Goal: Transaction & Acquisition: Purchase product/service

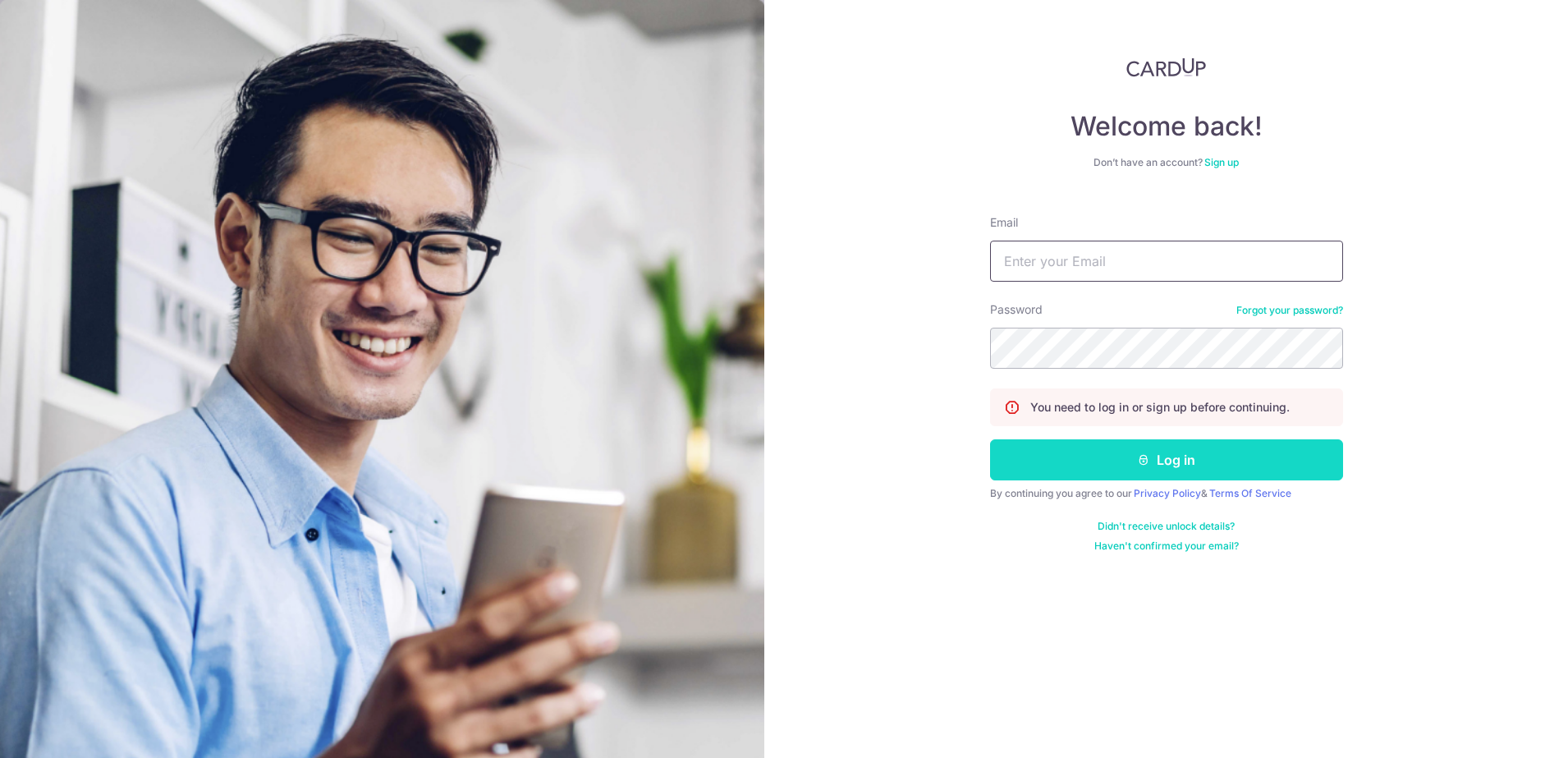
type input "[EMAIL_ADDRESS][DOMAIN_NAME]"
click at [1139, 469] on button "Log in" at bounding box center [1167, 459] width 353 height 41
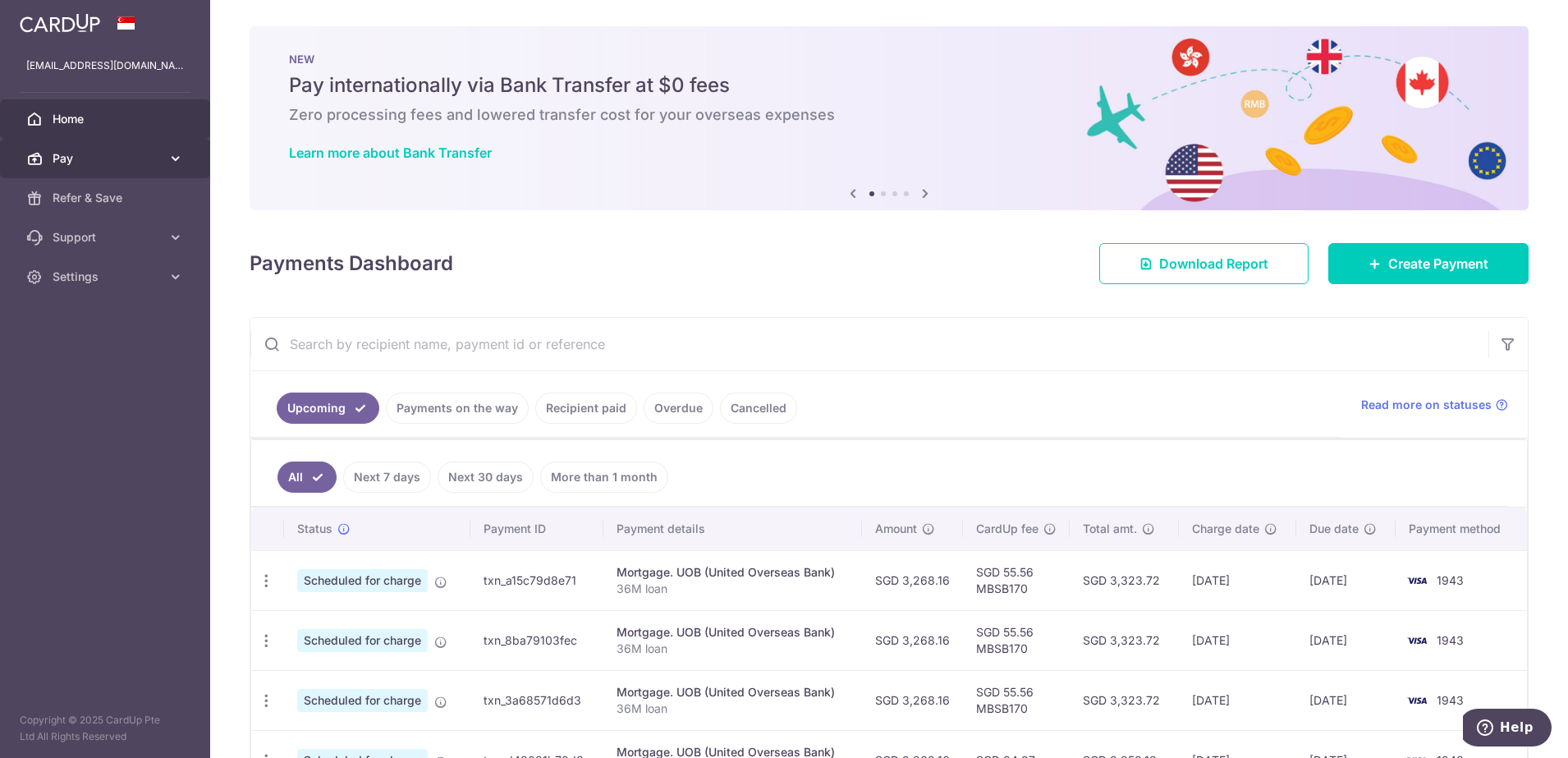
click at [106, 156] on span "Pay" at bounding box center [106, 157] width 108 height 16
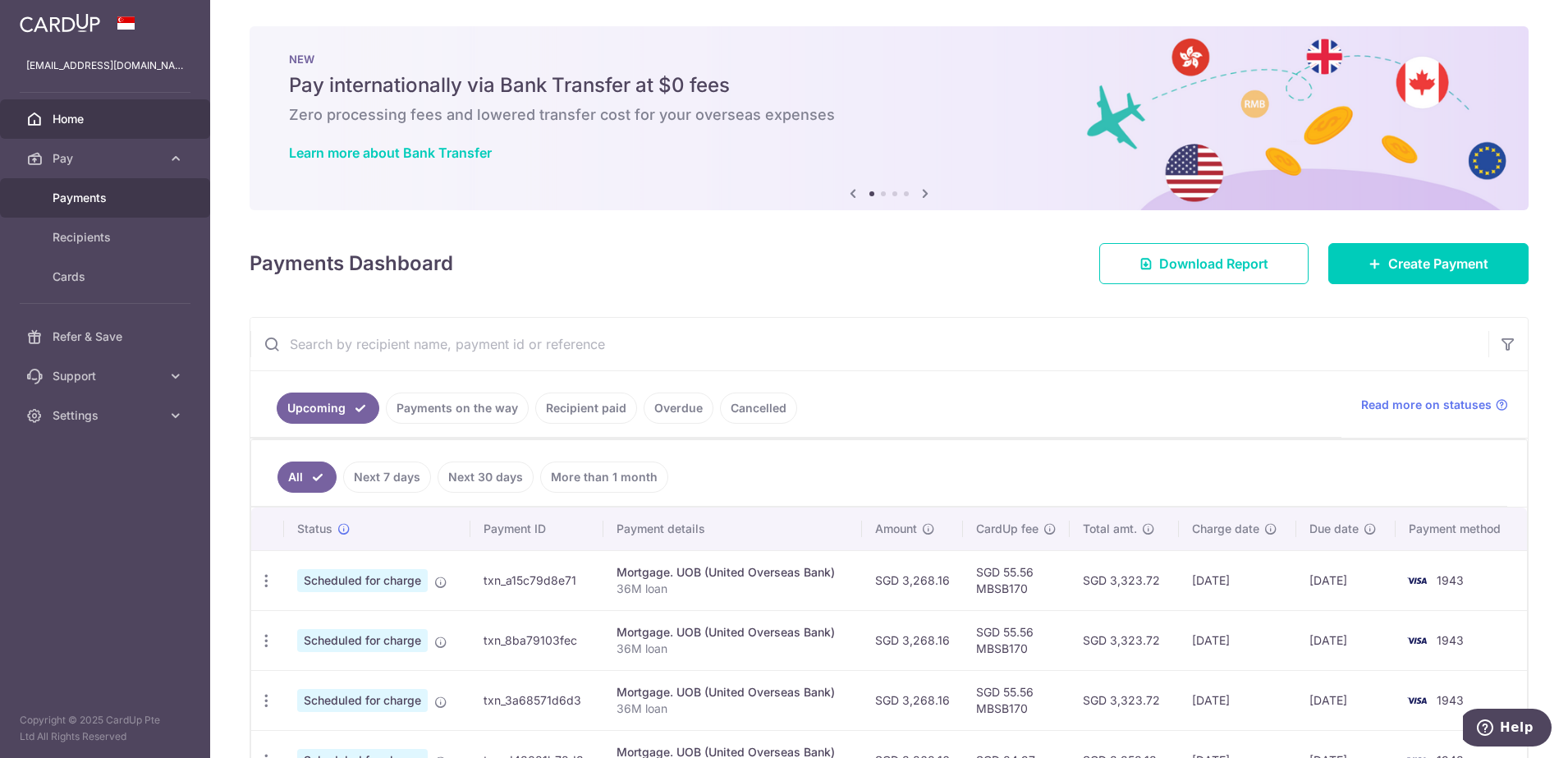
click at [131, 198] on span "Payments" at bounding box center [106, 197] width 108 height 16
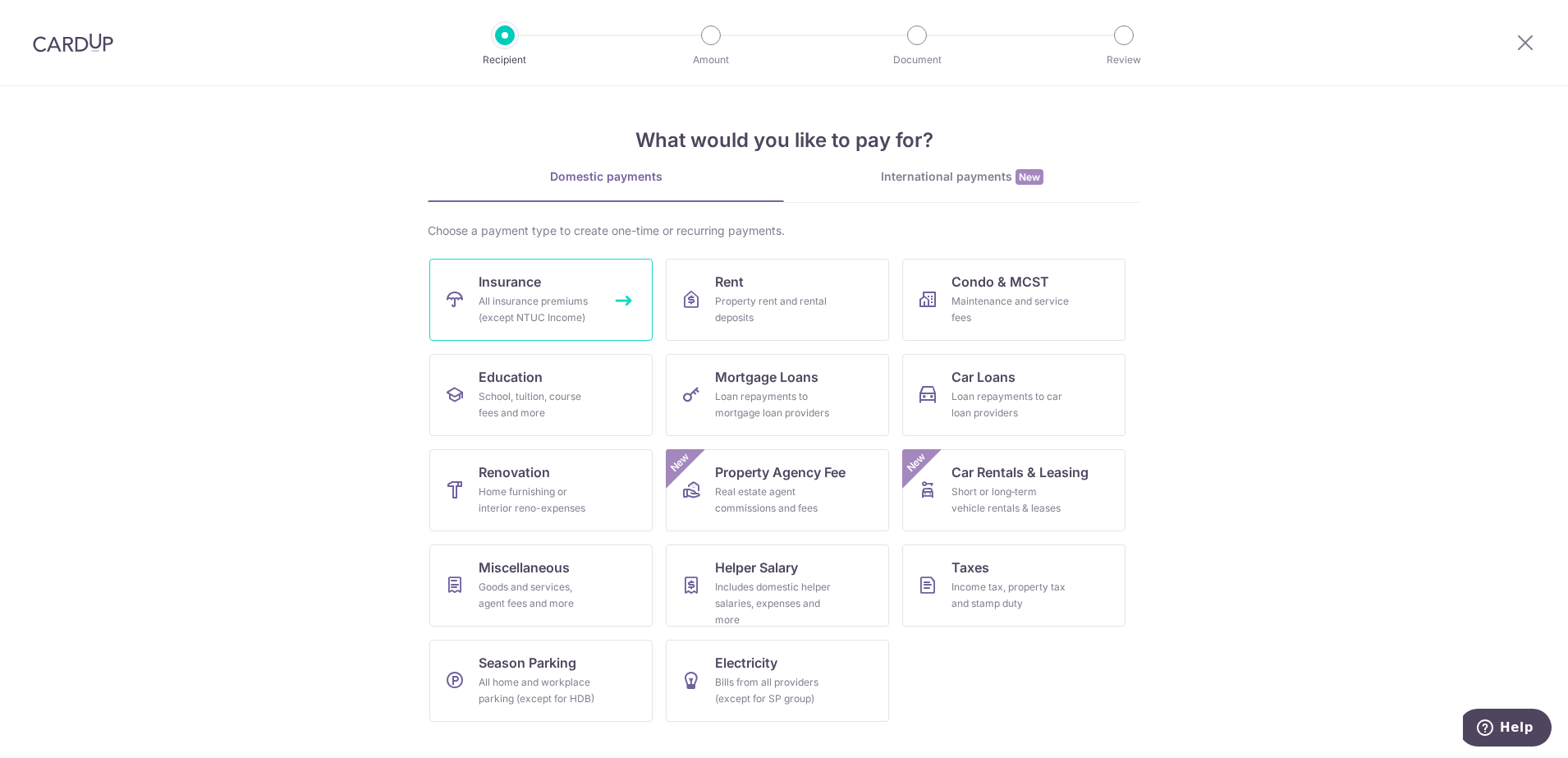
click at [528, 285] on span "Insurance" at bounding box center [510, 282] width 63 height 20
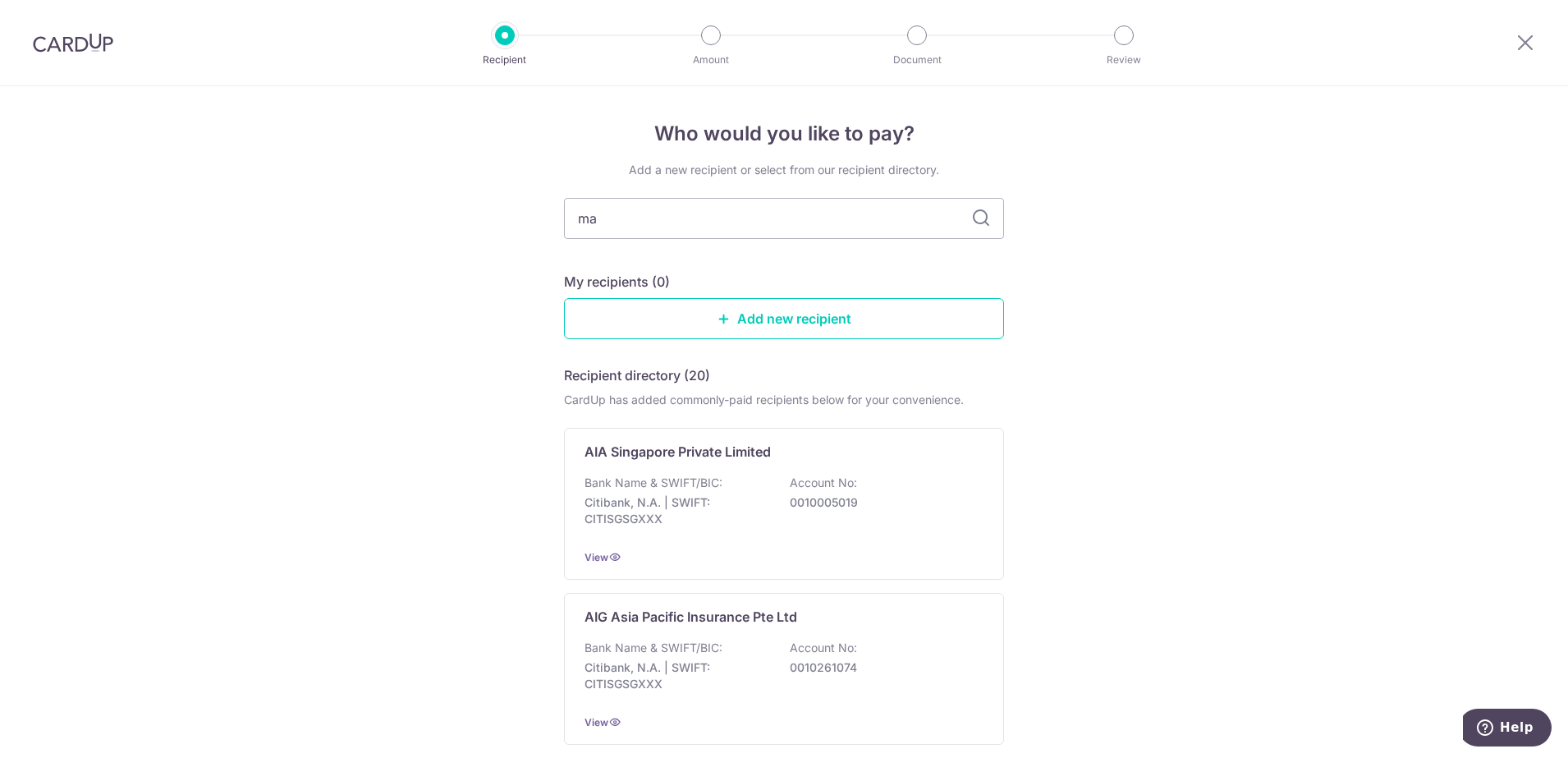
type input "man"
click at [839, 471] on div "Manulife Singapore Pte Ltd (paying for SGD policies) Bank Name & SWIFT/BIC: DBS…" at bounding box center [784, 504] width 440 height 152
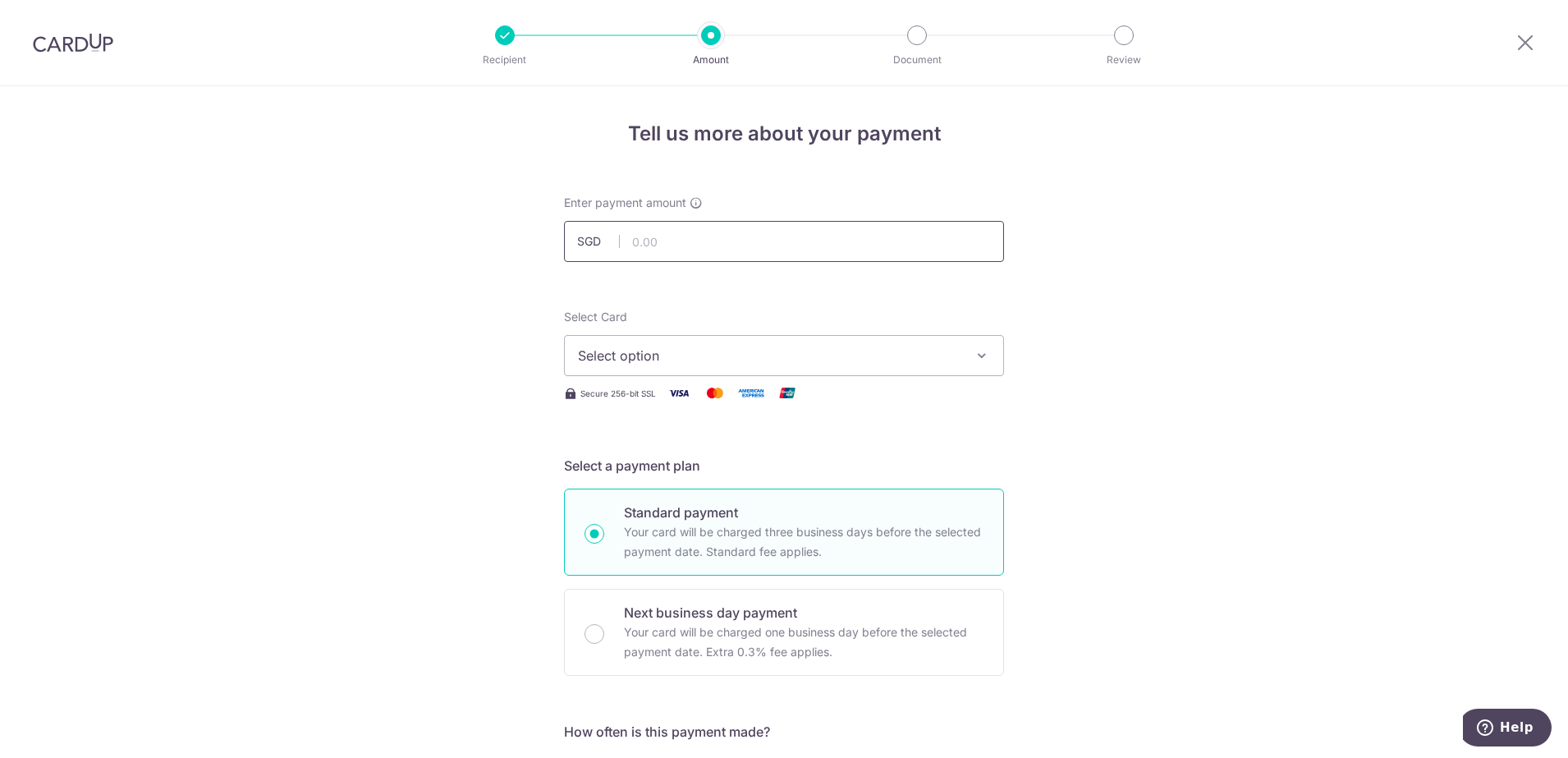
click at [665, 242] on input "text" at bounding box center [784, 241] width 440 height 41
type input "250,000.00"
click at [831, 356] on span "Select option" at bounding box center [768, 355] width 382 height 20
click at [673, 479] on span "**** 1943" at bounding box center [784, 472] width 413 height 20
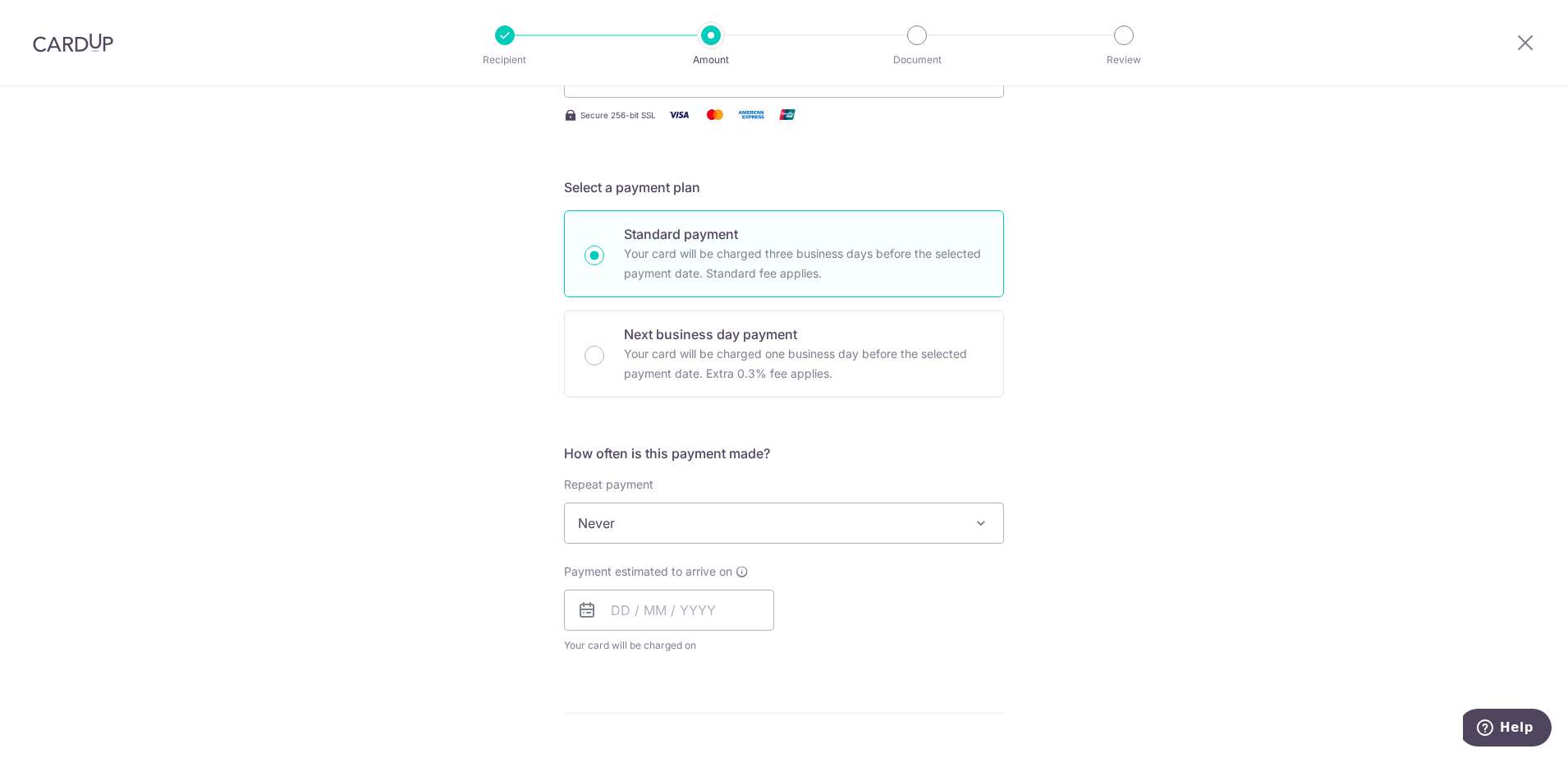
scroll to position [308, 0]
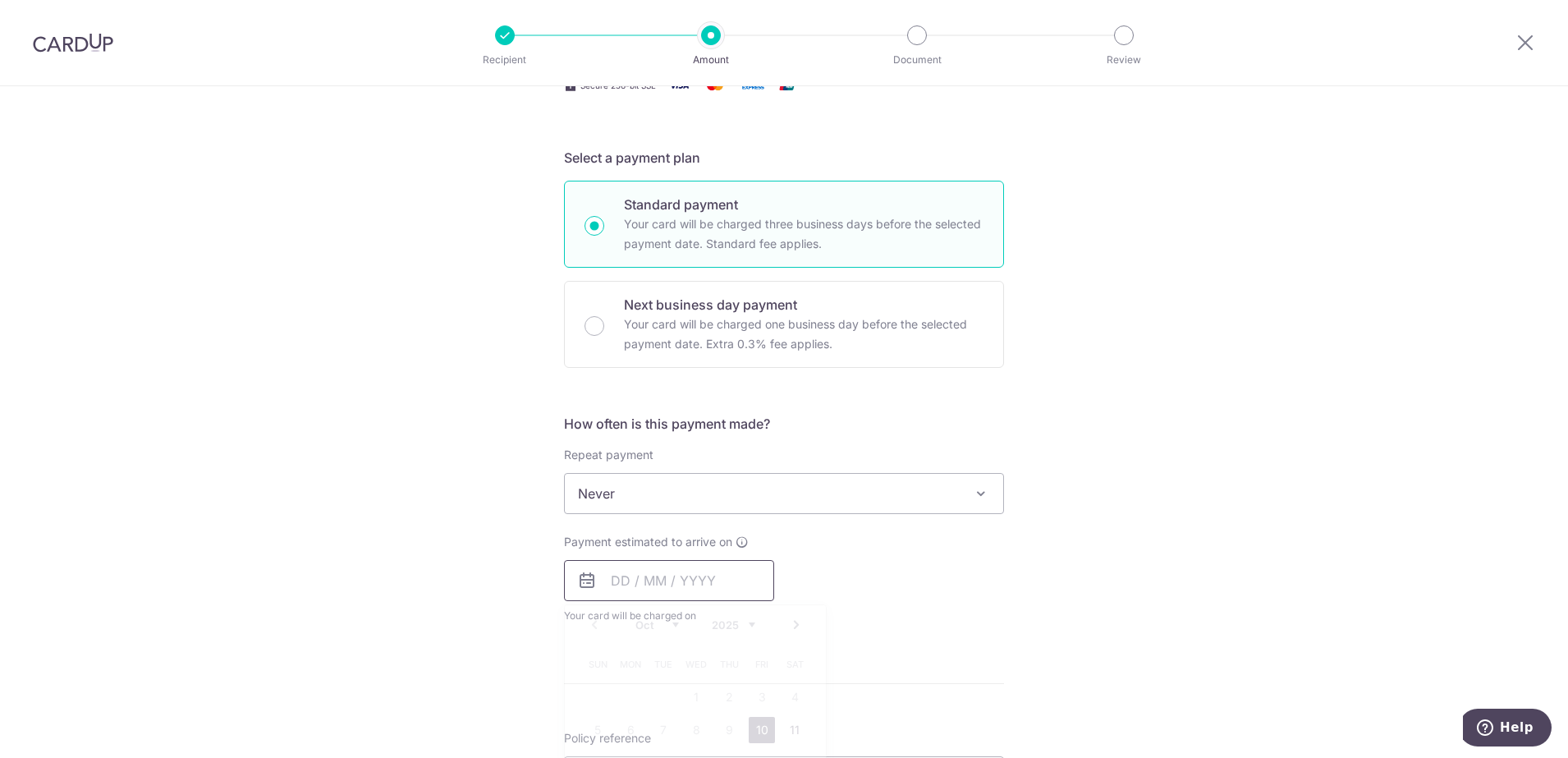
click at [699, 571] on input "text" at bounding box center [670, 580] width 211 height 41
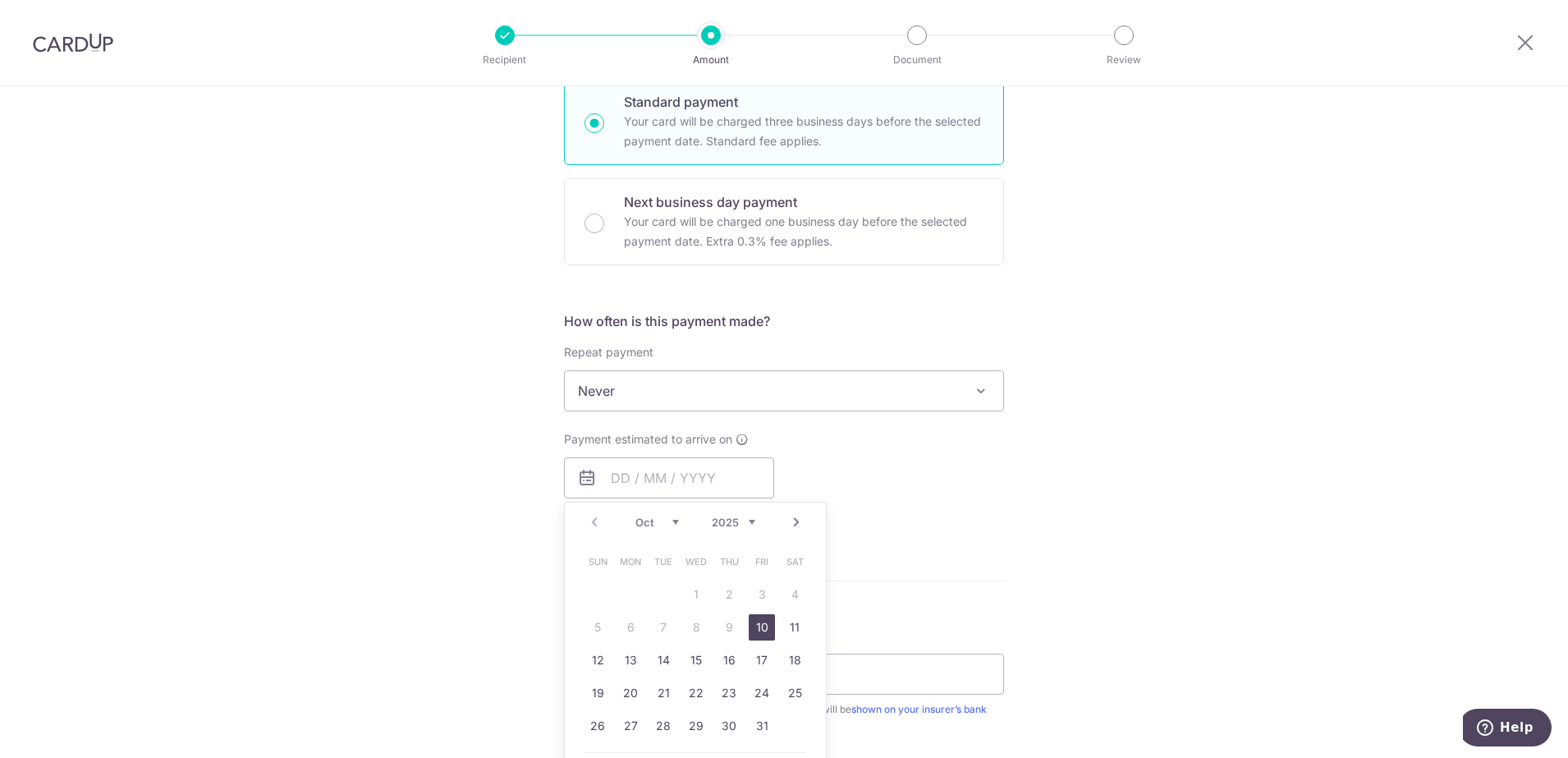
click at [756, 626] on link "10" at bounding box center [762, 627] width 27 height 27
type input "10/10/2025"
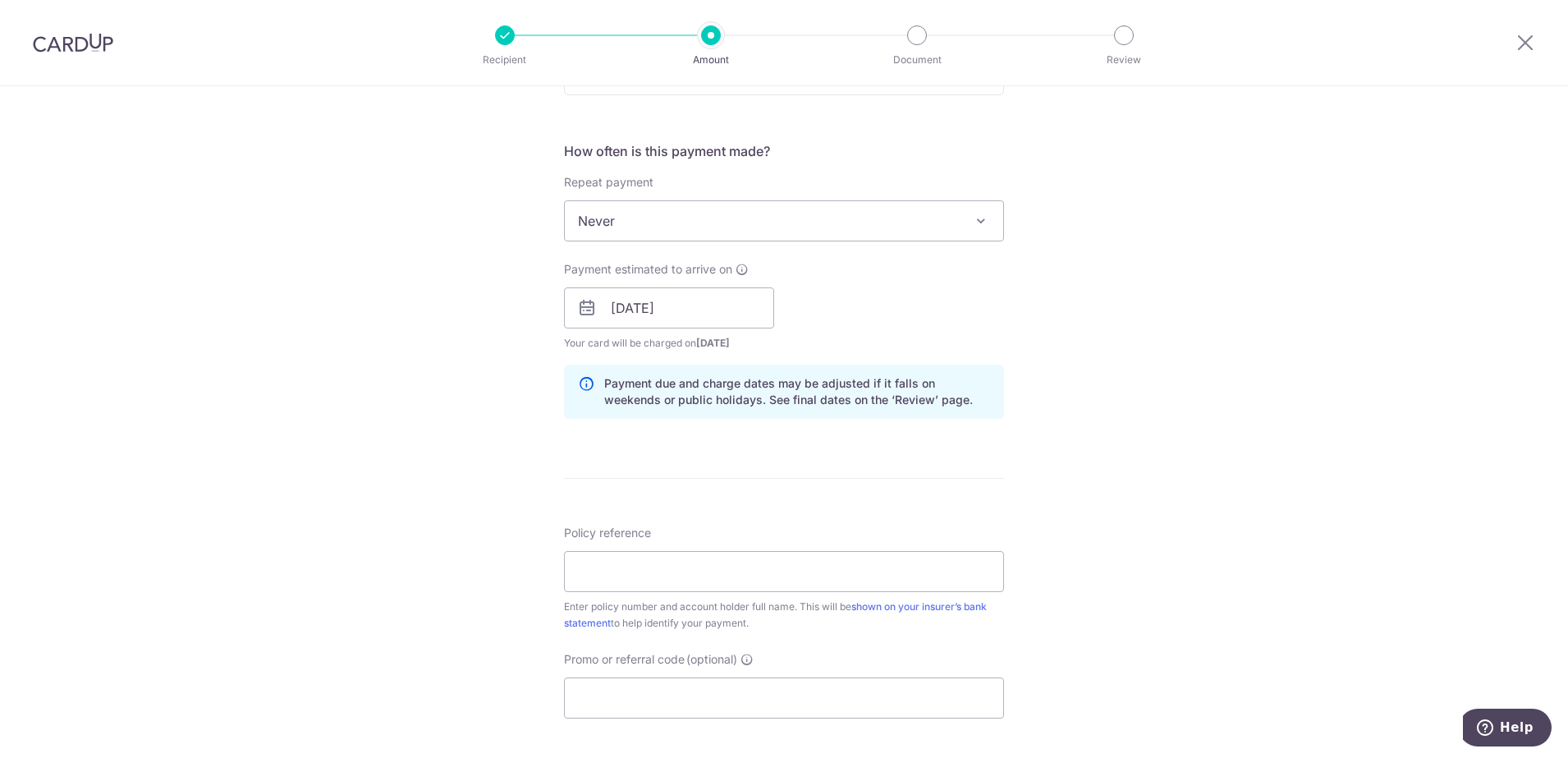
scroll to position [616, 0]
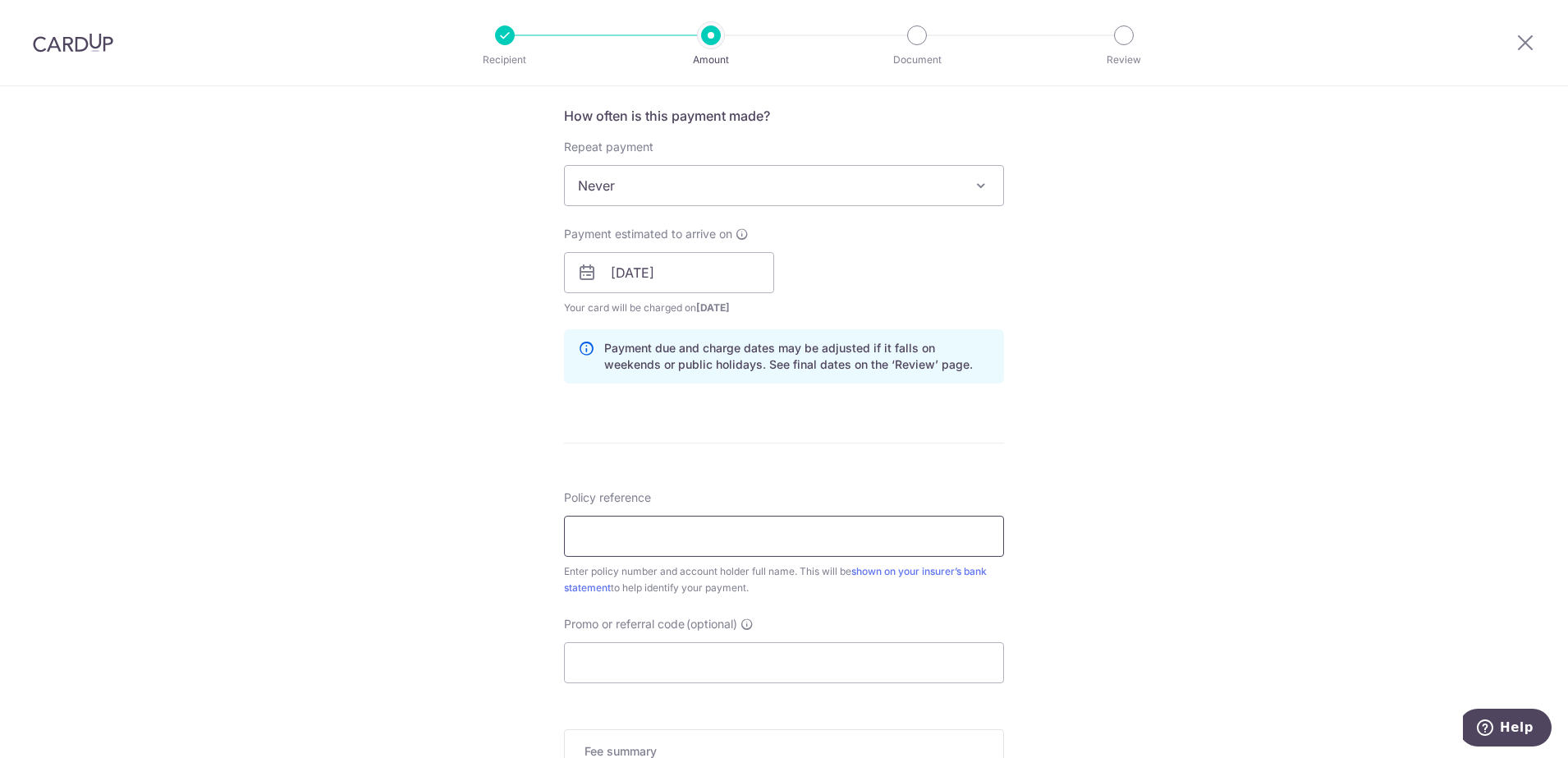
click at [600, 536] on input "Policy reference" at bounding box center [784, 536] width 440 height 41
click at [655, 542] on input "245236116" at bounding box center [784, 536] width 440 height 41
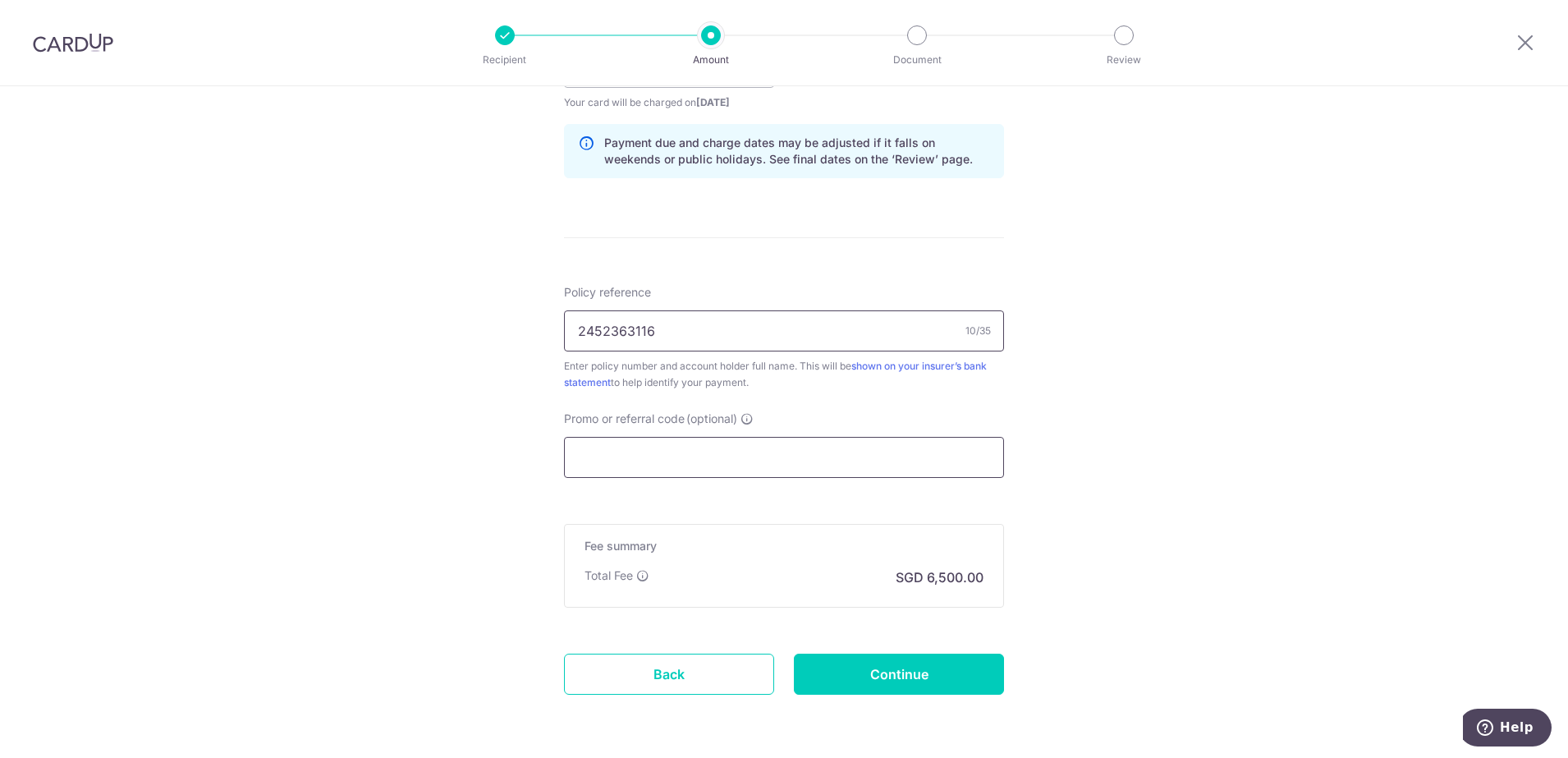
type input "2452363116"
drag, startPoint x: 592, startPoint y: 463, endPoint x: 584, endPoint y: 470, distance: 10.6
click at [590, 463] on input "Promo or referral code (optional)" at bounding box center [784, 457] width 440 height 41
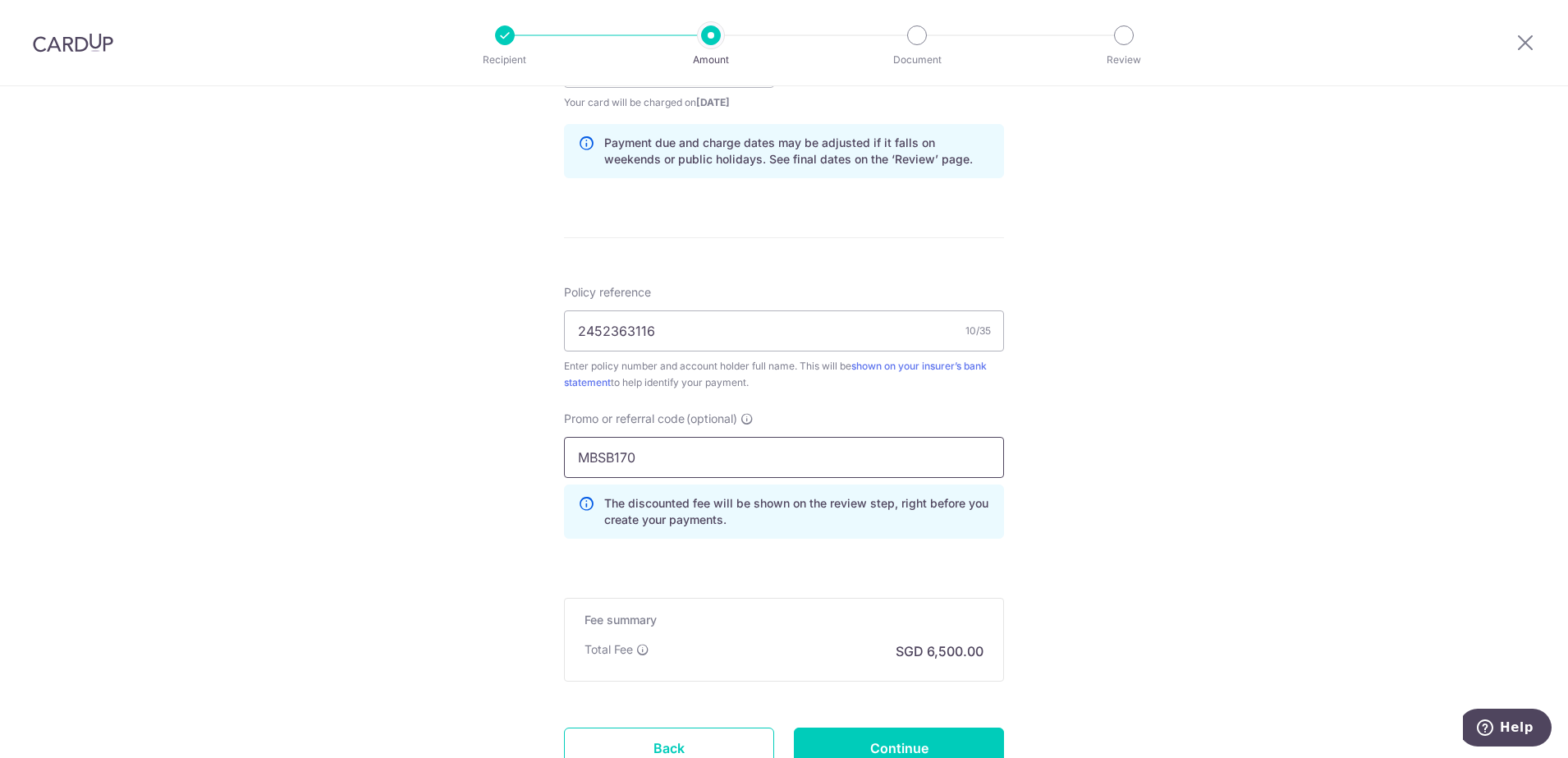
scroll to position [924, 0]
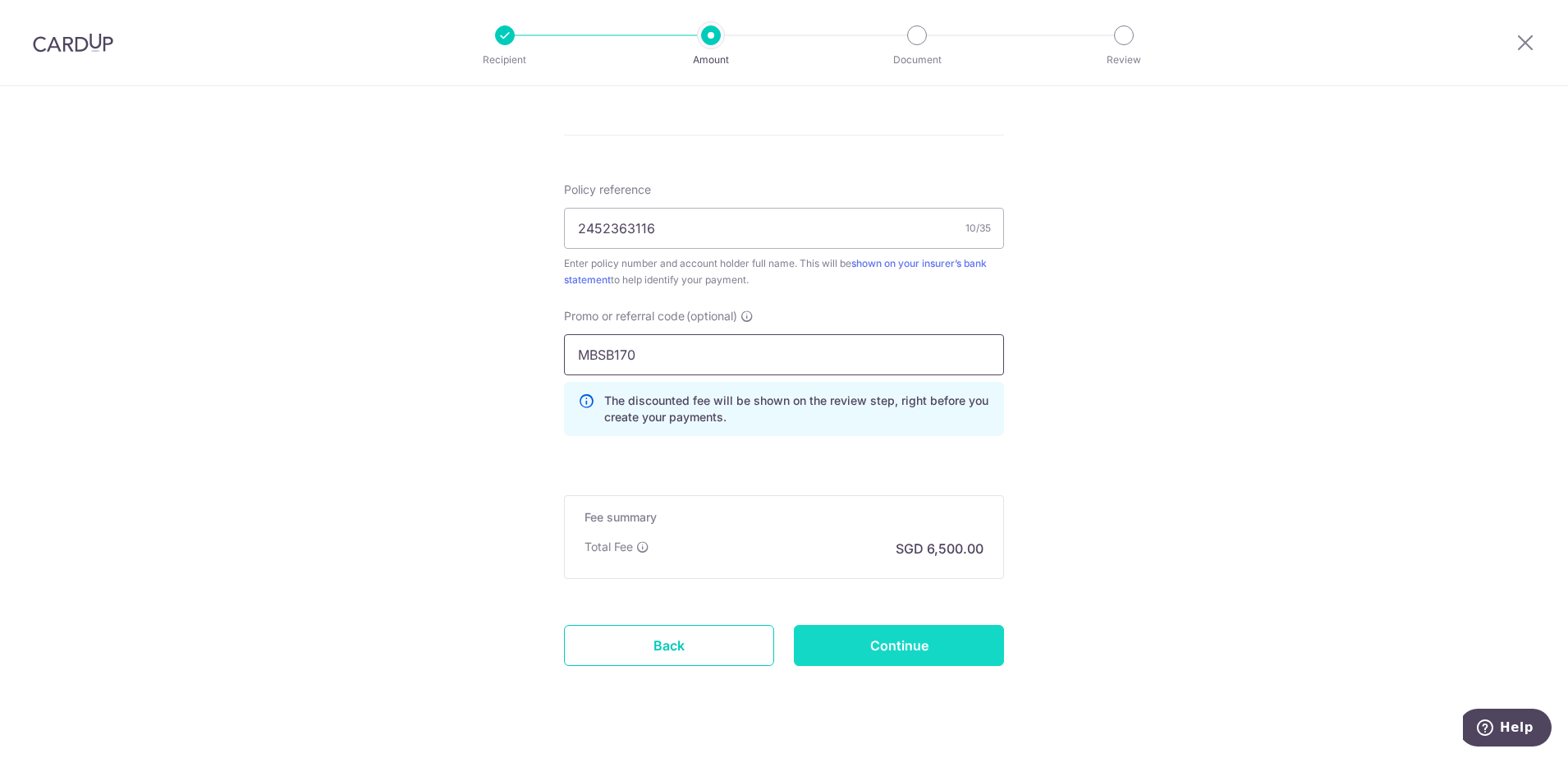
type input "MBSB170"
click at [926, 650] on input "Continue" at bounding box center [899, 645] width 211 height 41
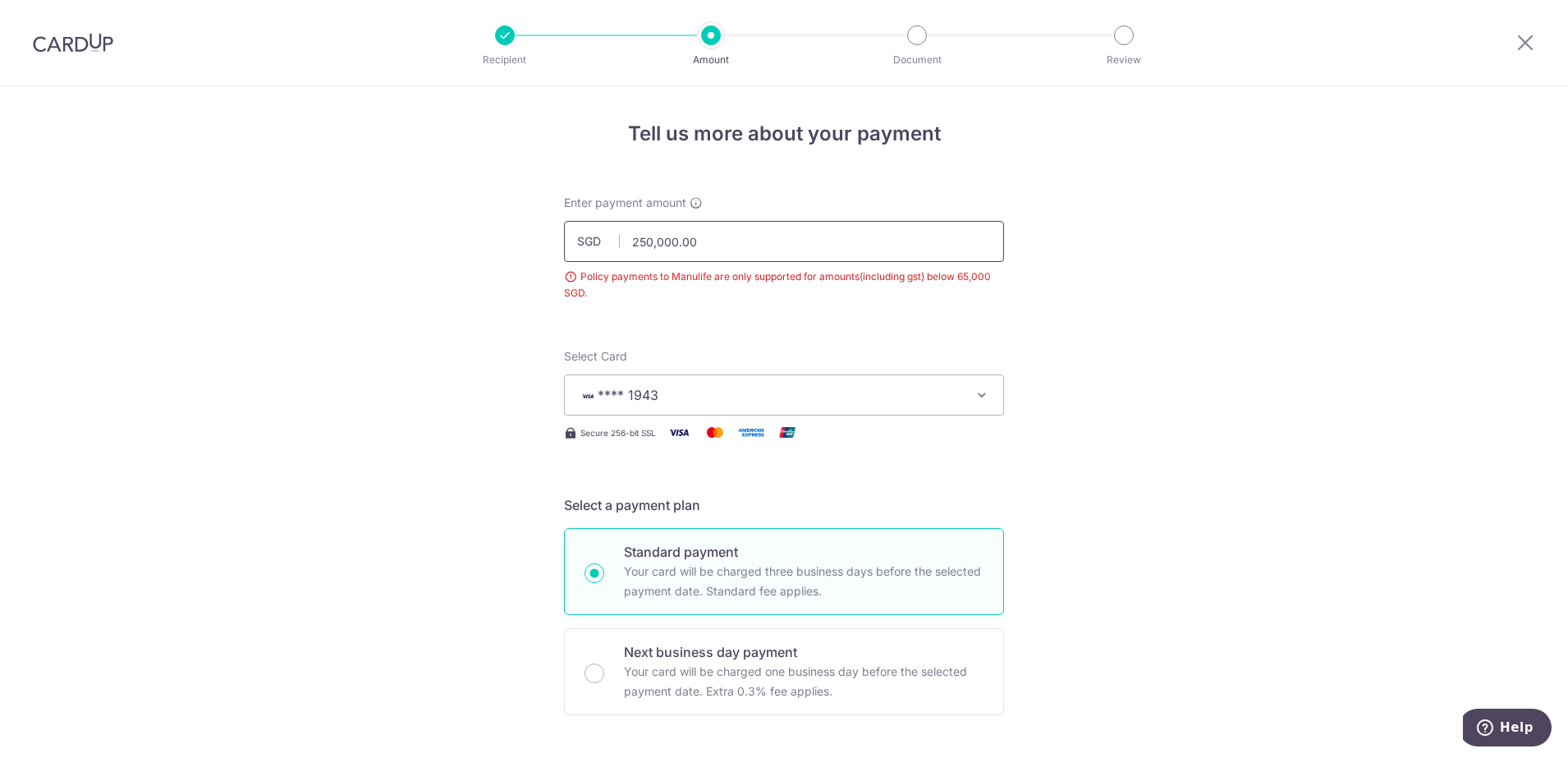
click at [706, 244] on input "250,000.00" at bounding box center [784, 241] width 440 height 41
type input "2"
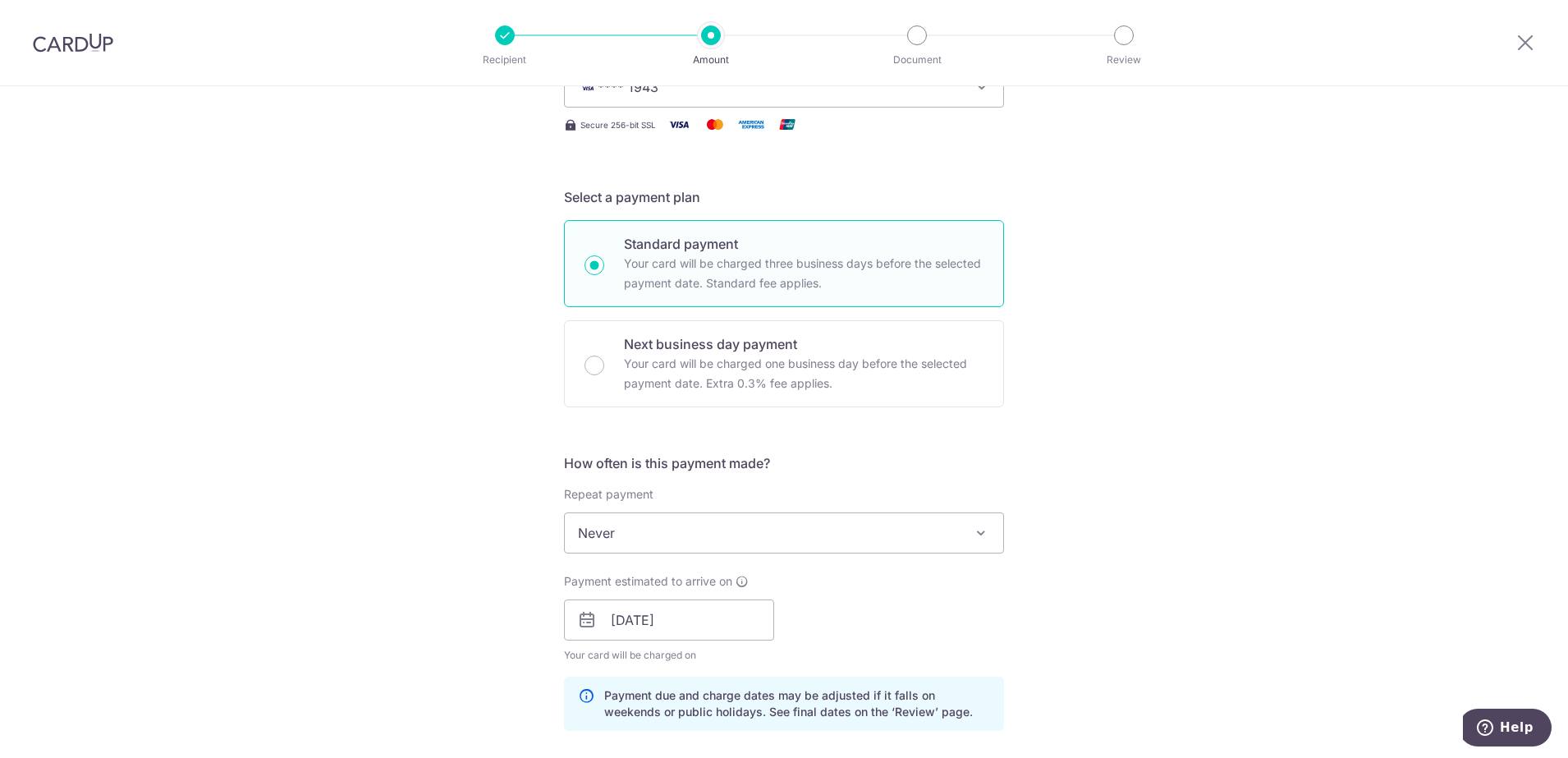
click at [764, 543] on span "Never" at bounding box center [784, 533] width 438 height 40
type input "65,000.00"
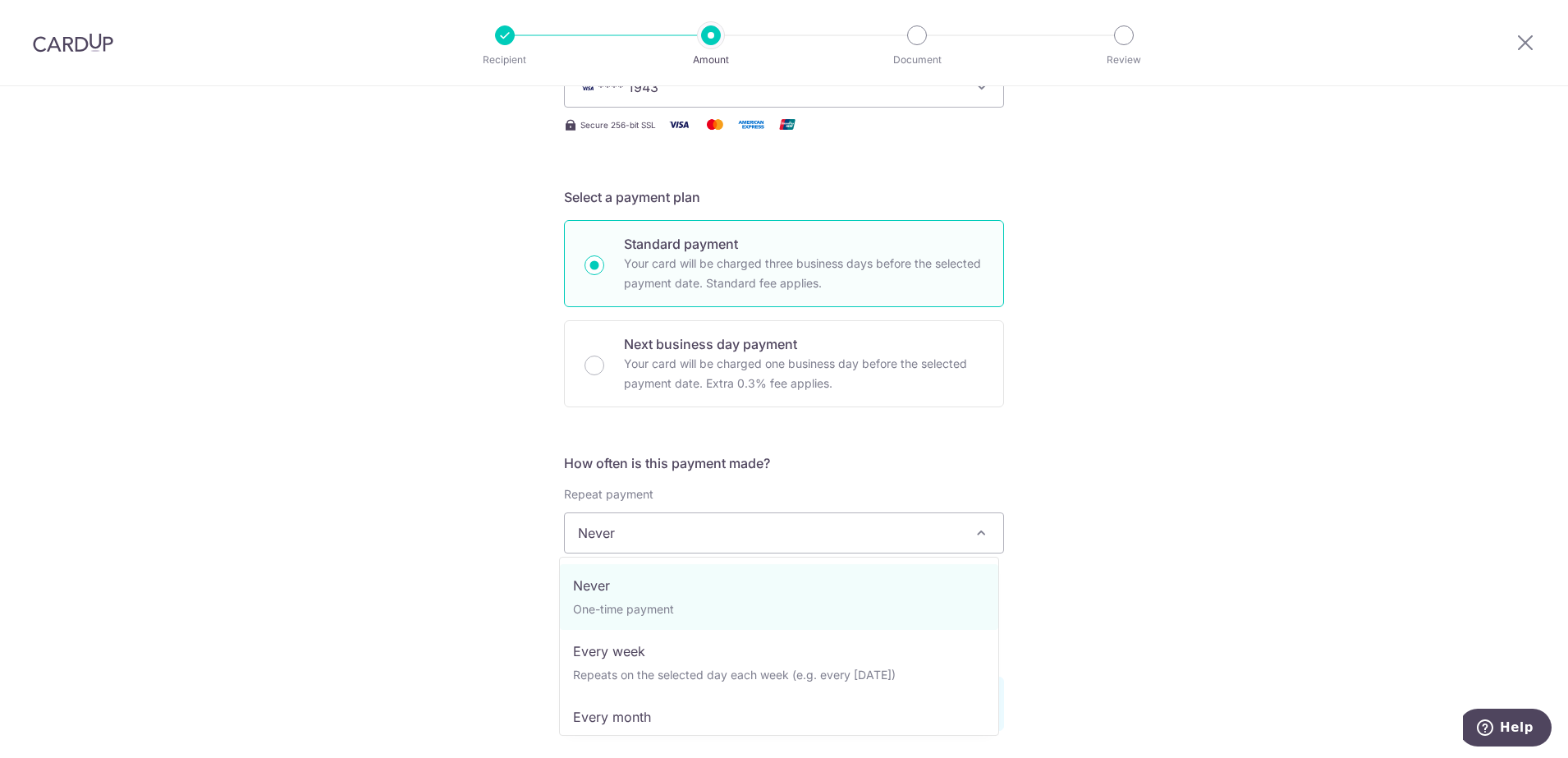
click at [1114, 445] on div "Tell us more about your payment Enter payment amount SGD 65,000.00 65000.00 Pol…" at bounding box center [784, 611] width 1568 height 1666
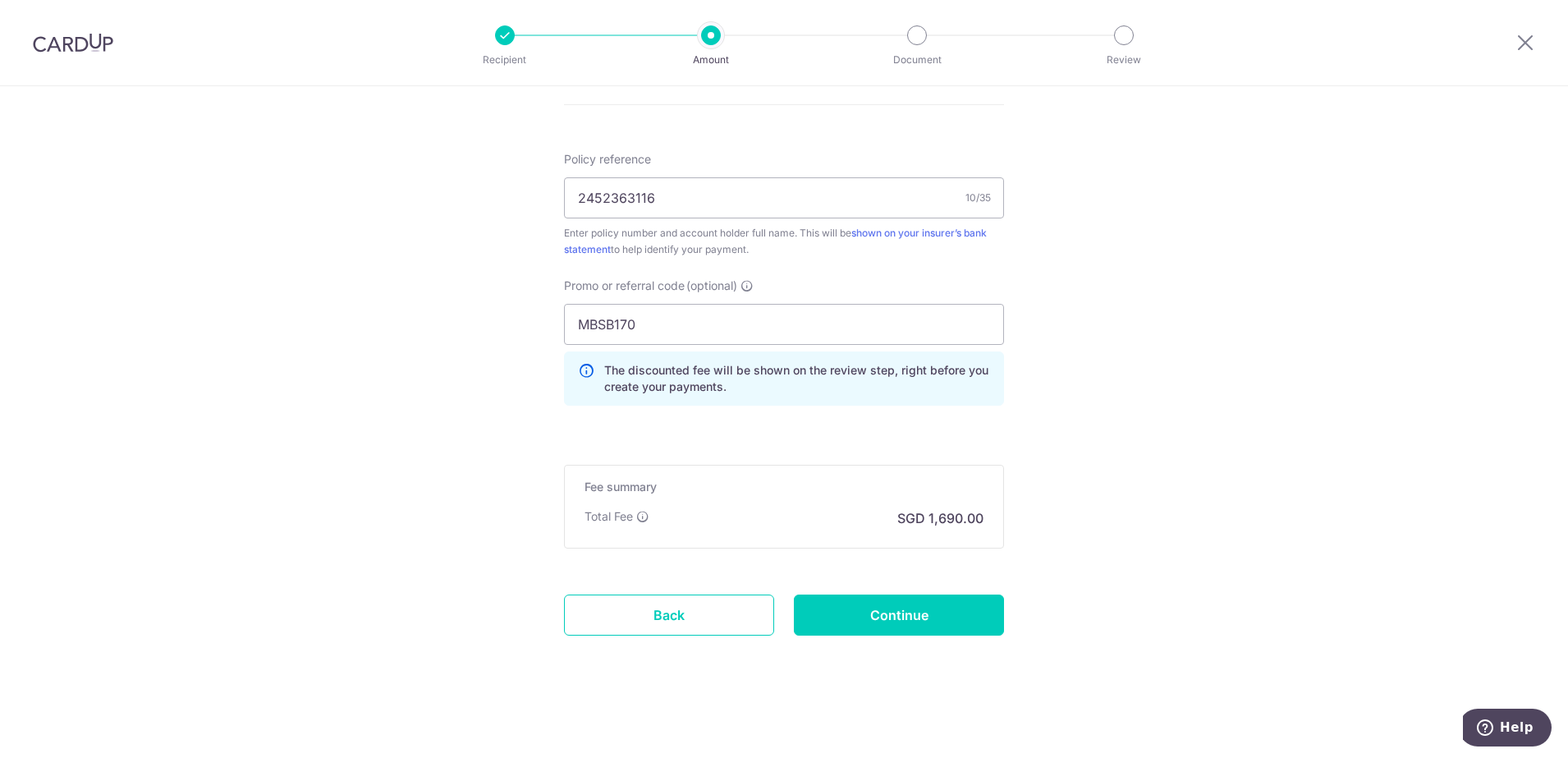
scroll to position [994, 0]
click at [887, 616] on input "Continue" at bounding box center [899, 614] width 211 height 41
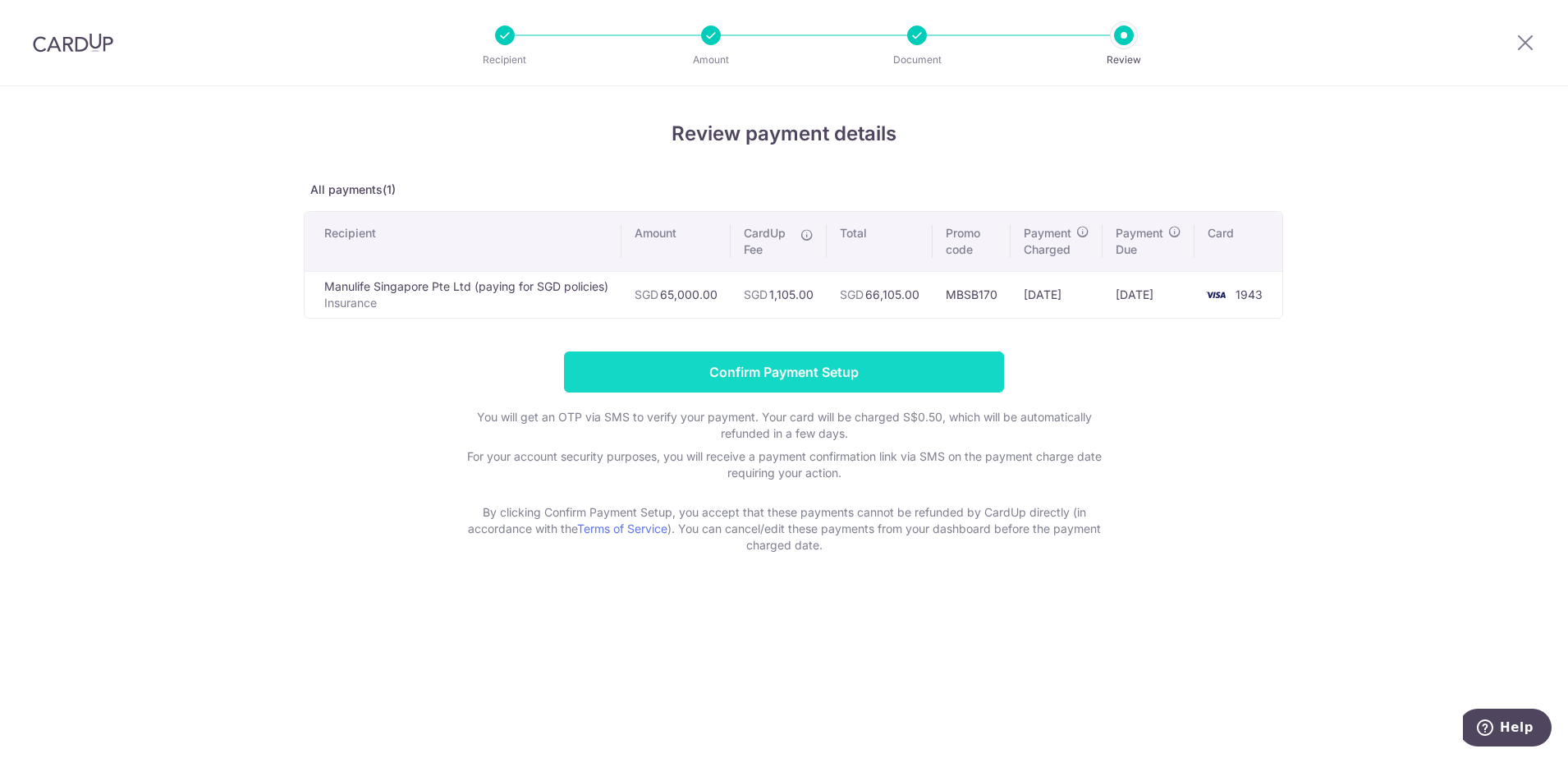
click at [732, 382] on input "Confirm Payment Setup" at bounding box center [784, 371] width 440 height 41
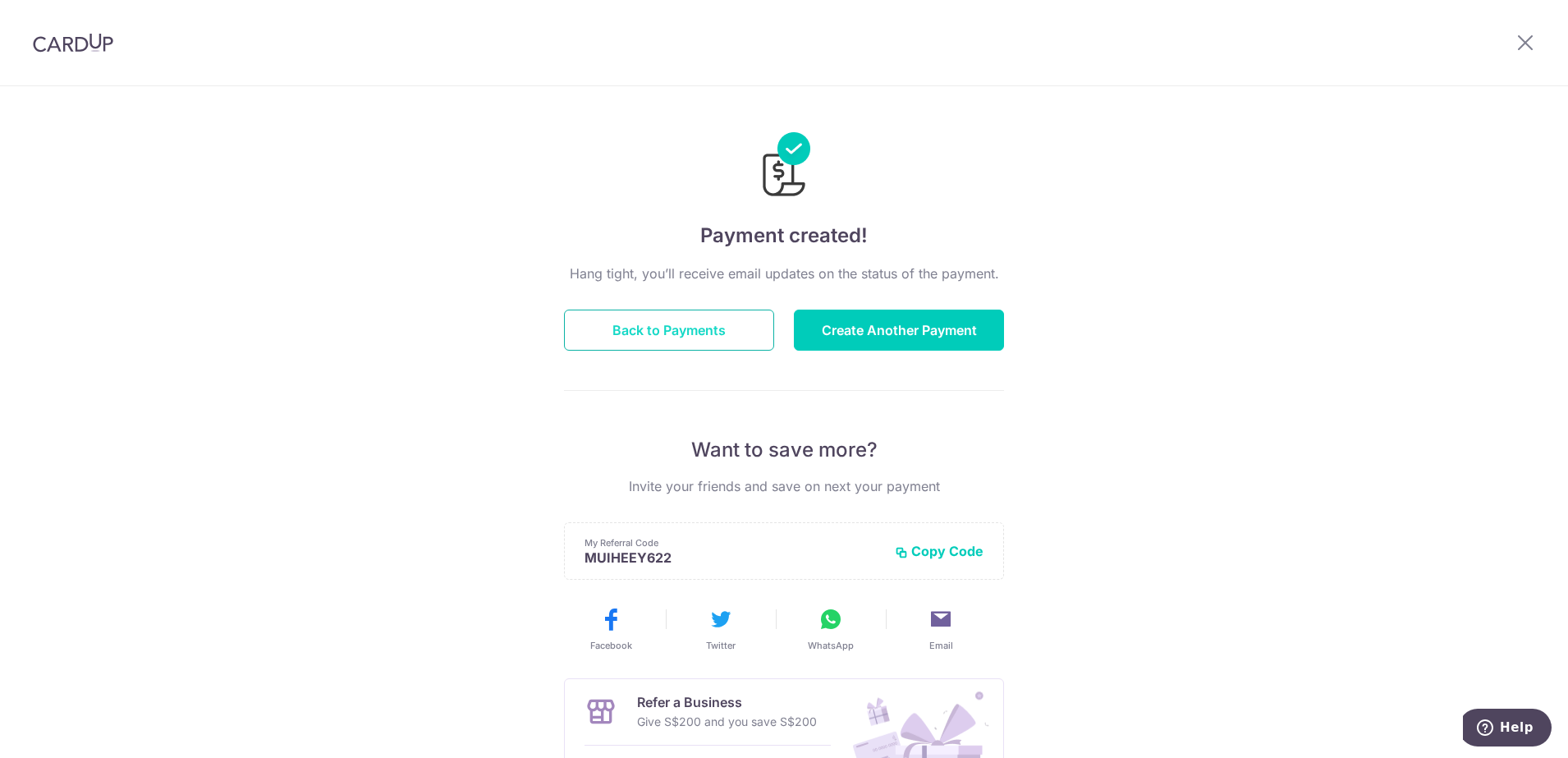
click at [660, 340] on button "Back to Payments" at bounding box center [670, 329] width 211 height 41
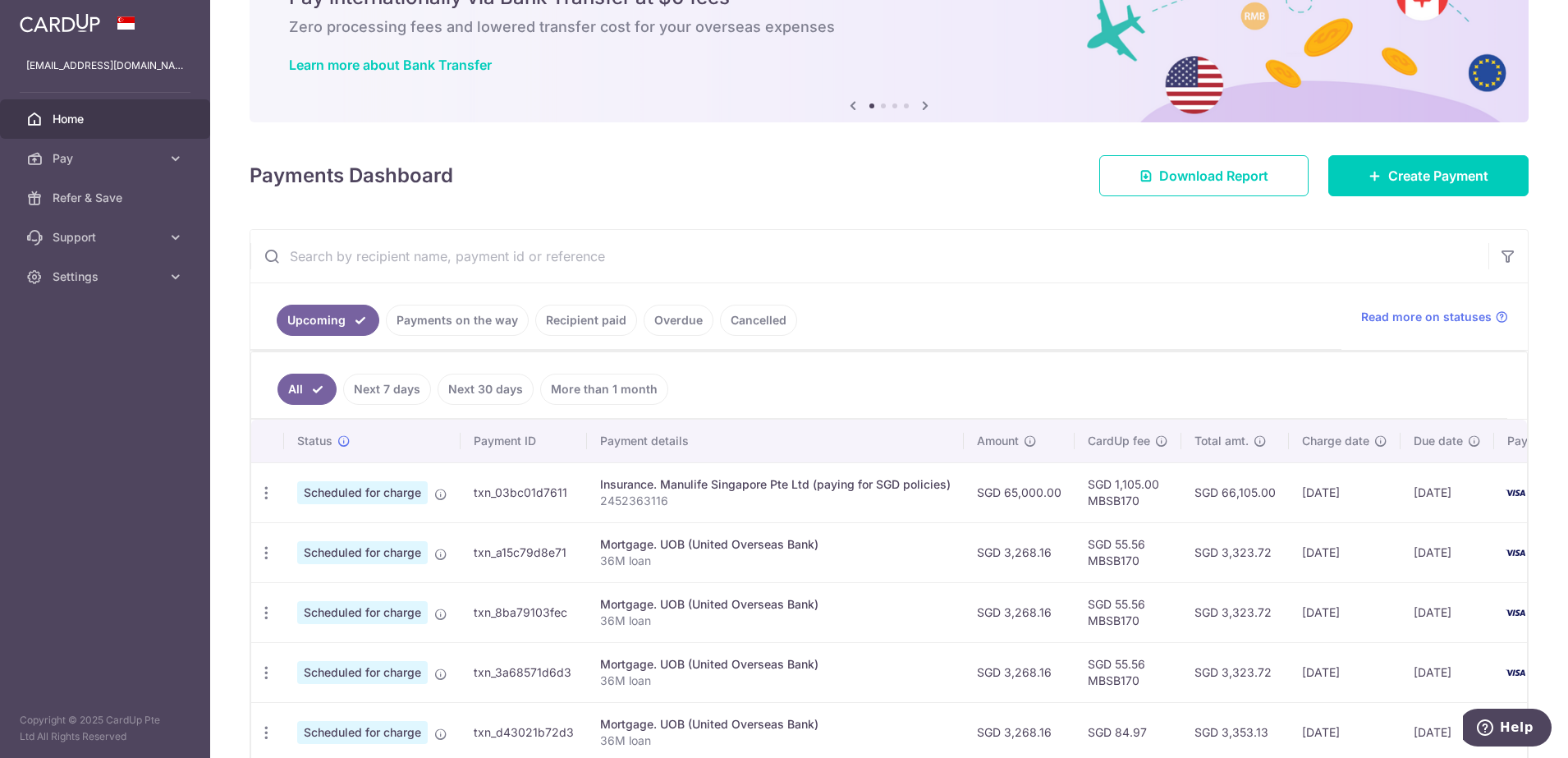
scroll to position [205, 0]
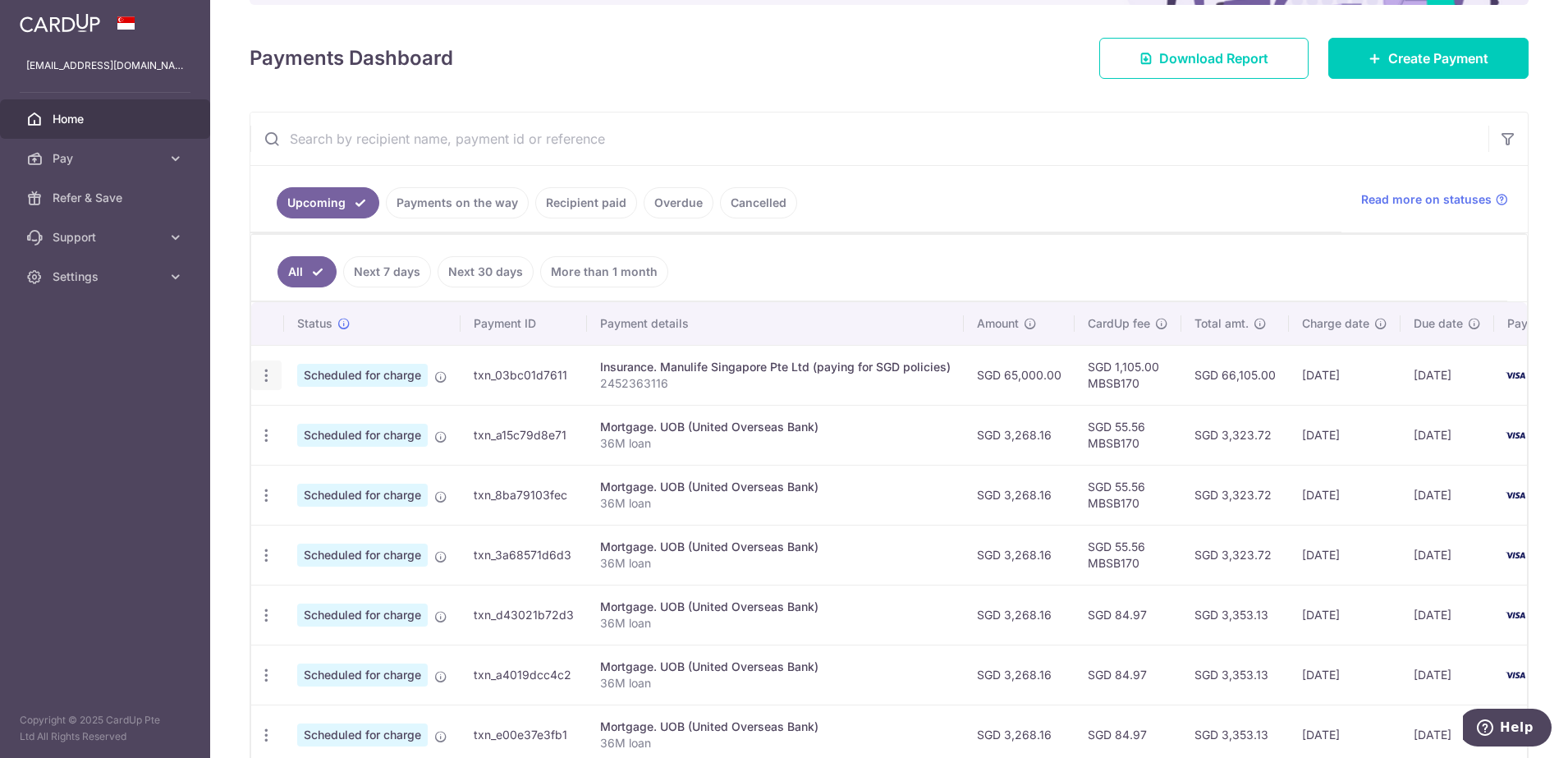
click at [271, 377] on icon "button" at bounding box center [267, 376] width 17 height 17
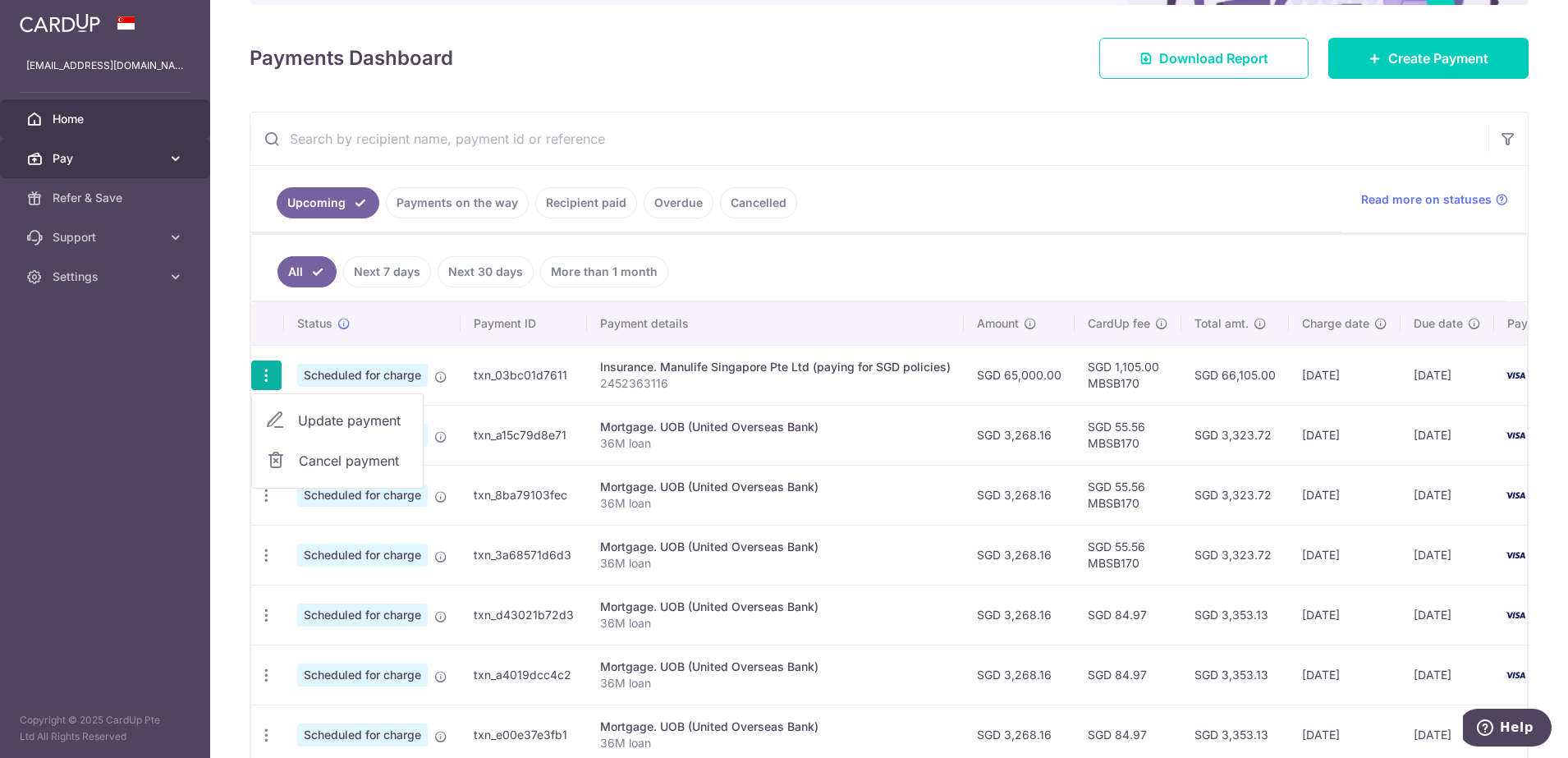
click at [107, 155] on span "Pay" at bounding box center [106, 157] width 108 height 16
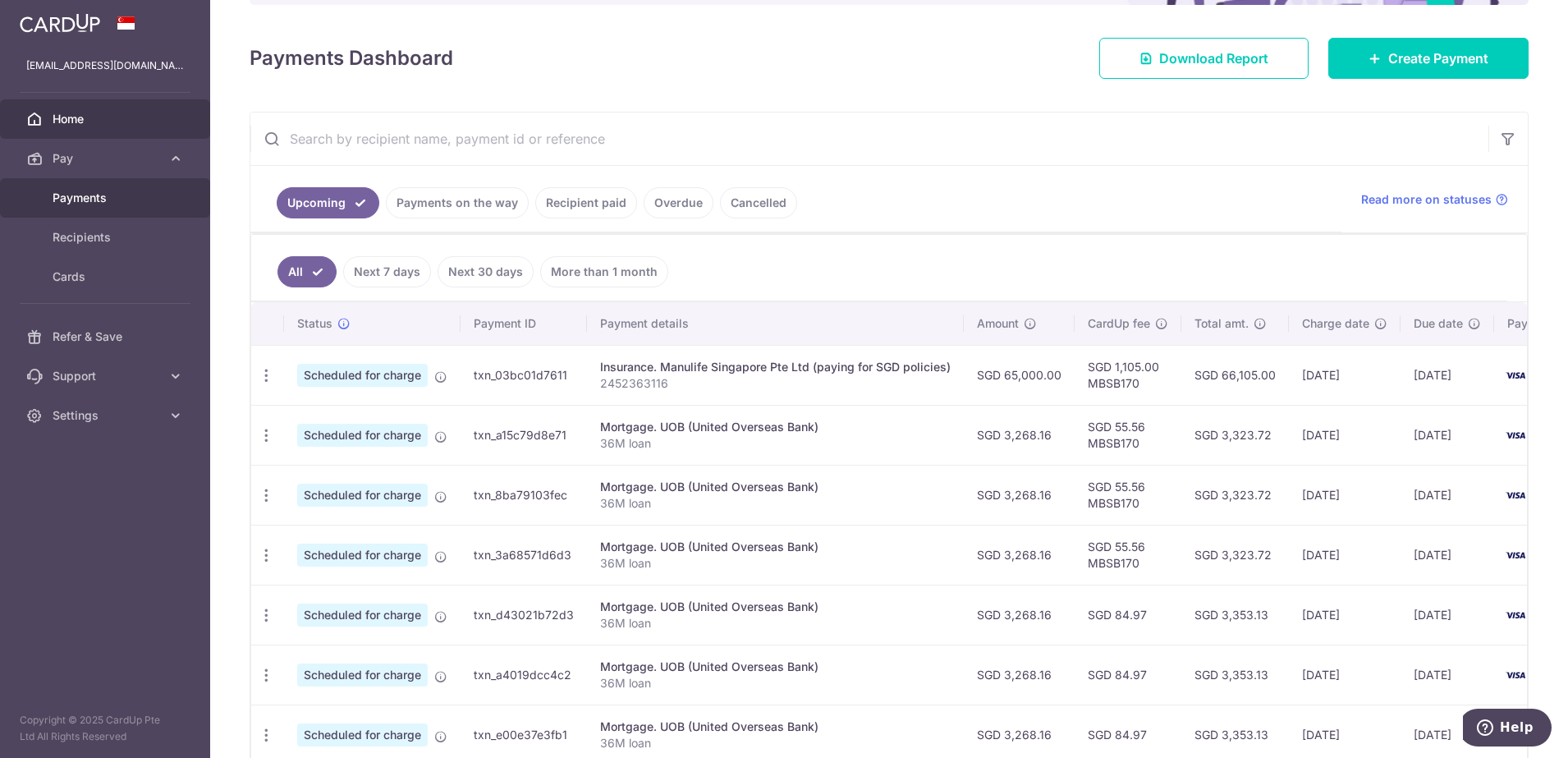
click at [95, 195] on span "Payments" at bounding box center [106, 197] width 108 height 16
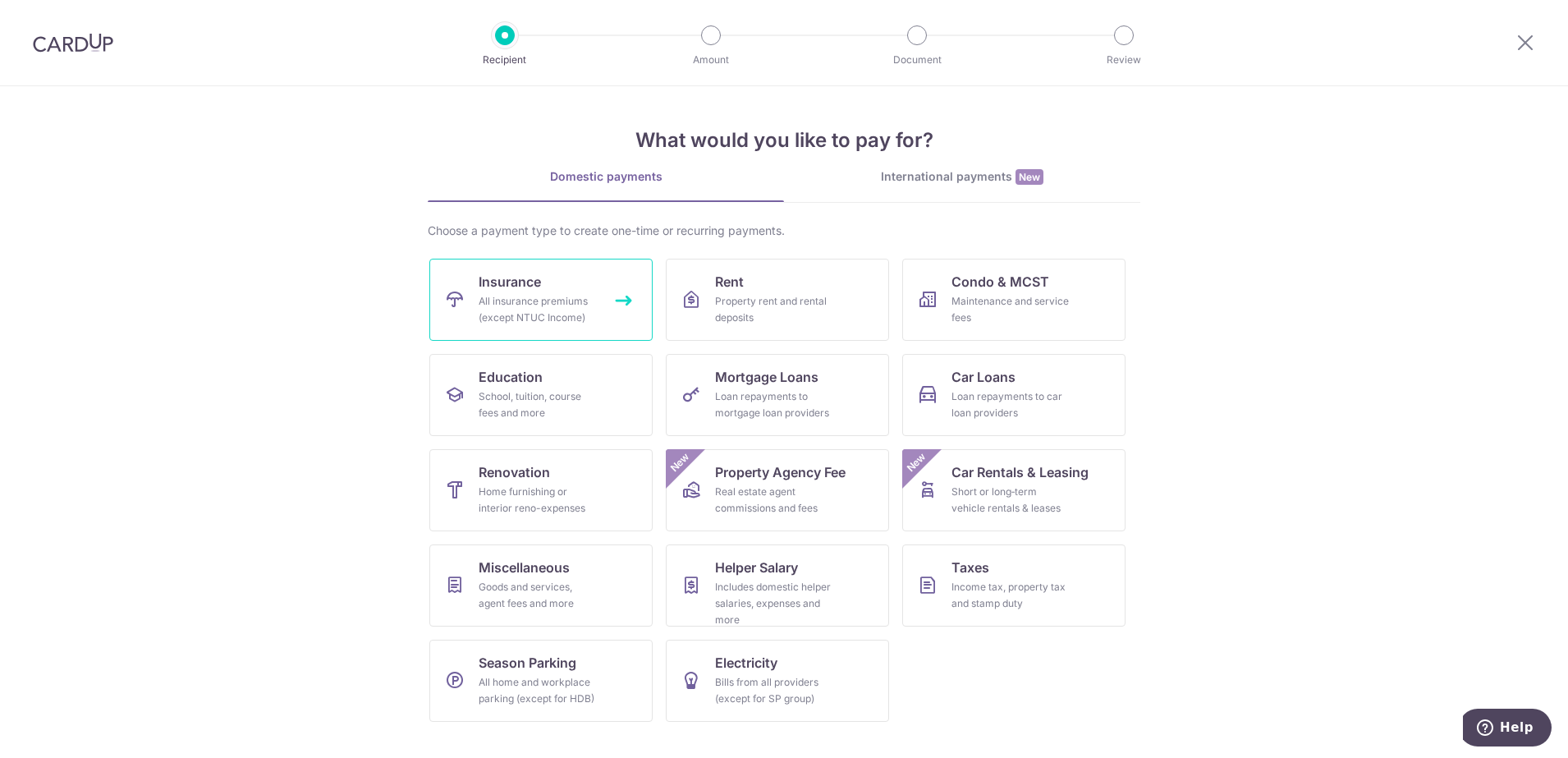
click at [513, 301] on div "All insurance premiums (except NTUC Income)" at bounding box center [538, 309] width 119 height 33
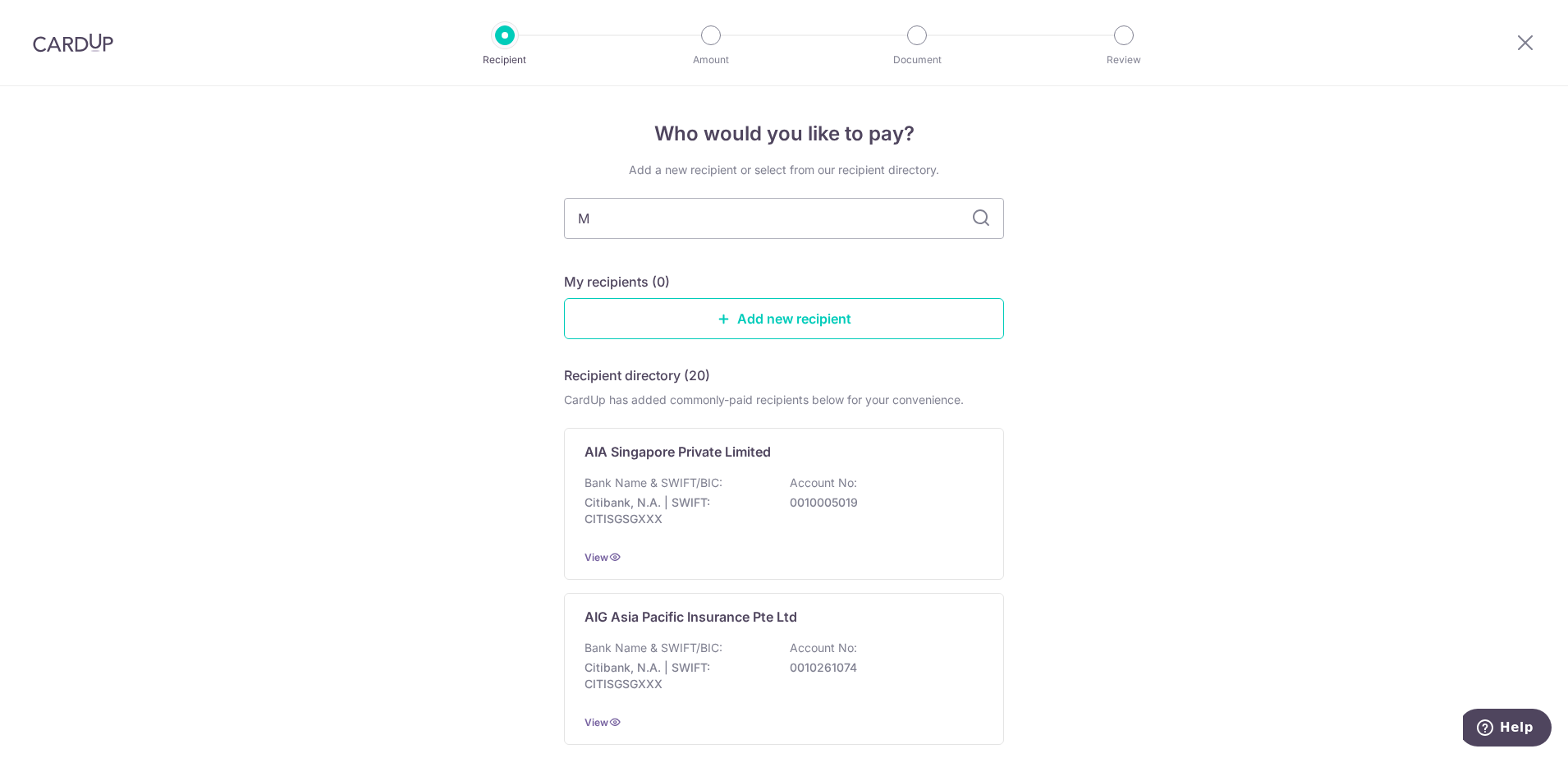
type input "MA"
click at [725, 485] on div "Bank Name & SWIFT/BIC: DBS Bank | SWIFT: DBSSSGSGXXX Account No: 0039009542" at bounding box center [784, 505] width 399 height 61
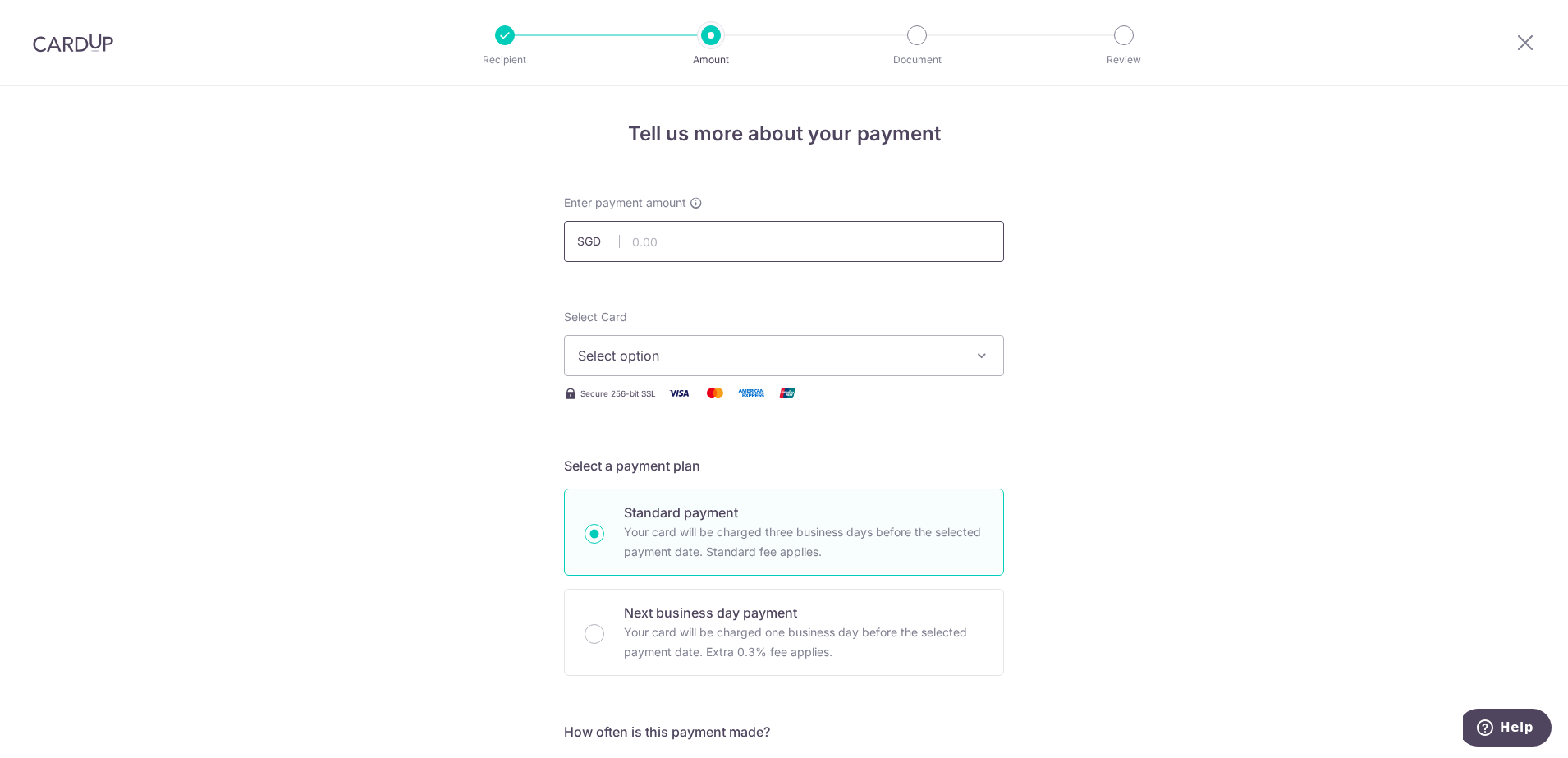
click at [649, 242] on input "text" at bounding box center [784, 241] width 440 height 41
type input "65,000.00"
click at [664, 360] on span "Select option" at bounding box center [768, 355] width 382 height 20
click at [667, 360] on span "Select option" at bounding box center [768, 355] width 382 height 20
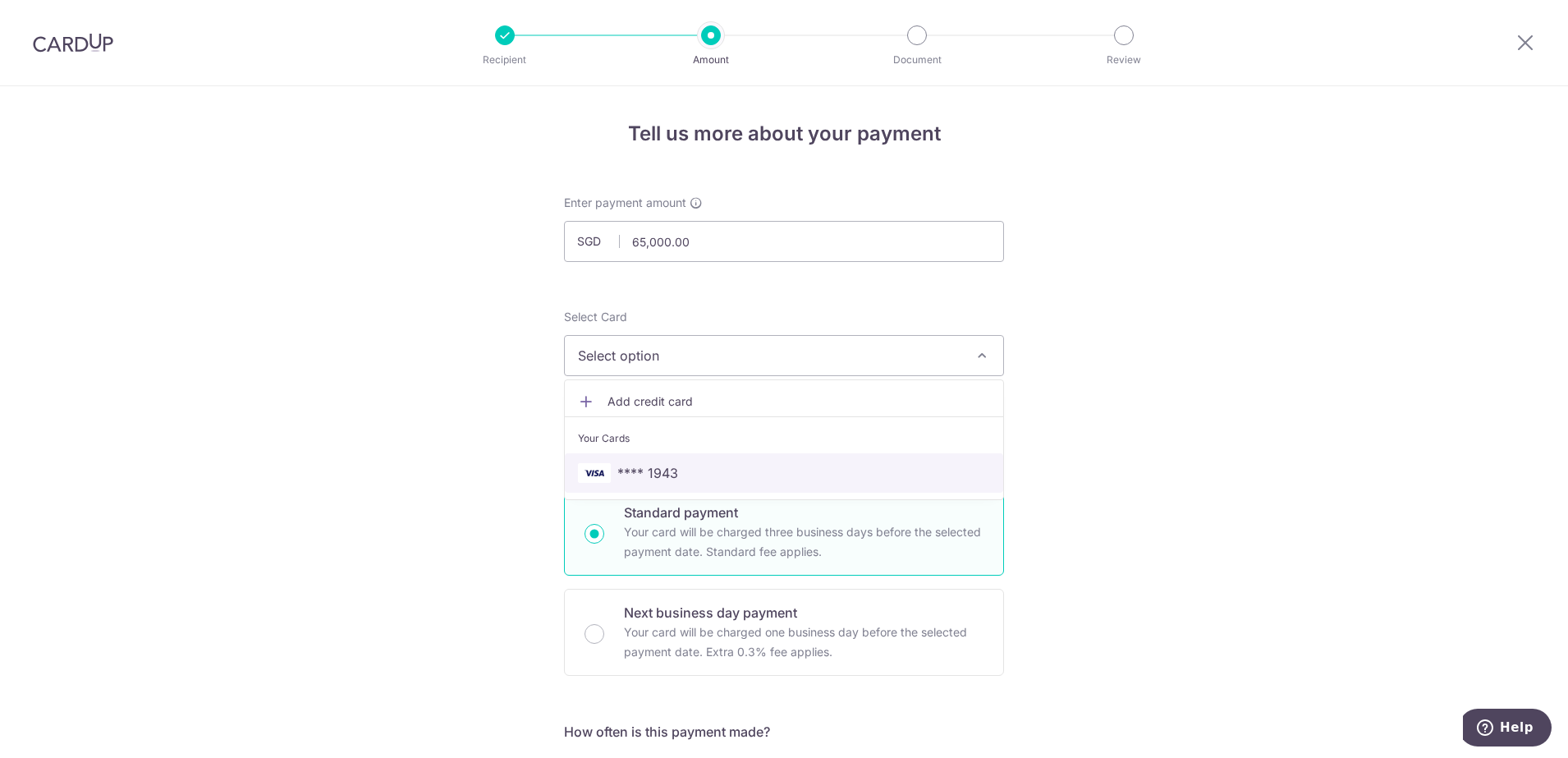
click at [647, 469] on span "**** 1943" at bounding box center [648, 472] width 61 height 20
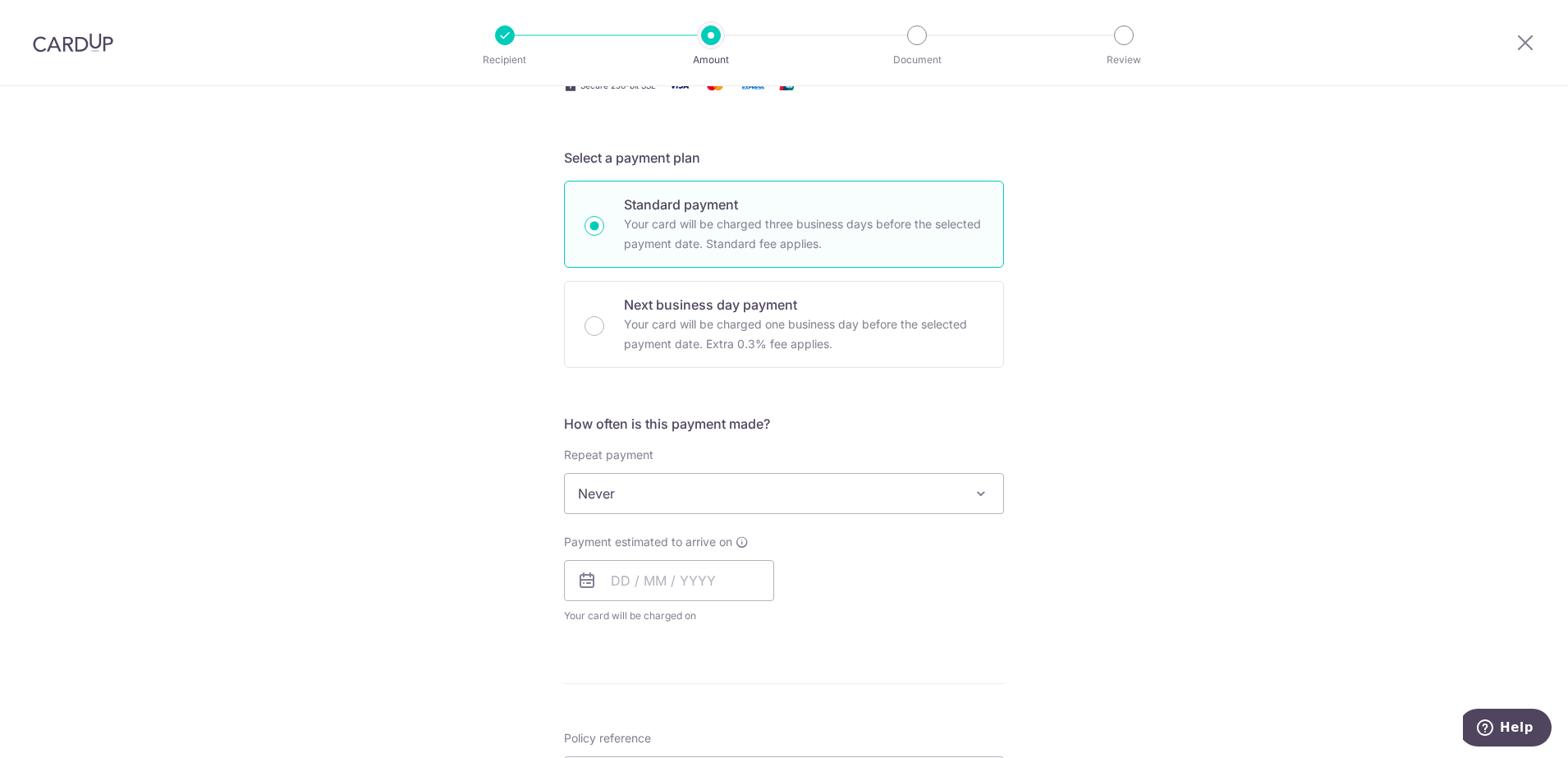
scroll to position [411, 0]
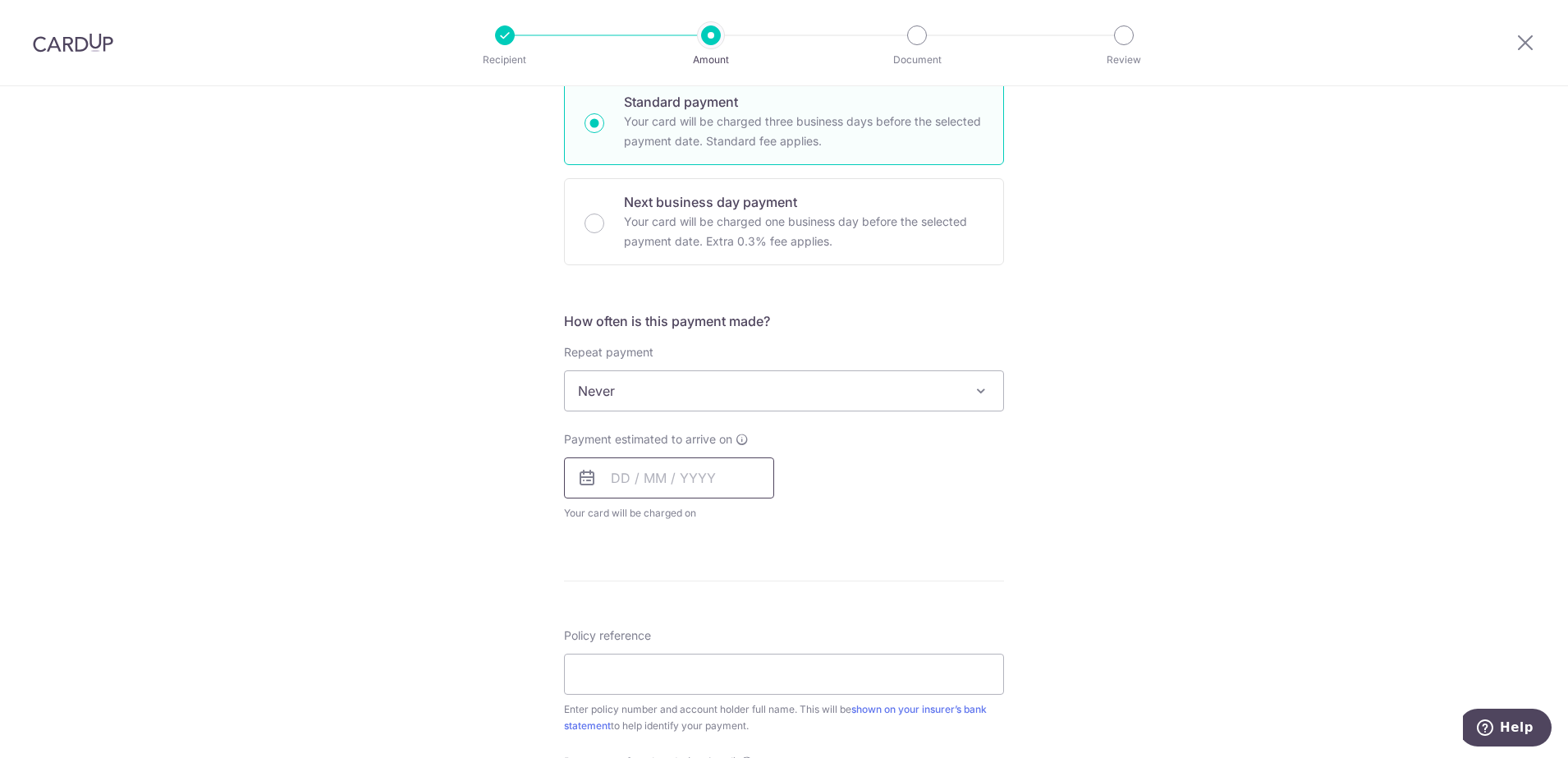
click at [615, 477] on input "text" at bounding box center [670, 477] width 211 height 41
click at [753, 630] on link "10" at bounding box center [762, 627] width 27 height 27
type input "10/10/2025"
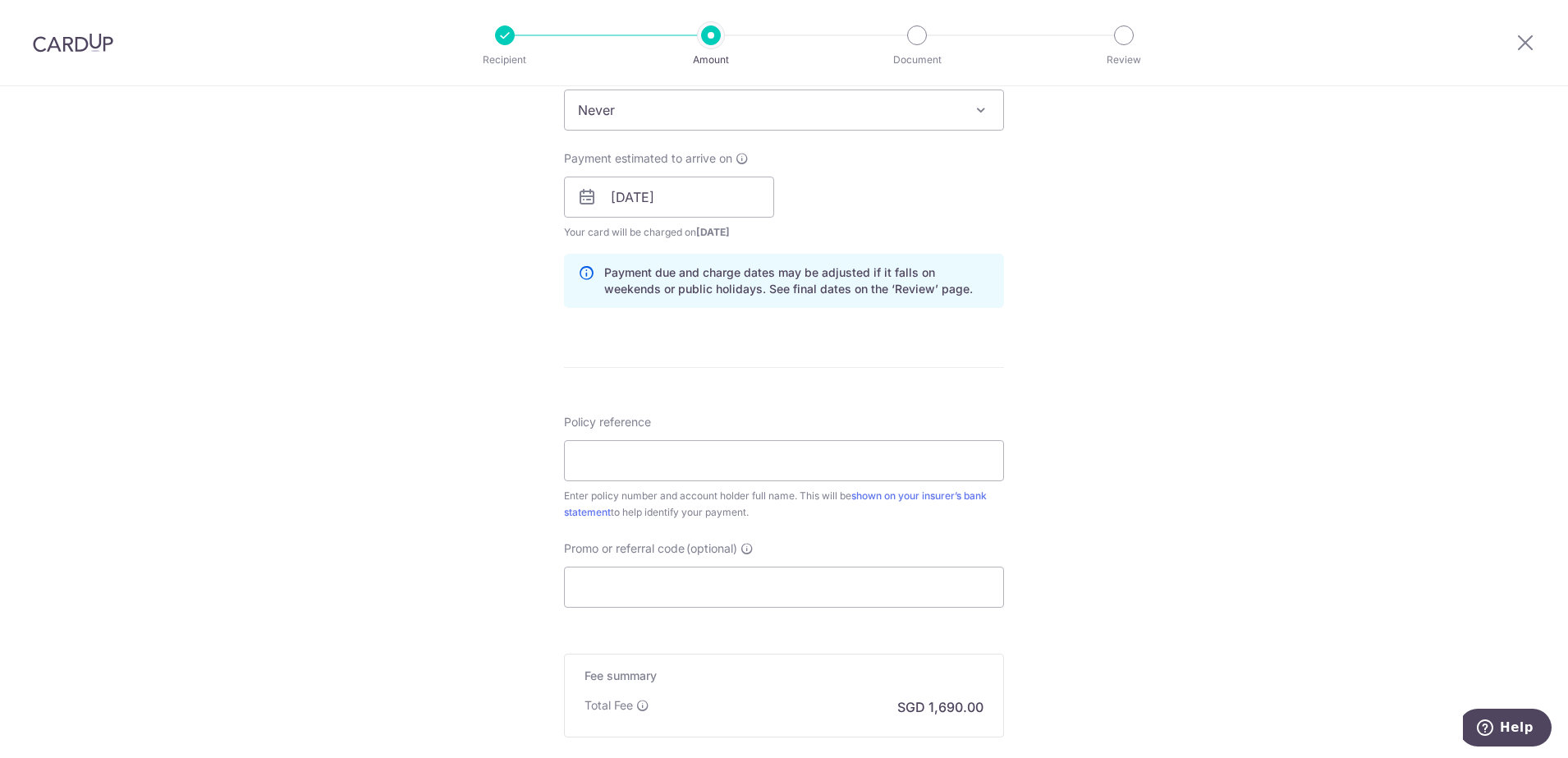
scroll to position [718, 0]
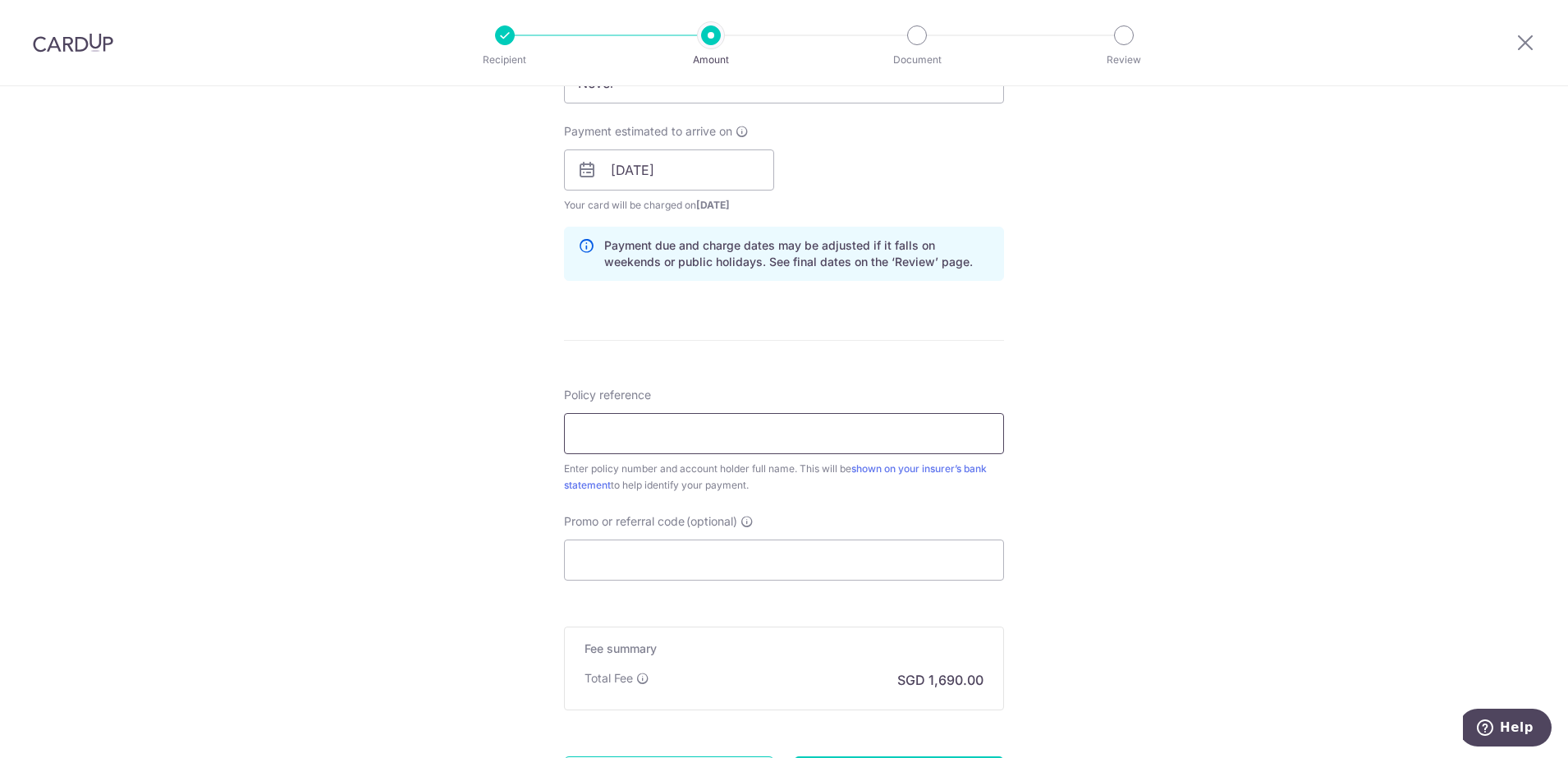
click at [609, 434] on input "Policy reference" at bounding box center [784, 433] width 440 height 41
type input "2452363116"
type input "MBSB170"
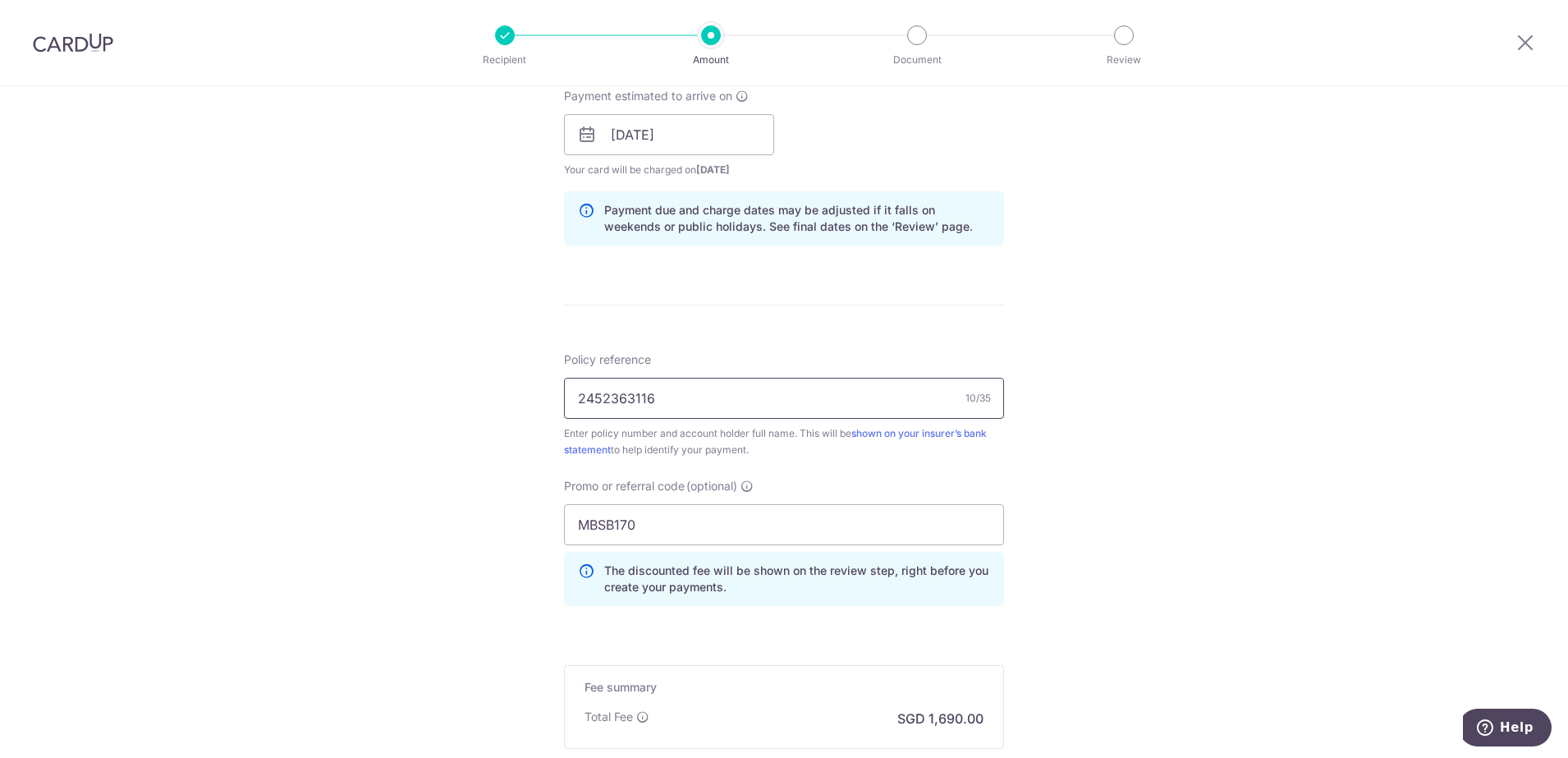
scroll to position [955, 0]
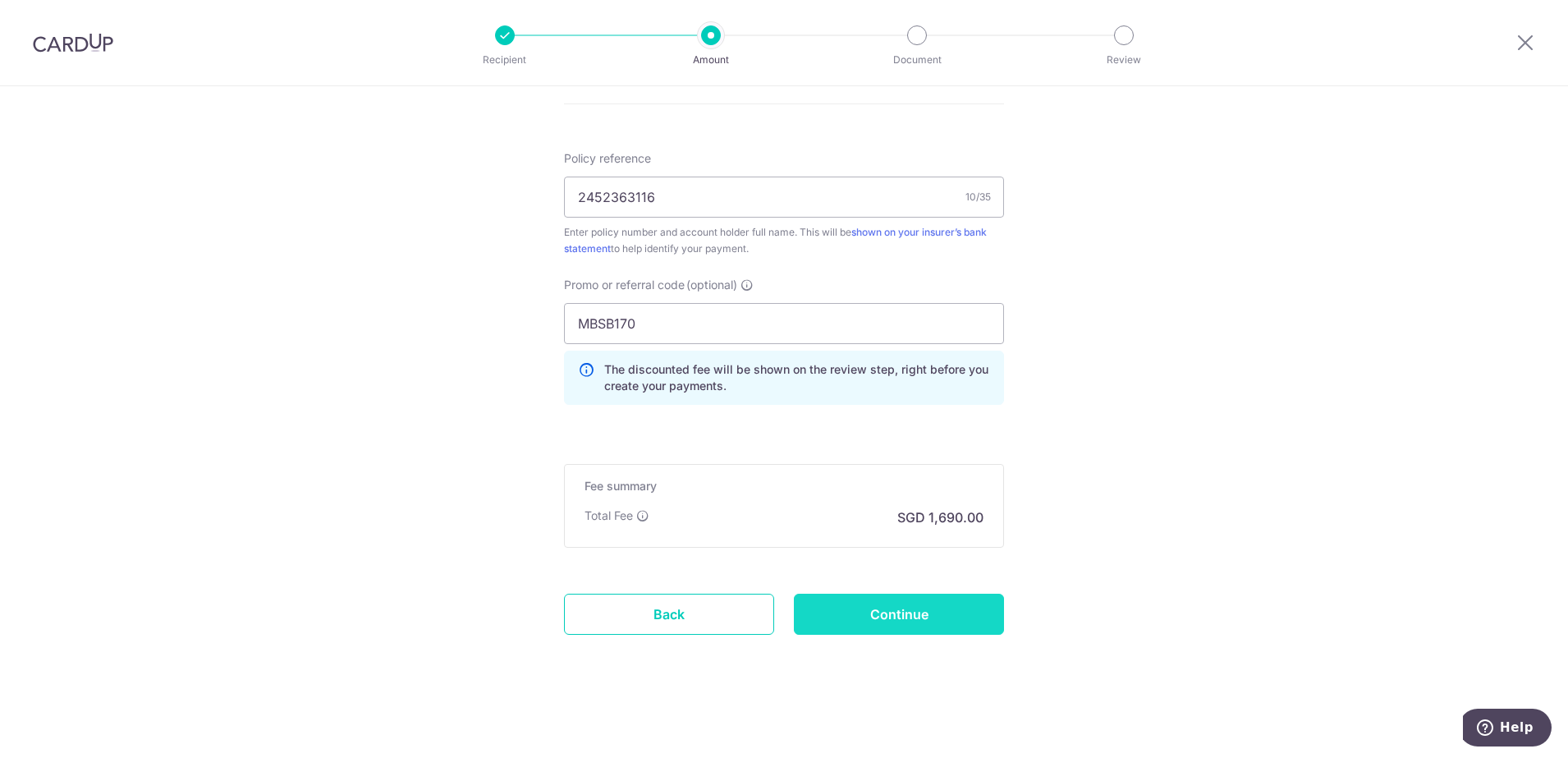
click at [879, 624] on input "Continue" at bounding box center [899, 614] width 211 height 41
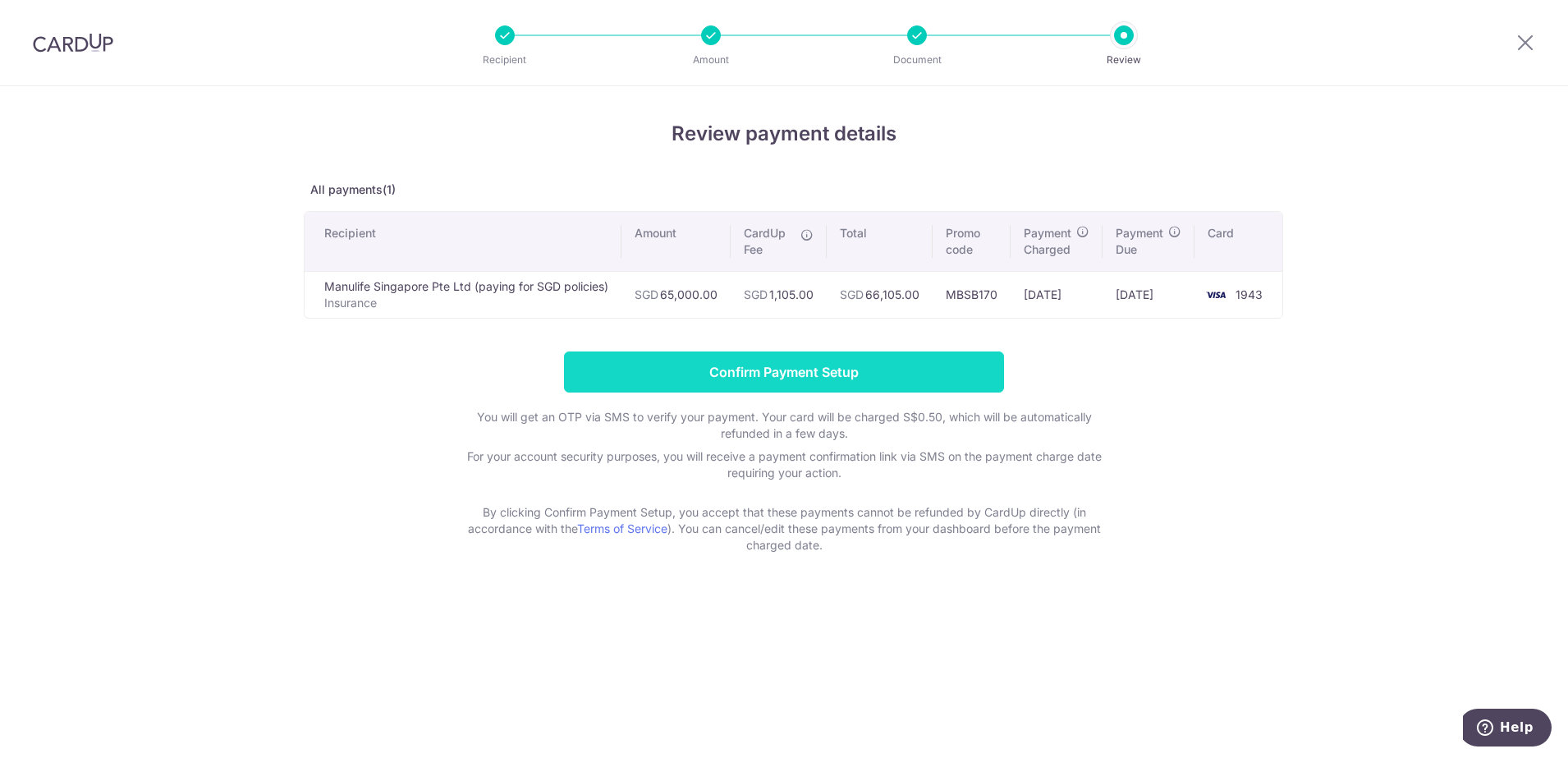
click at [779, 376] on input "Confirm Payment Setup" at bounding box center [784, 371] width 440 height 41
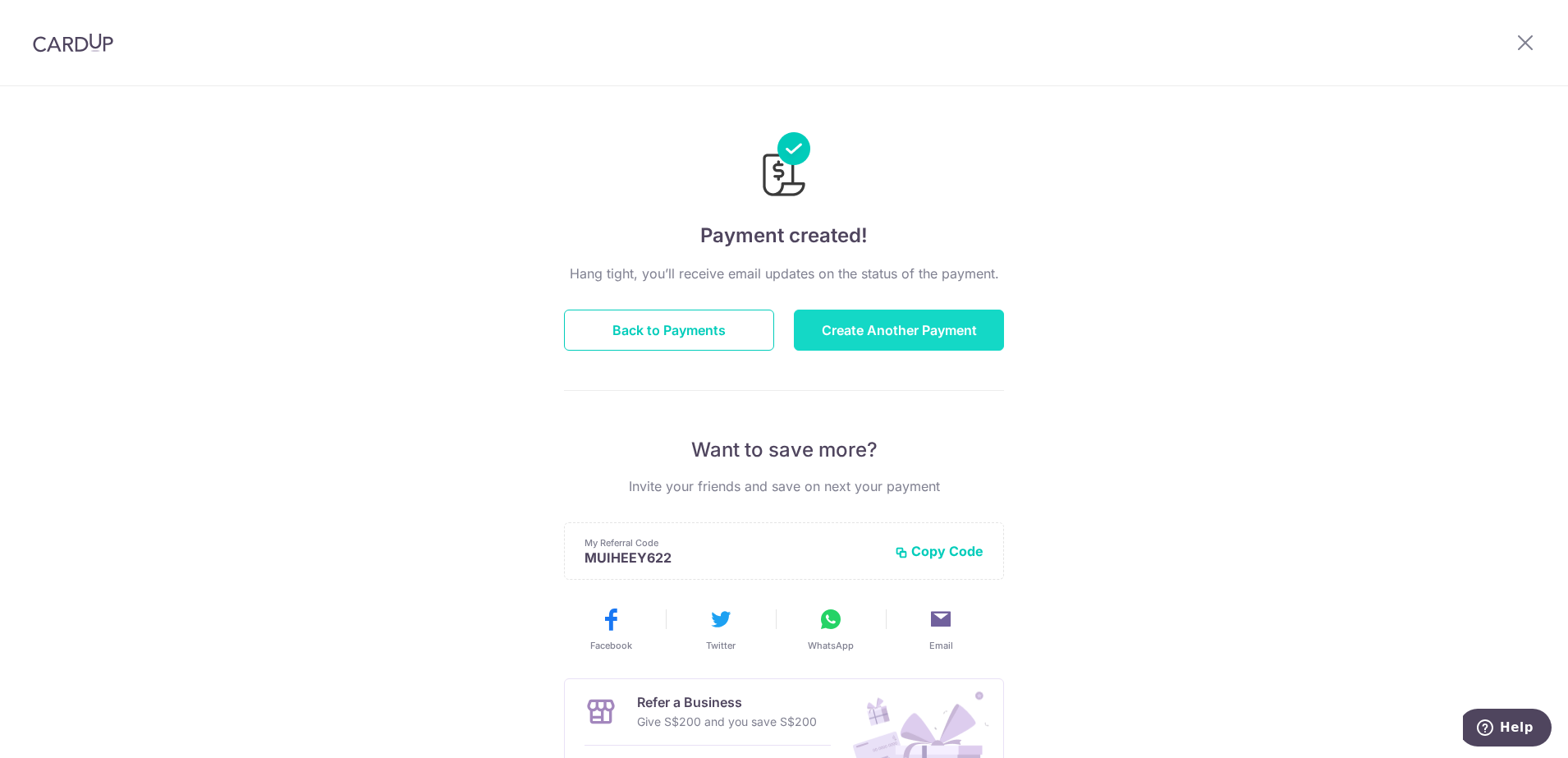
click at [907, 335] on button "Create Another Payment" at bounding box center [899, 329] width 211 height 41
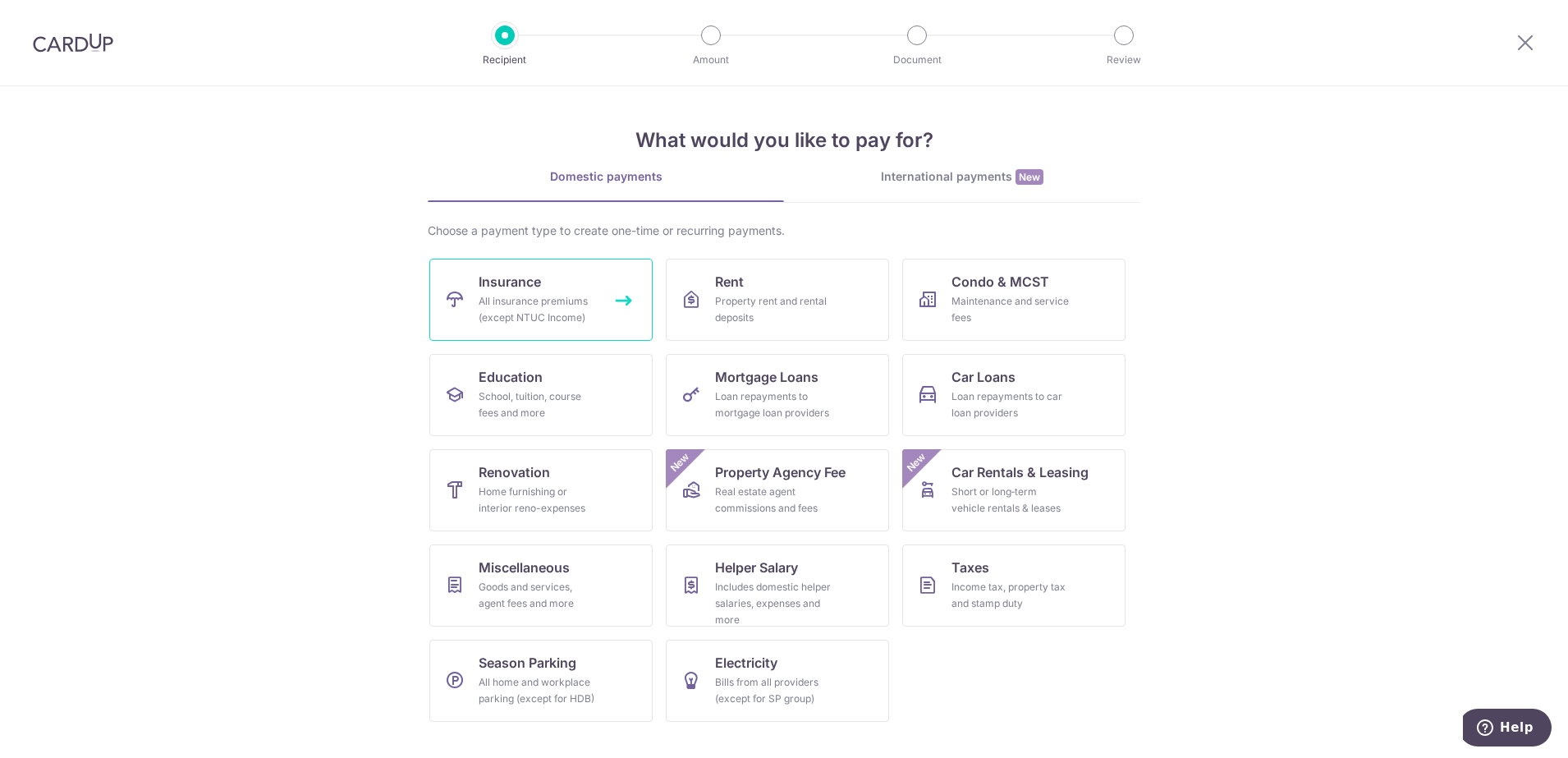
click at [535, 290] on span "Insurance" at bounding box center [510, 282] width 63 height 20
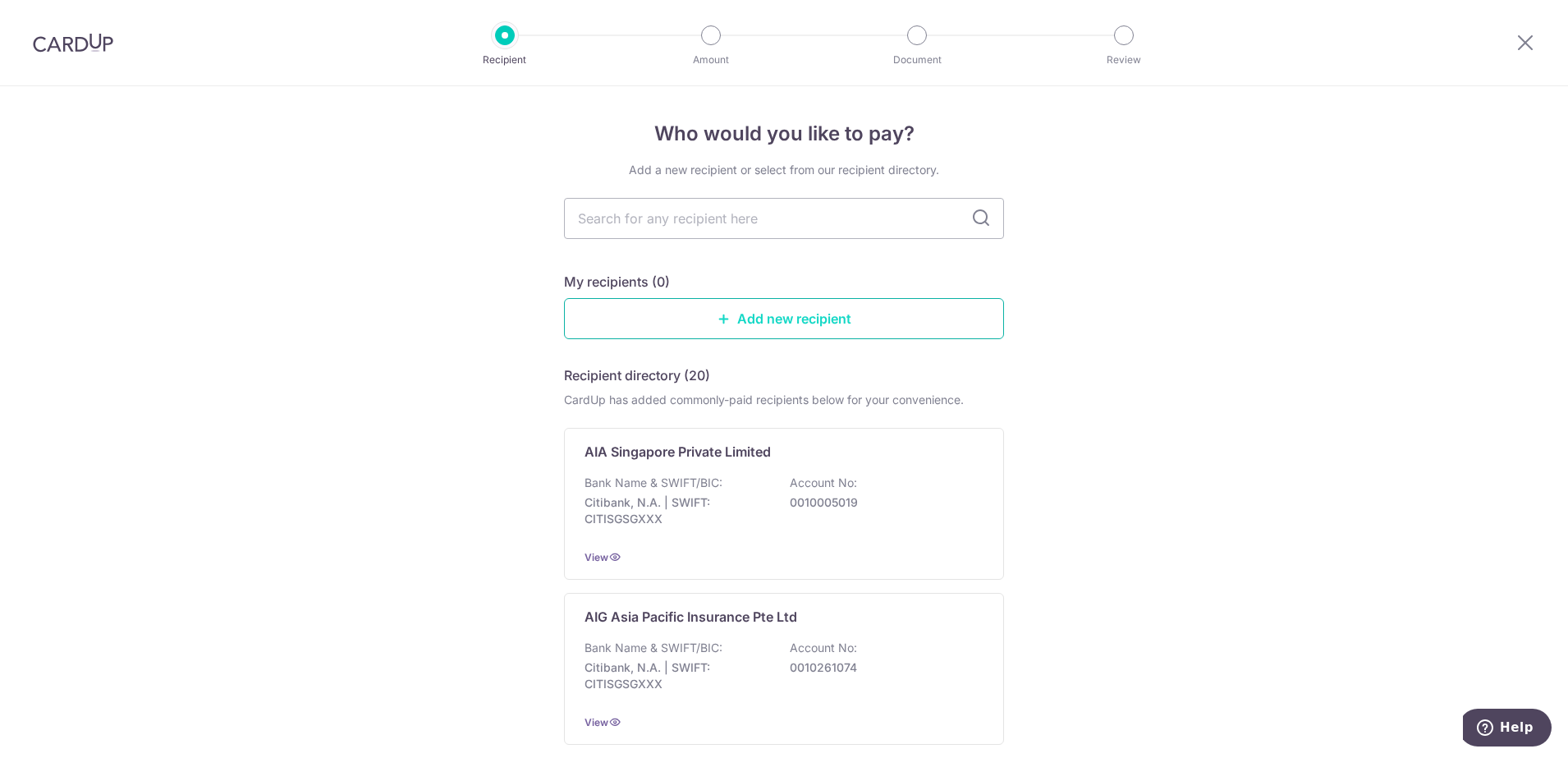
click at [786, 323] on link "Add new recipient" at bounding box center [784, 318] width 440 height 41
type input "MAN"
click at [858, 444] on p "Manulife Singapore Pte Ltd (paying for SGD policies)" at bounding box center [749, 452] width 330 height 20
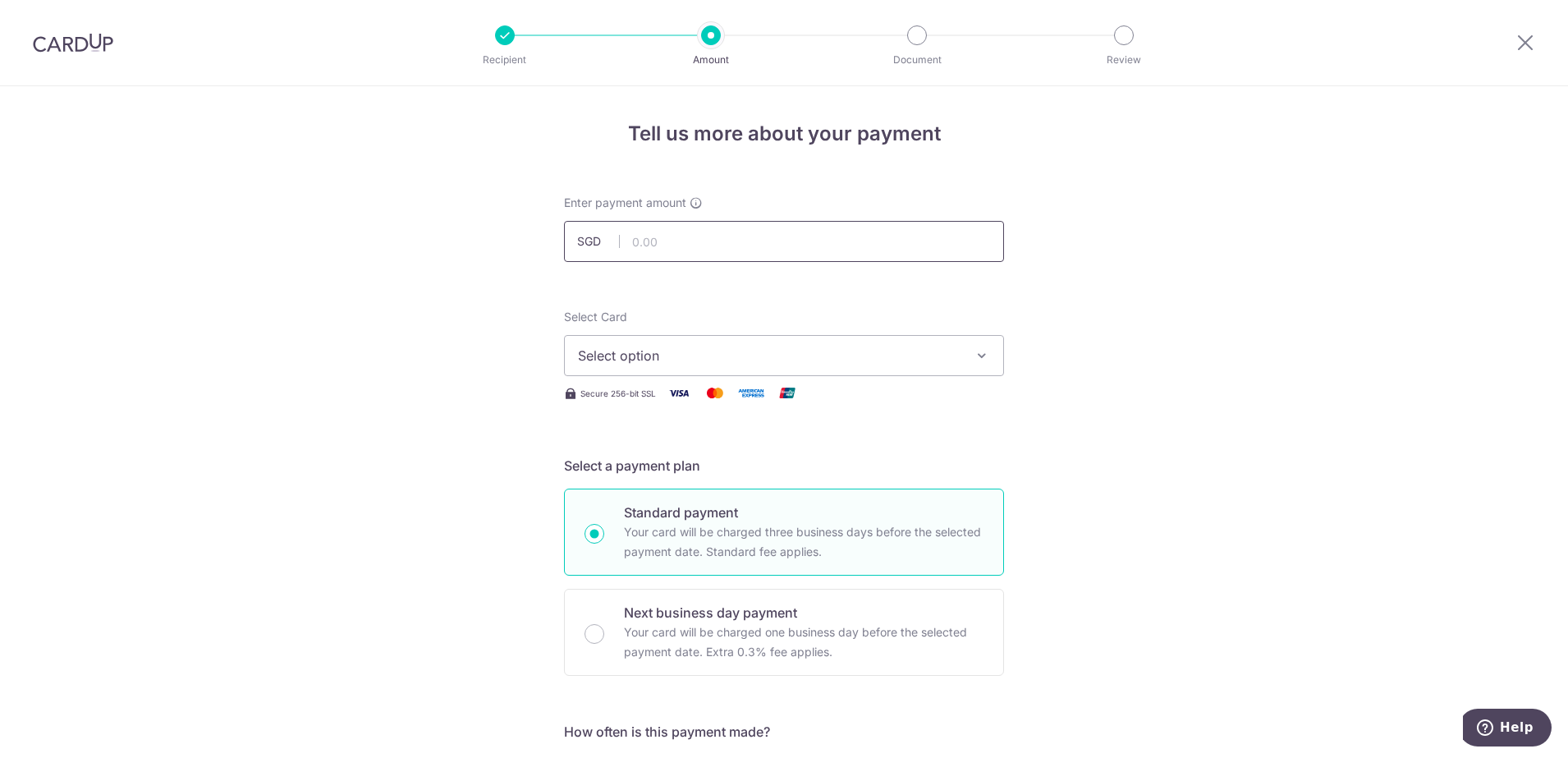
click at [633, 244] on input "text" at bounding box center [784, 241] width 440 height 41
type input "65,000.00"
click at [656, 353] on span "Select option" at bounding box center [768, 355] width 382 height 20
click at [655, 473] on span "**** 1943" at bounding box center [648, 472] width 61 height 20
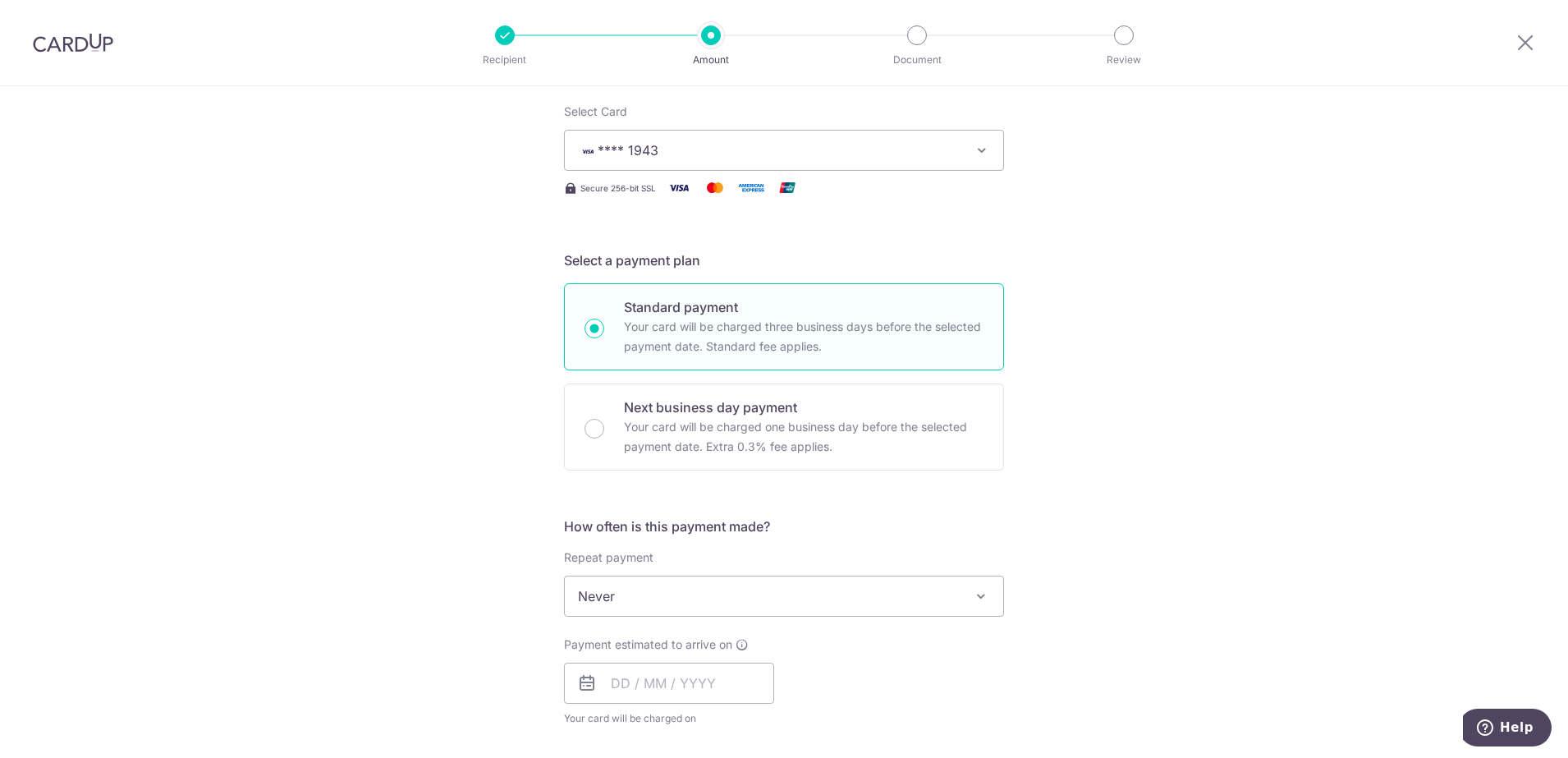
scroll to position [411, 0]
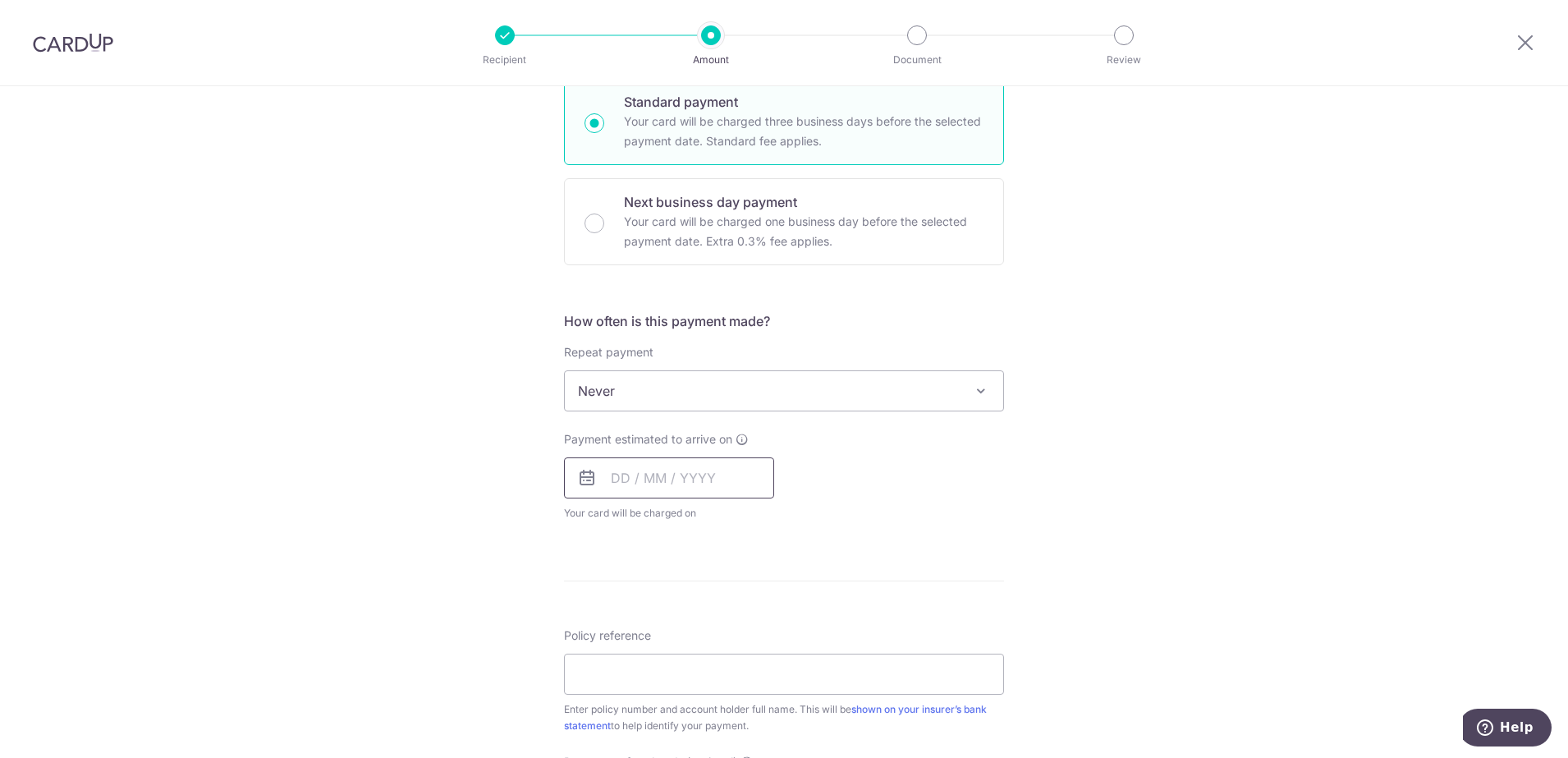
click at [641, 478] on input "text" at bounding box center [670, 477] width 211 height 41
click at [755, 631] on link "10" at bounding box center [762, 627] width 27 height 27
type input "10/10/2025"
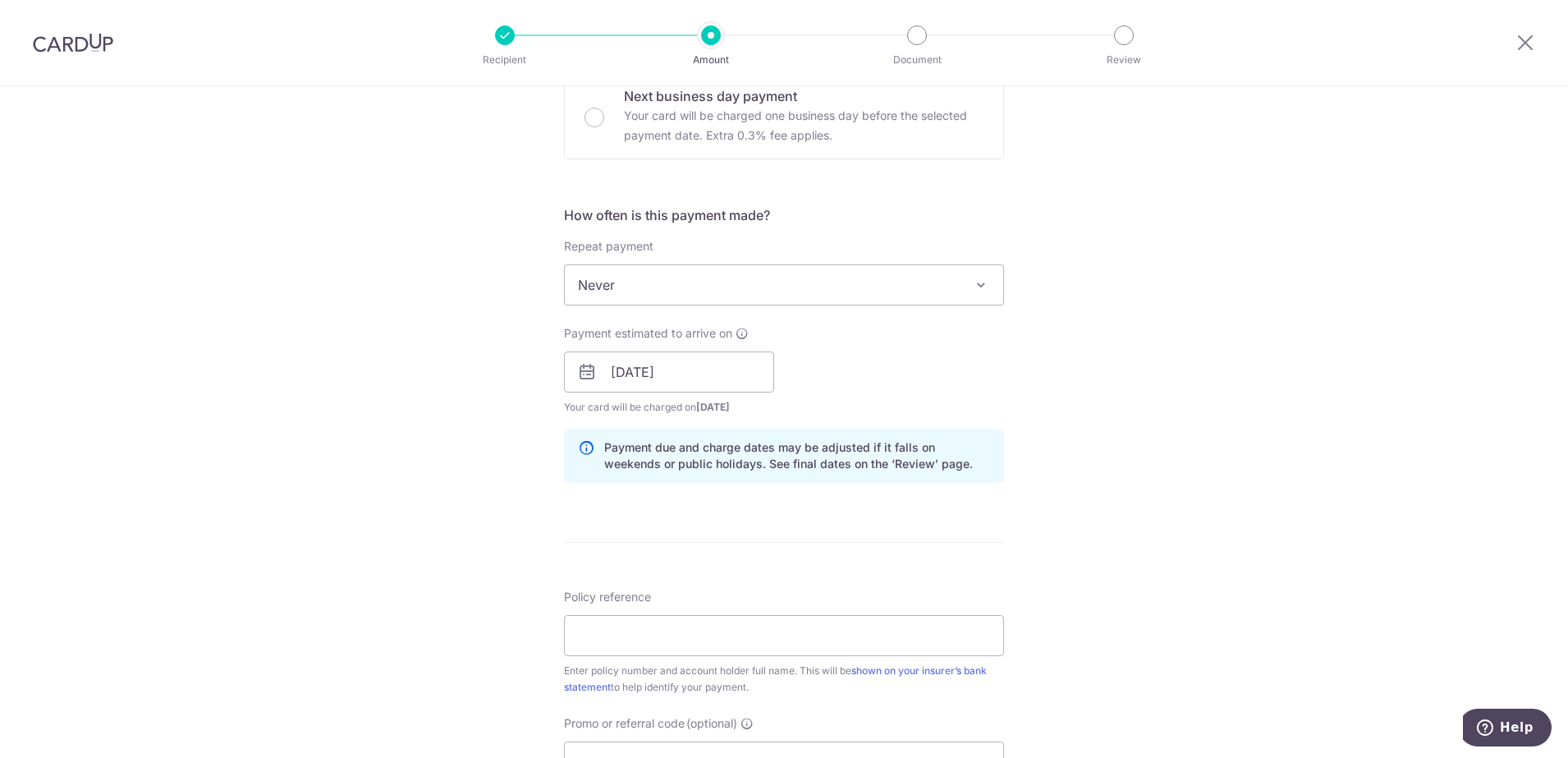
scroll to position [616, 0]
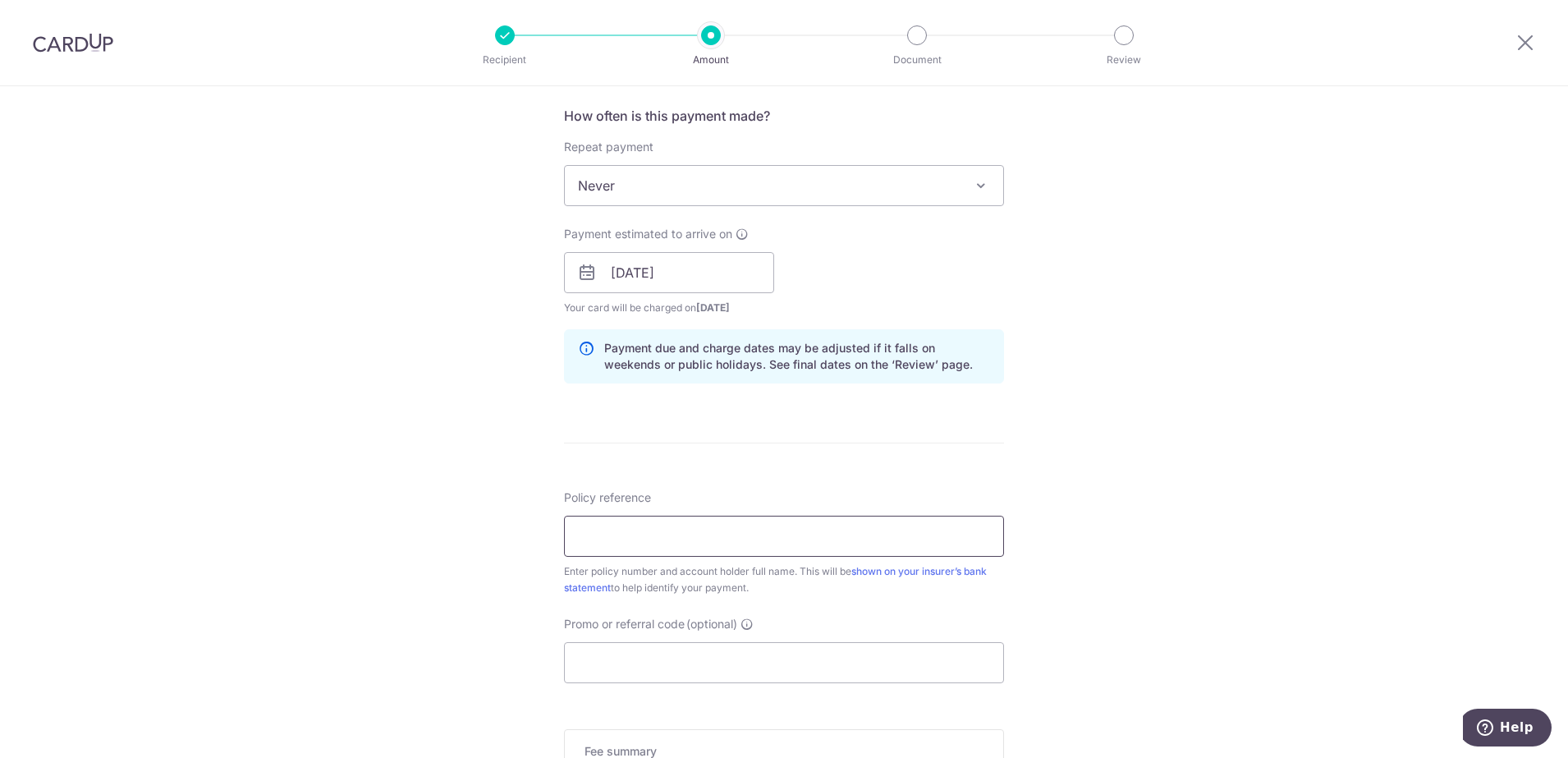
click at [594, 536] on input "Policy reference" at bounding box center [784, 536] width 440 height 41
type input "2452363116"
type input "MBSB170"
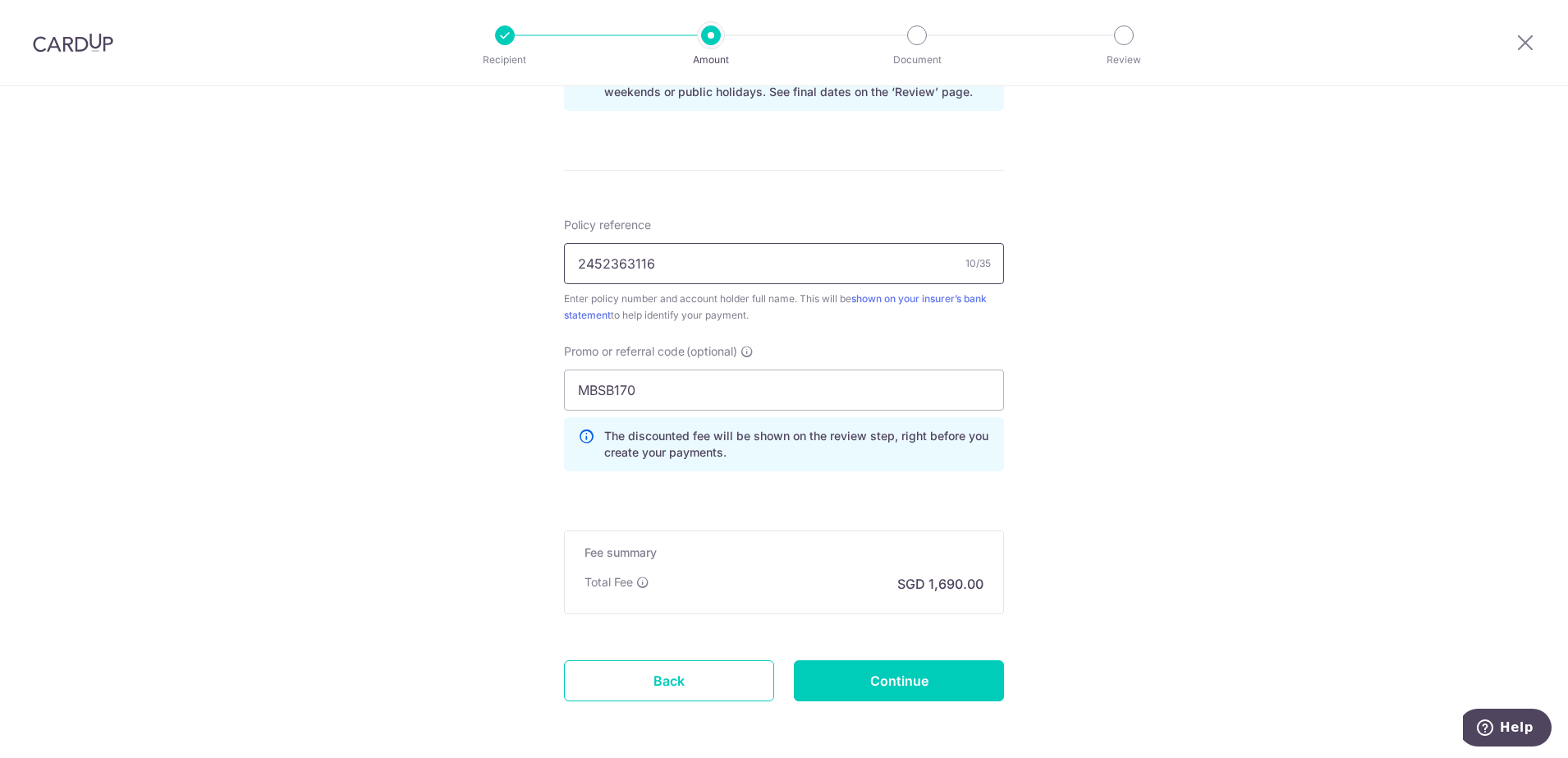
scroll to position [924, 0]
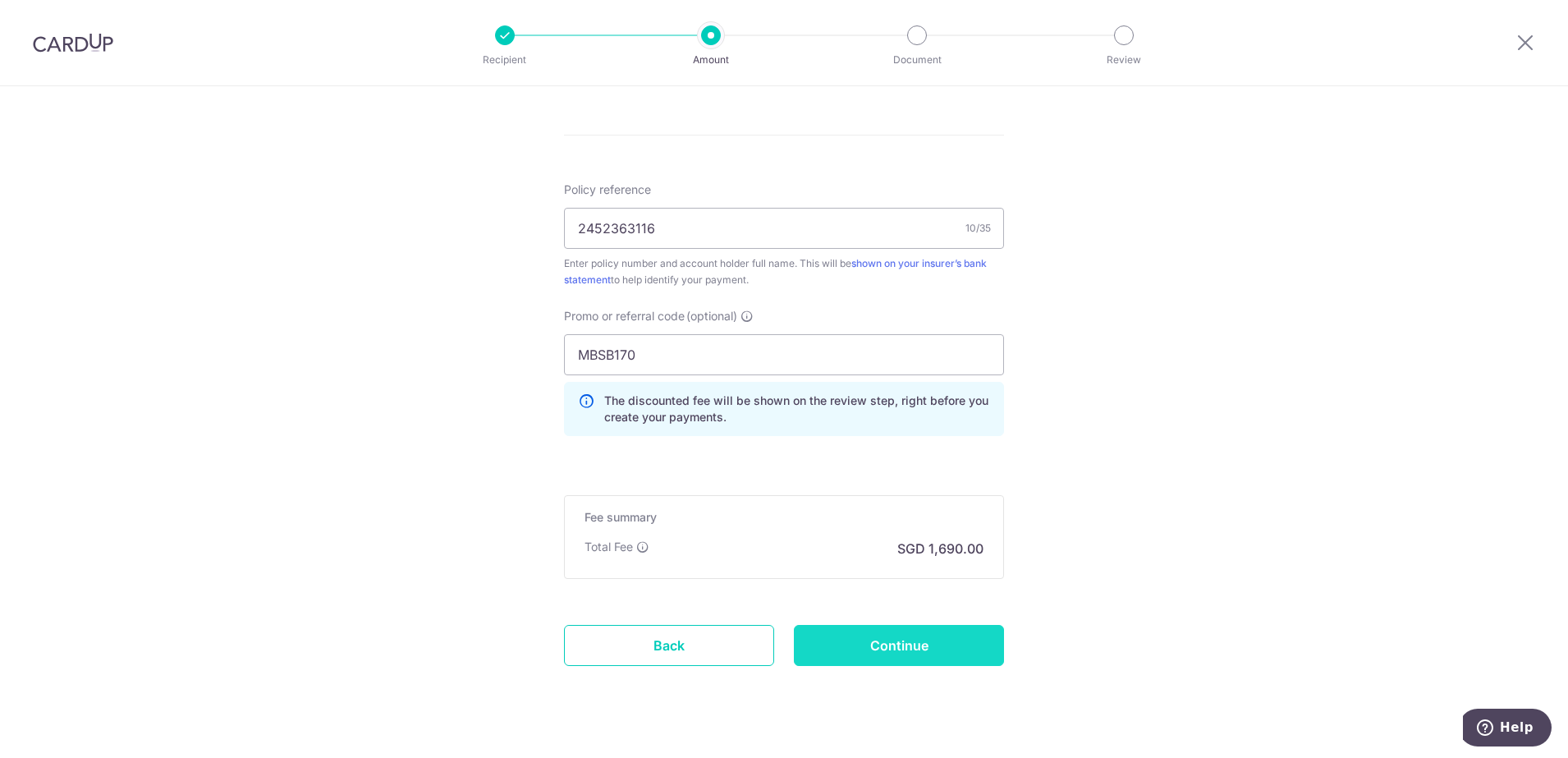
click at [889, 651] on input "Continue" at bounding box center [899, 645] width 211 height 41
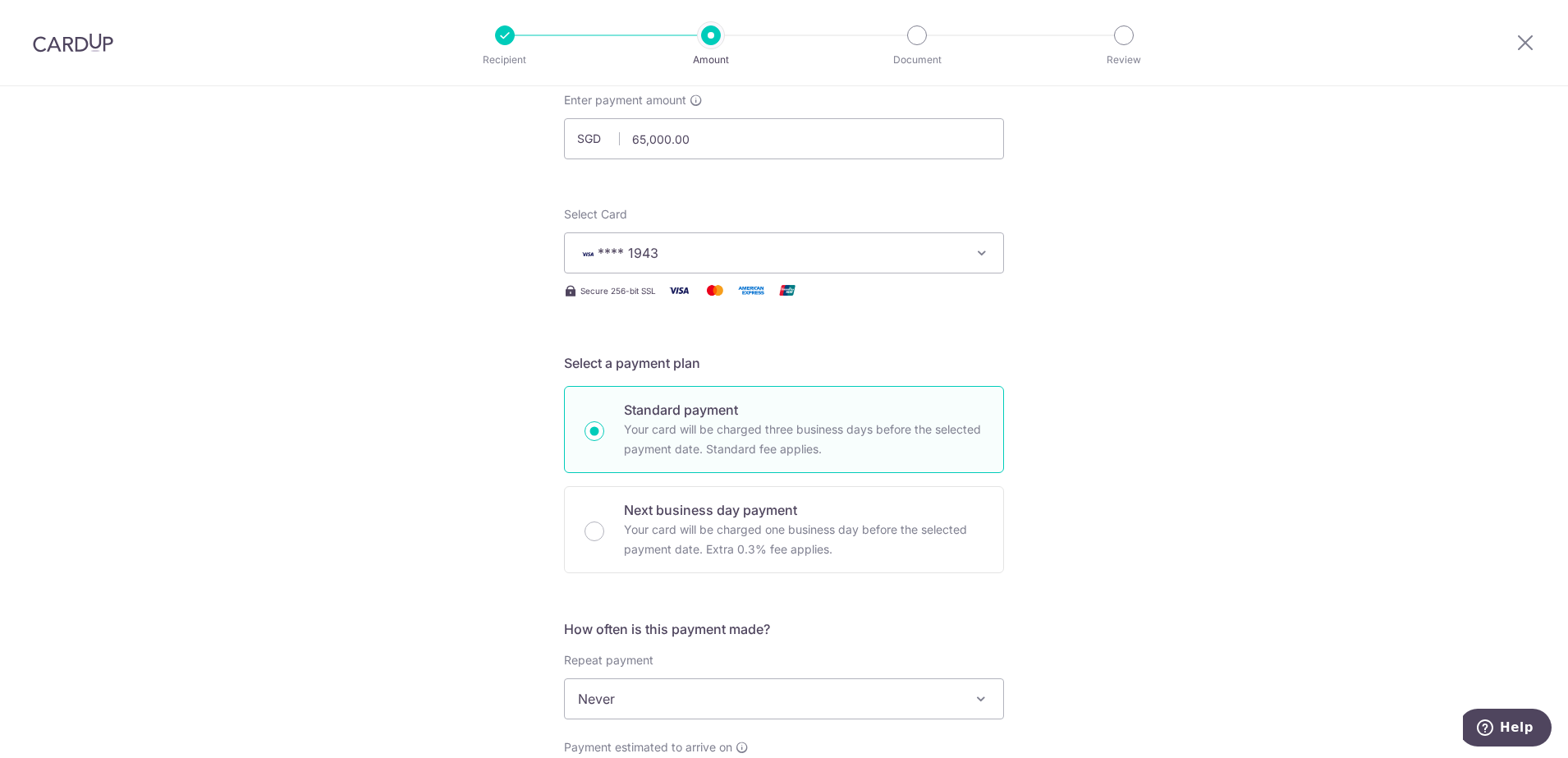
scroll to position [50, 0]
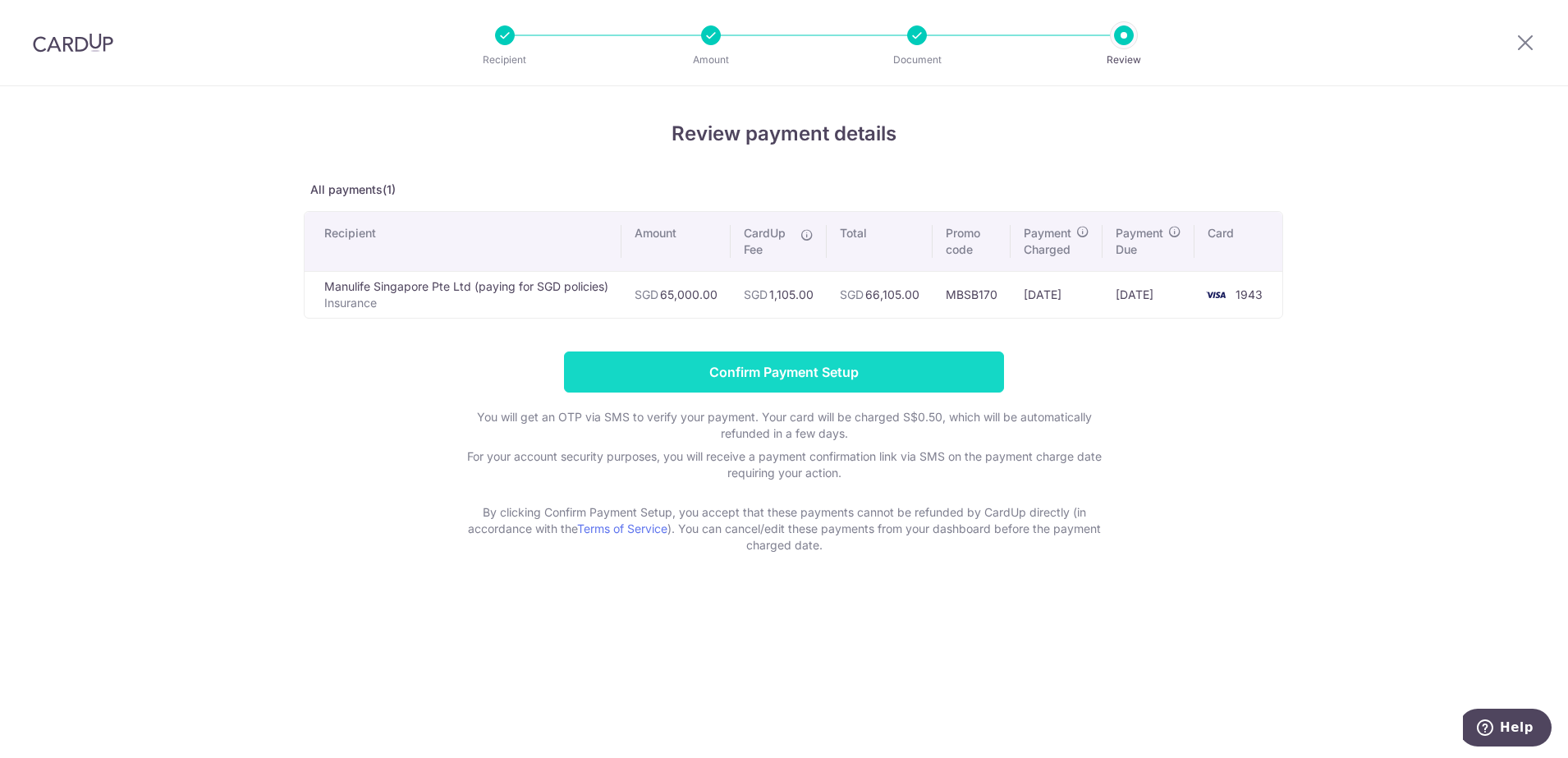
click at [799, 373] on input "Confirm Payment Setup" at bounding box center [784, 371] width 440 height 41
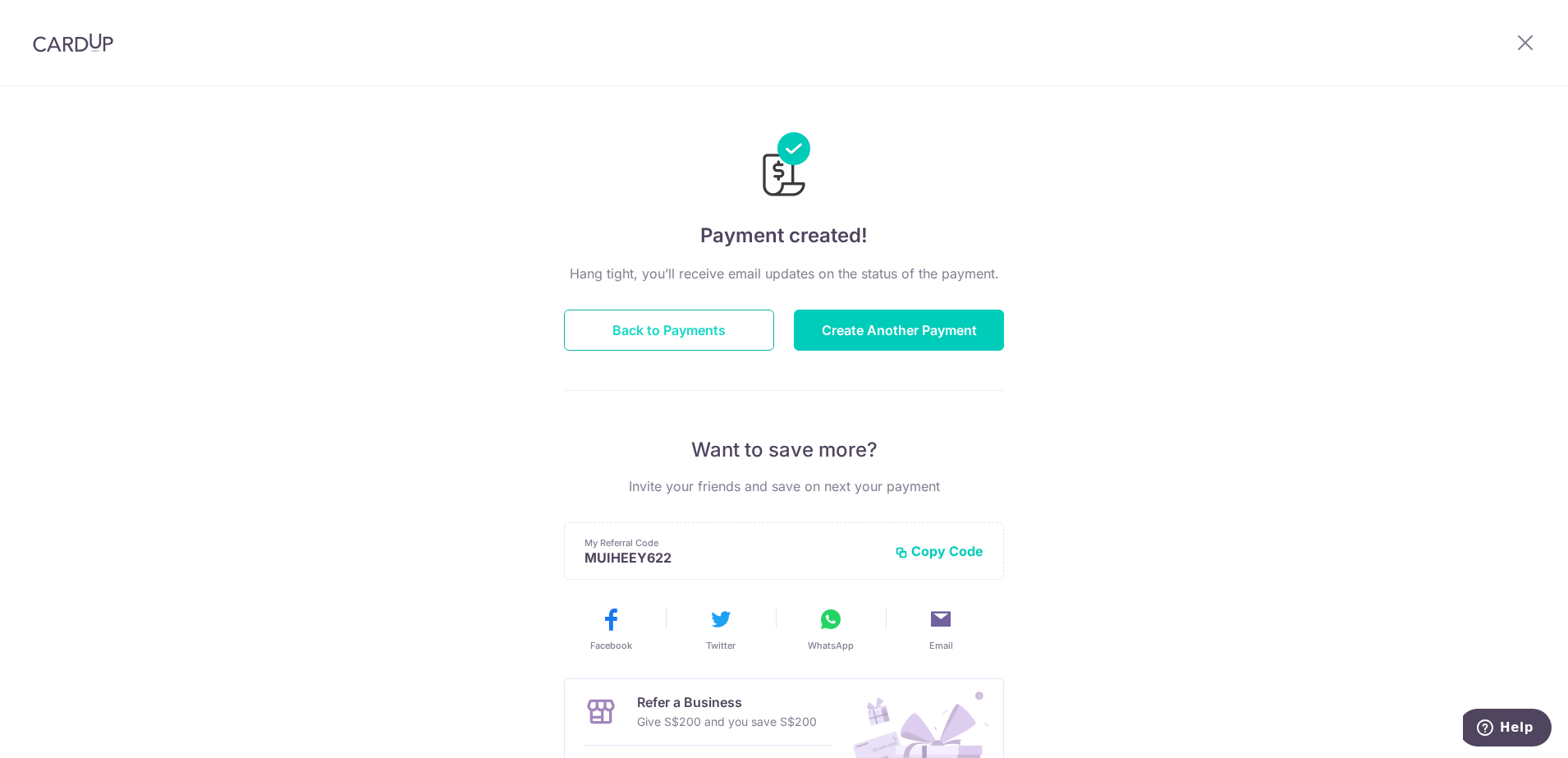
click at [663, 324] on button "Back to Payments" at bounding box center [670, 329] width 211 height 41
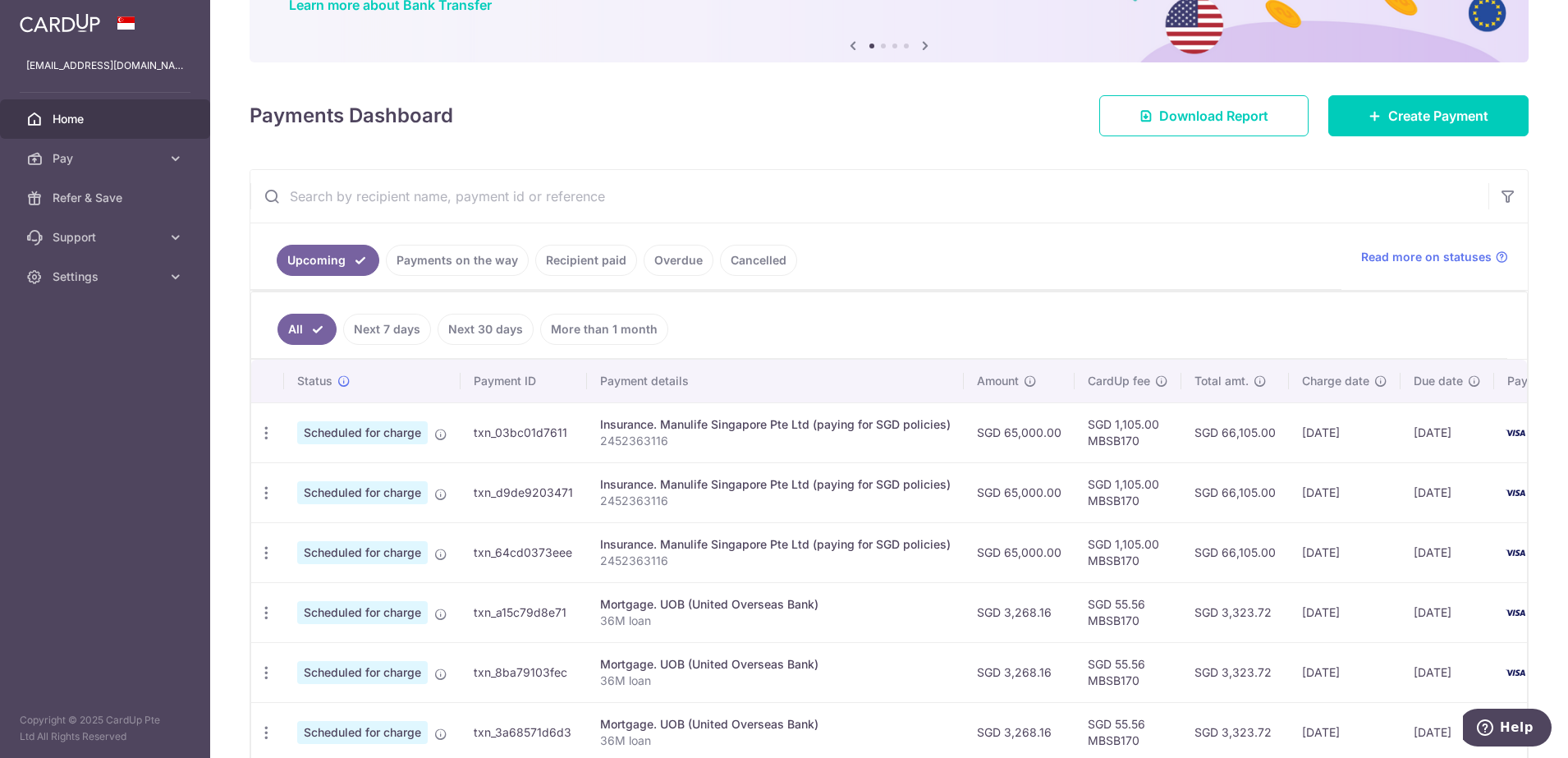
scroll to position [102, 0]
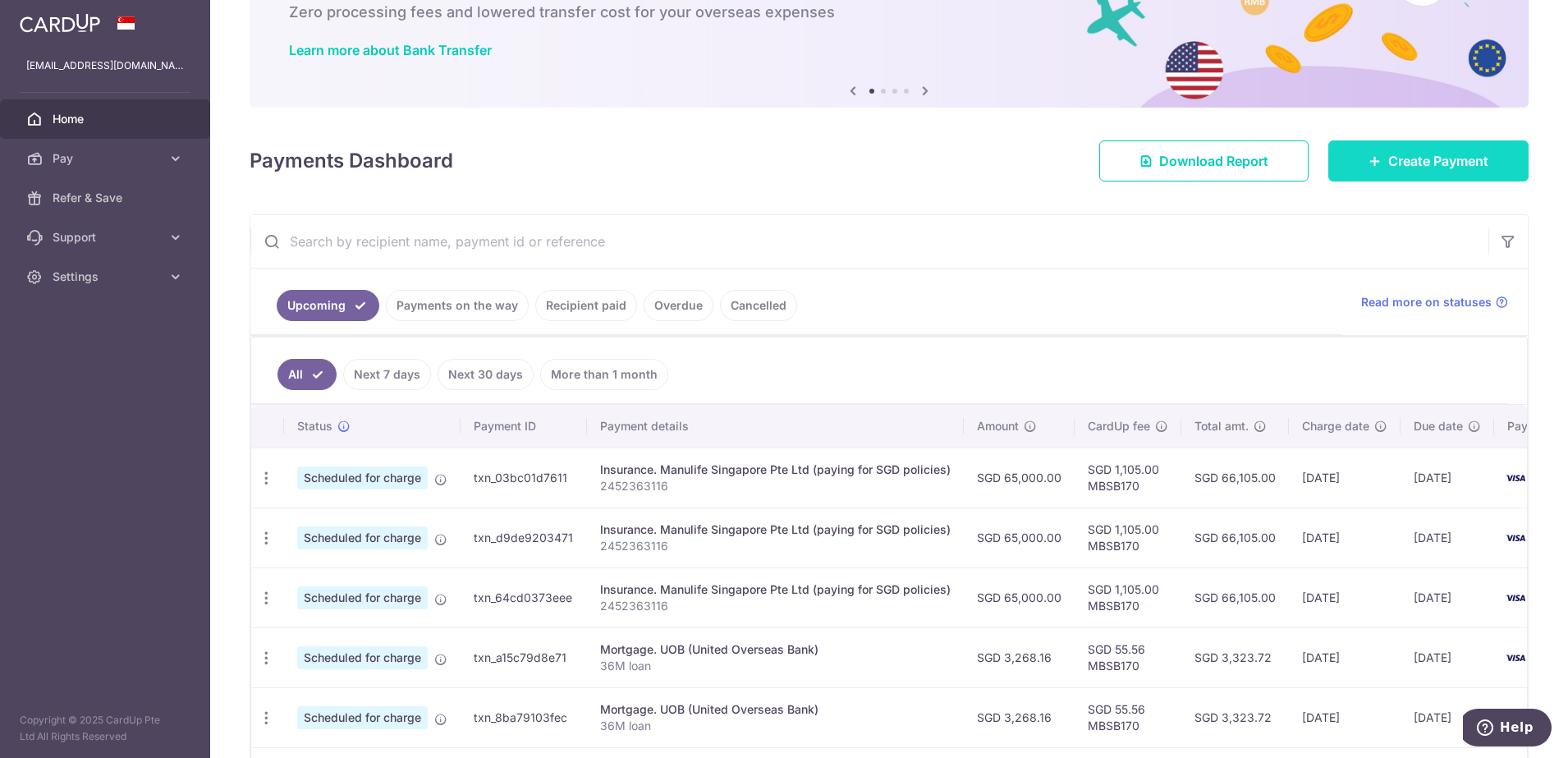
click at [1428, 164] on span "Create Payment" at bounding box center [1439, 160] width 101 height 20
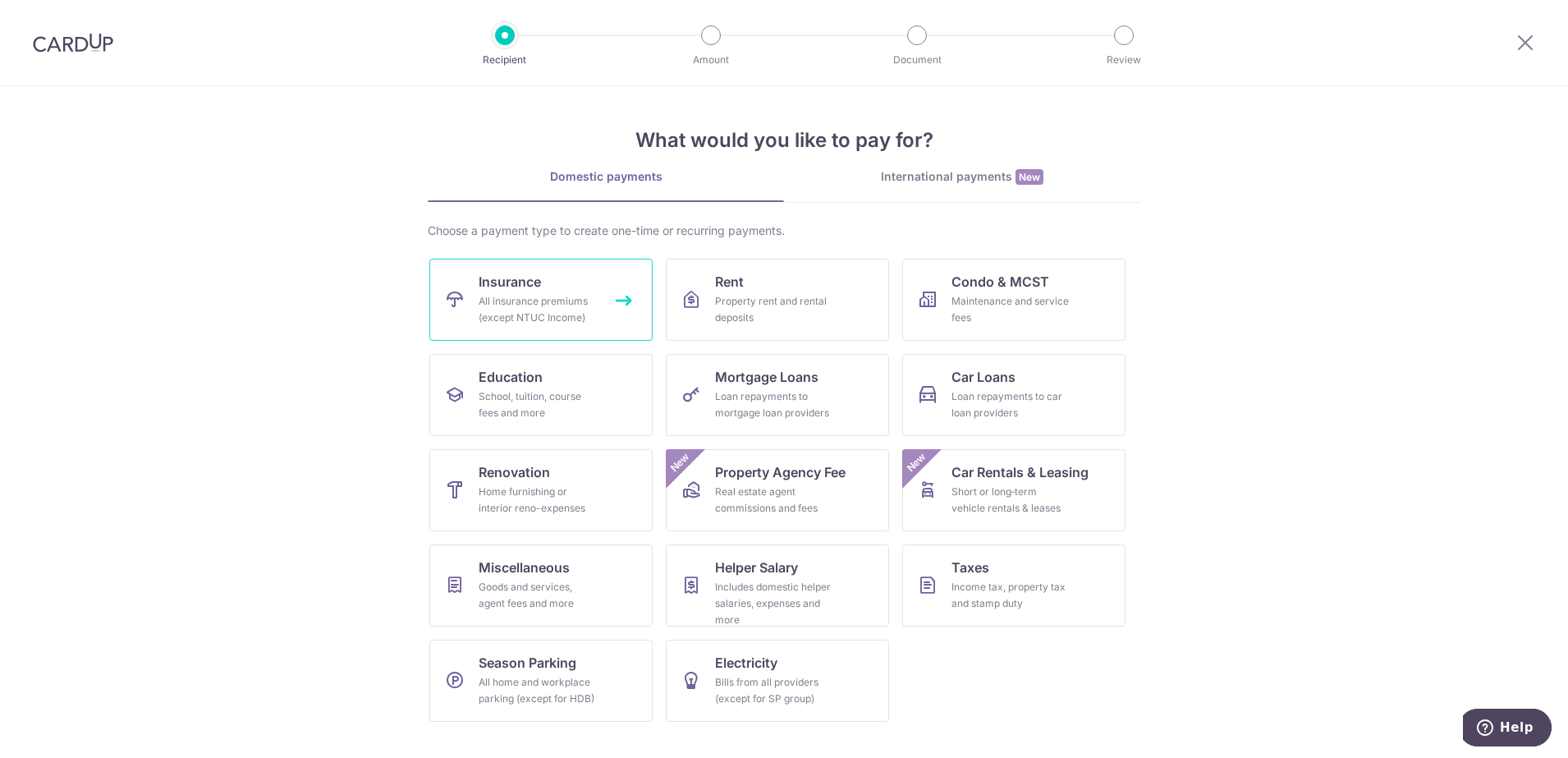
click at [542, 324] on div "All insurance premiums (except NTUC Income)" at bounding box center [538, 309] width 119 height 33
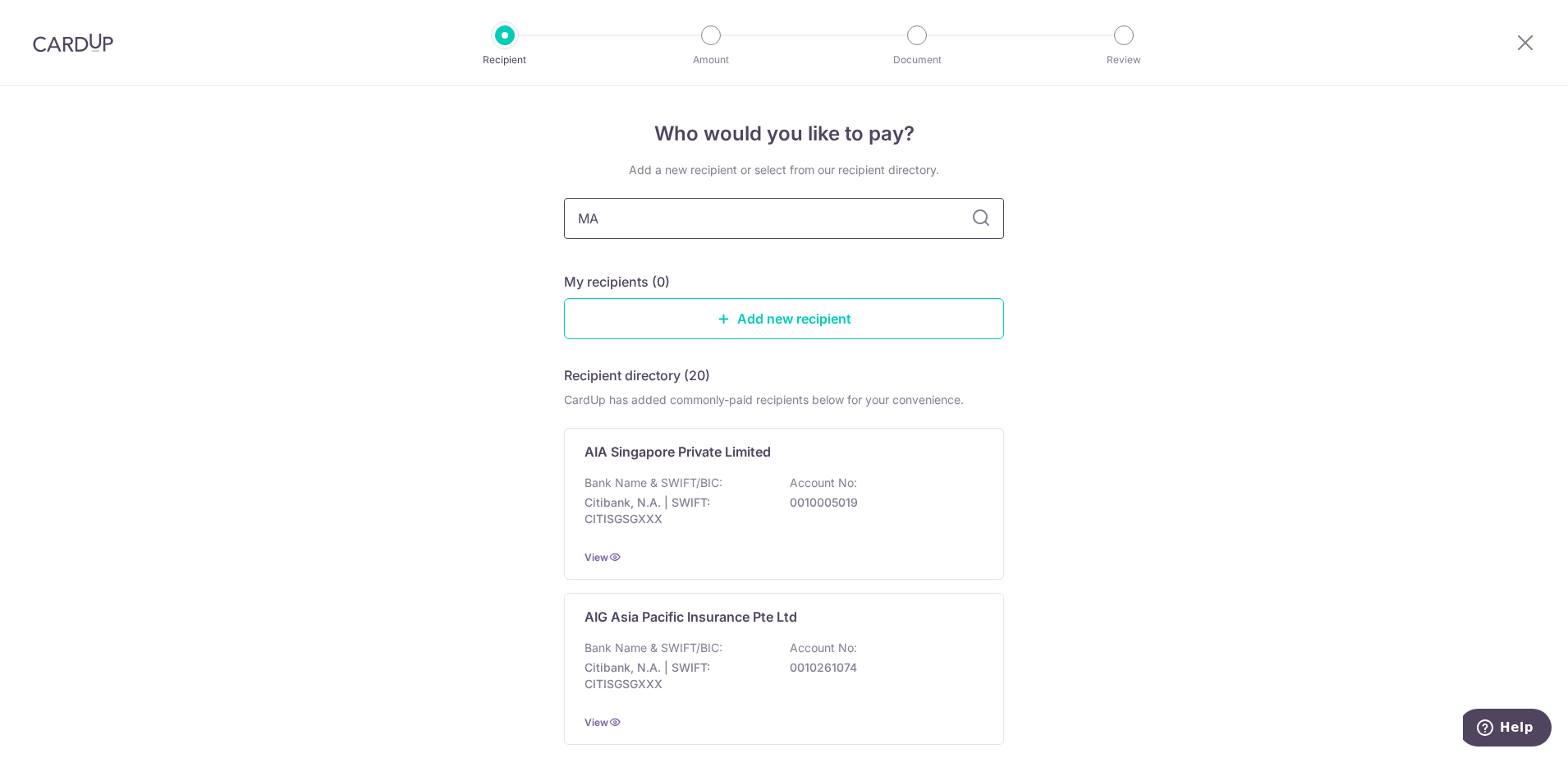
type input "MAN"
click at [820, 462] on div "Manulife Singapore Pte Ltd (paying for SGD policies) Bank Name & SWIFT/BIC: DBS…" at bounding box center [784, 504] width 440 height 152
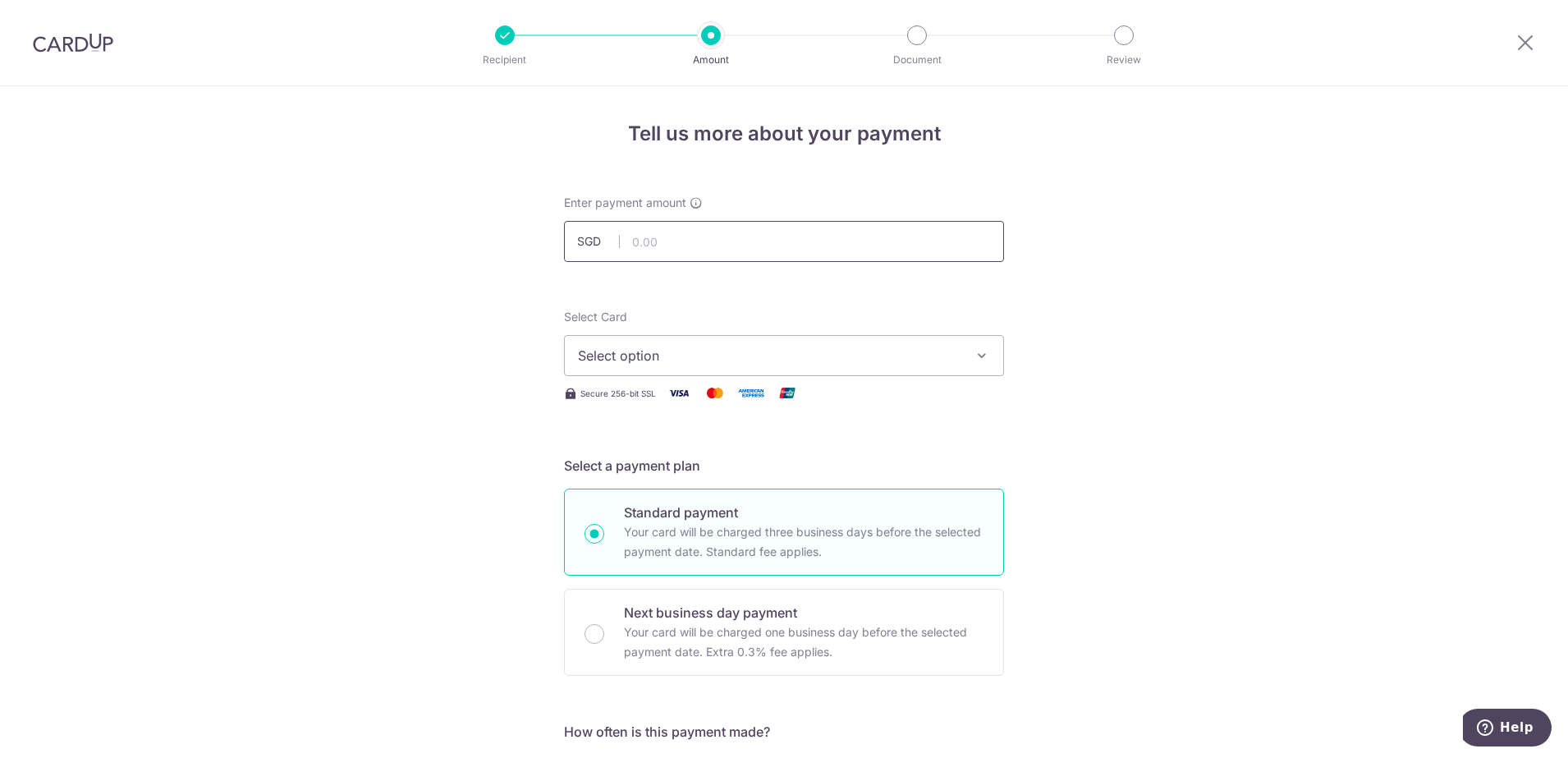
click at [653, 241] on input "text" at bounding box center [784, 241] width 440 height 41
type input "55,000.00"
click at [688, 362] on span "Select option" at bounding box center [768, 355] width 382 height 20
click at [670, 471] on span "**** 1943" at bounding box center [648, 472] width 61 height 20
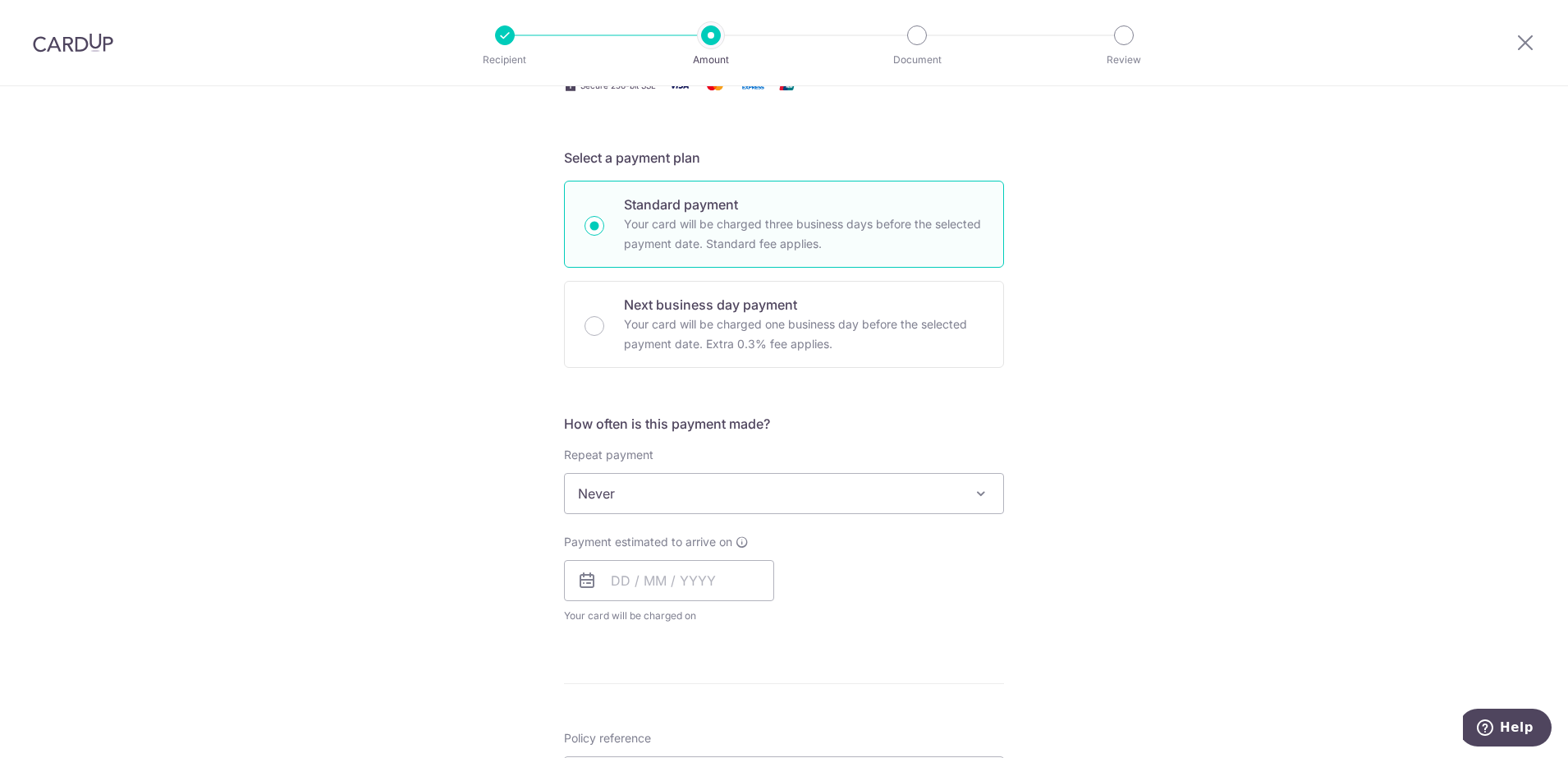
scroll to position [513, 0]
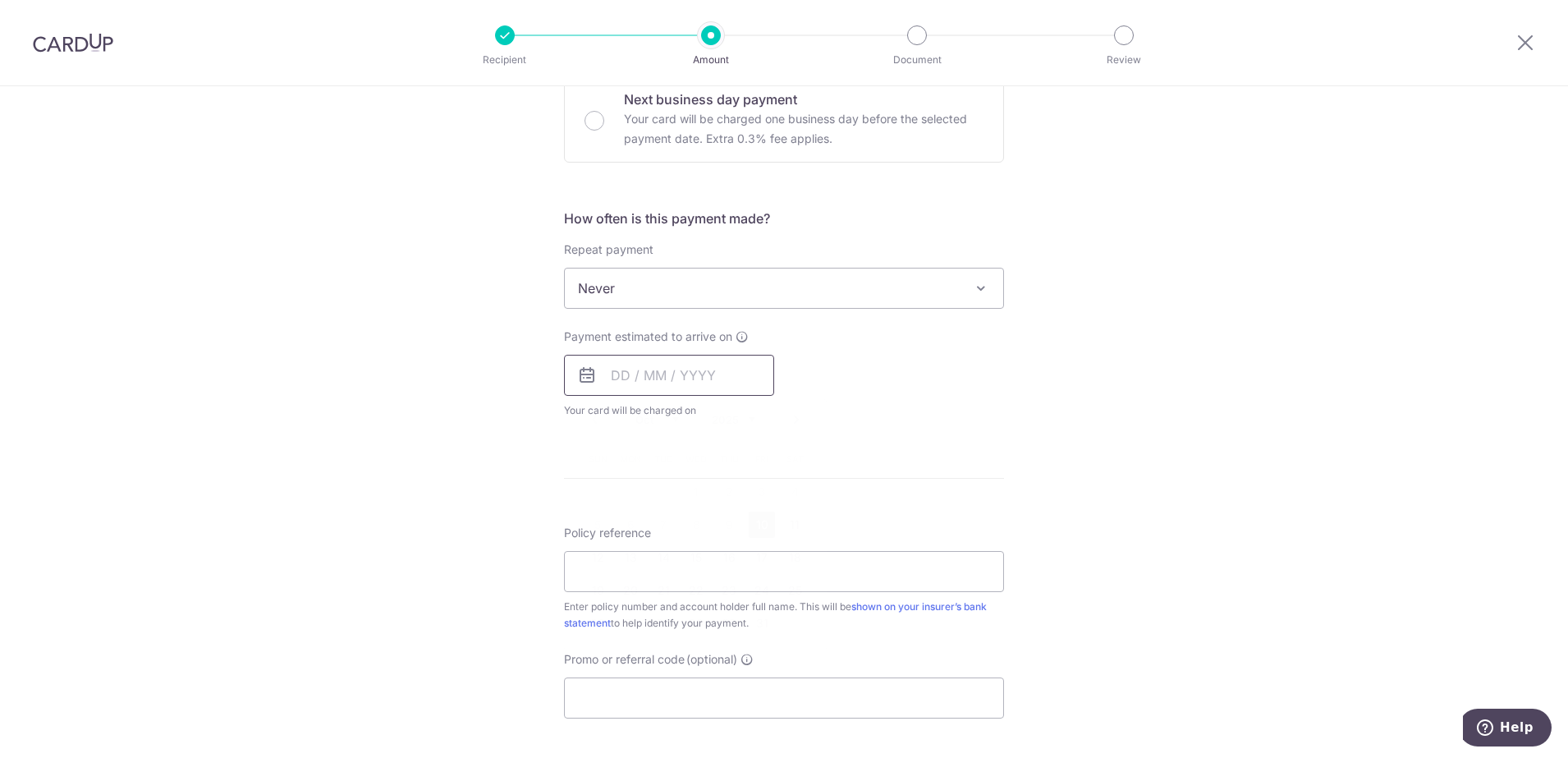
click at [641, 363] on input "text" at bounding box center [670, 375] width 211 height 41
click at [757, 526] on link "10" at bounding box center [762, 525] width 27 height 27
type input "10/10/2025"
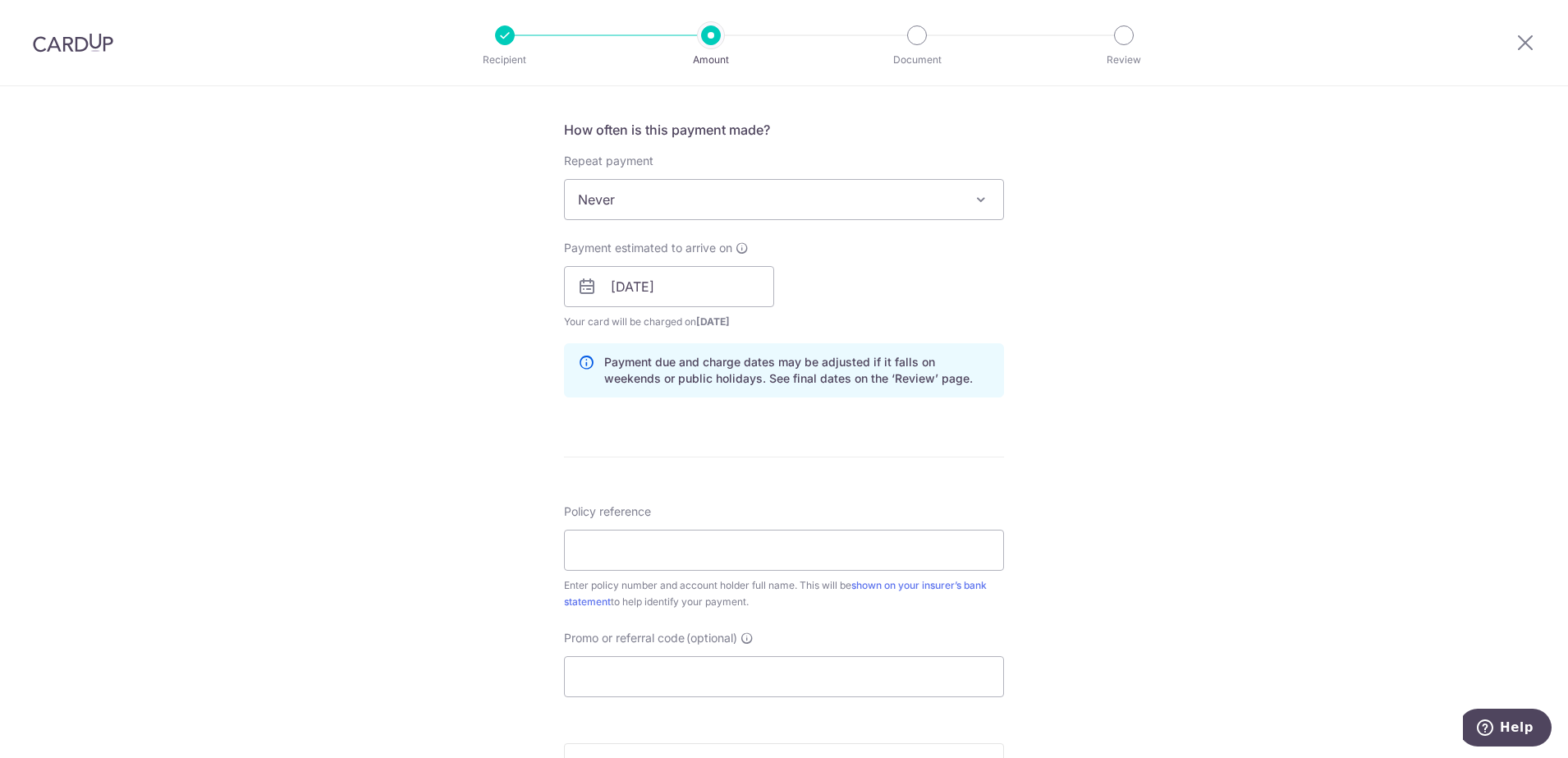
scroll to position [718, 0]
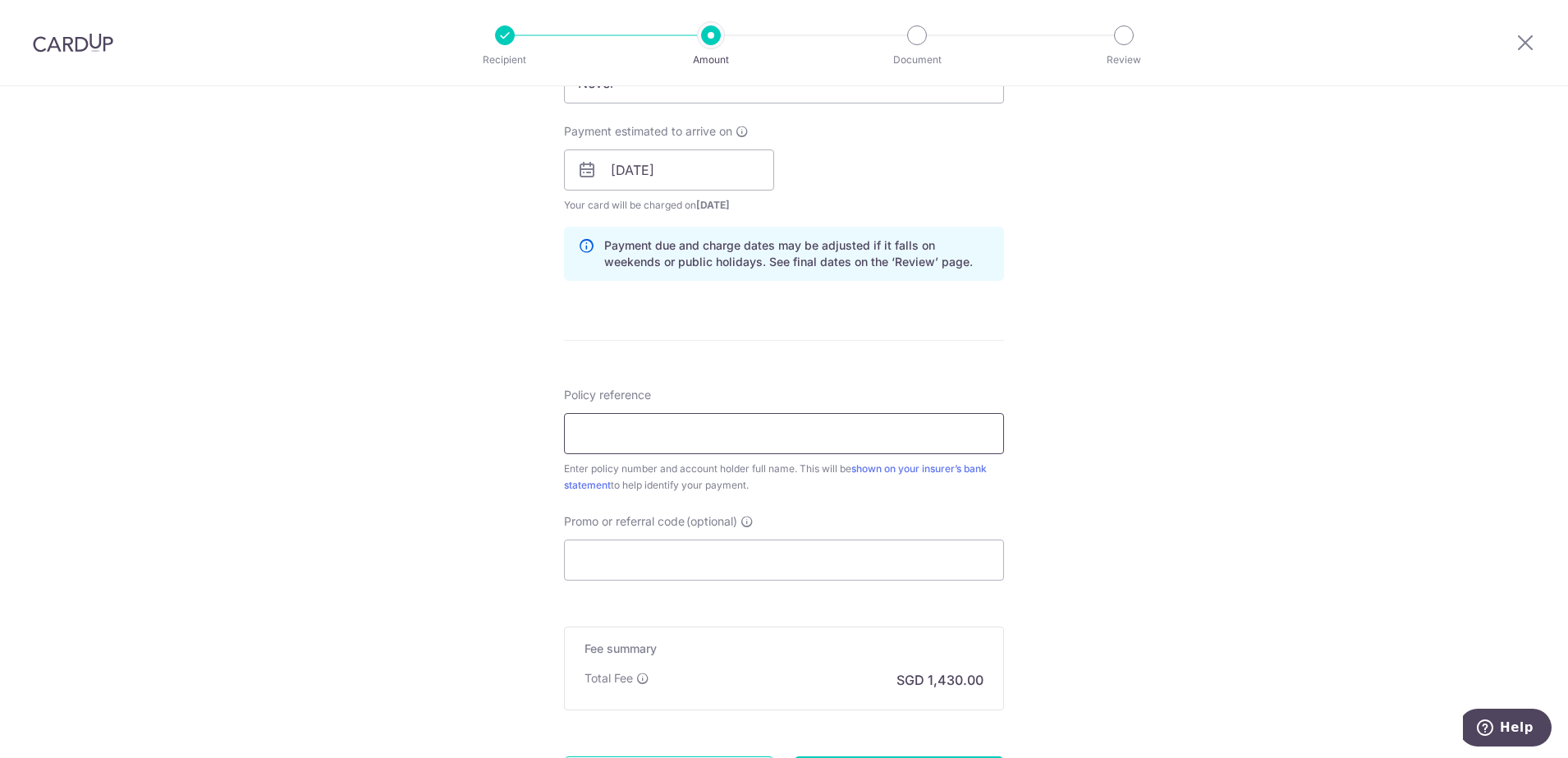
click at [600, 439] on input "Policy reference" at bounding box center [784, 433] width 440 height 41
type input "2452363116"
type input "MBSB170"
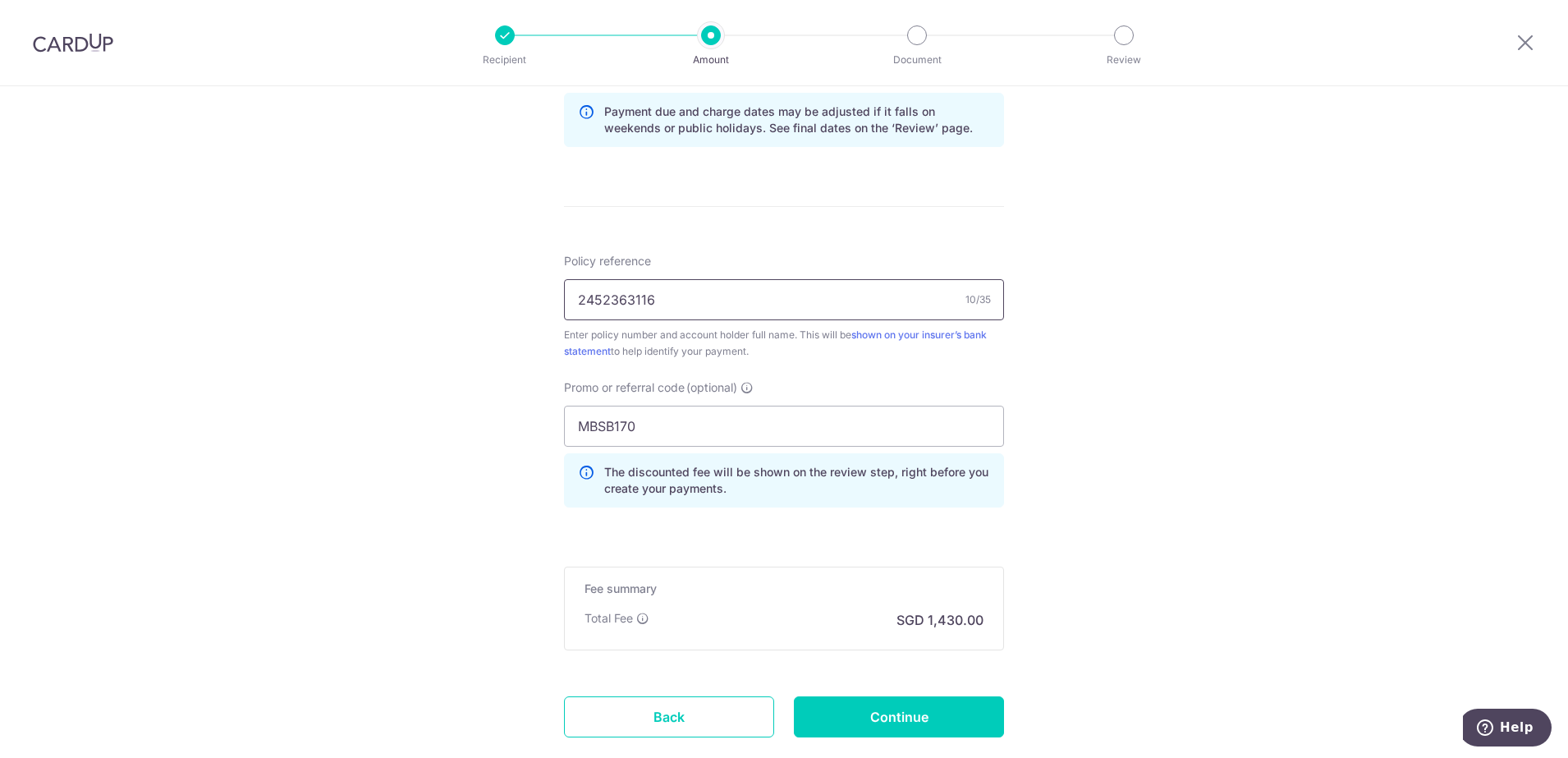
scroll to position [955, 0]
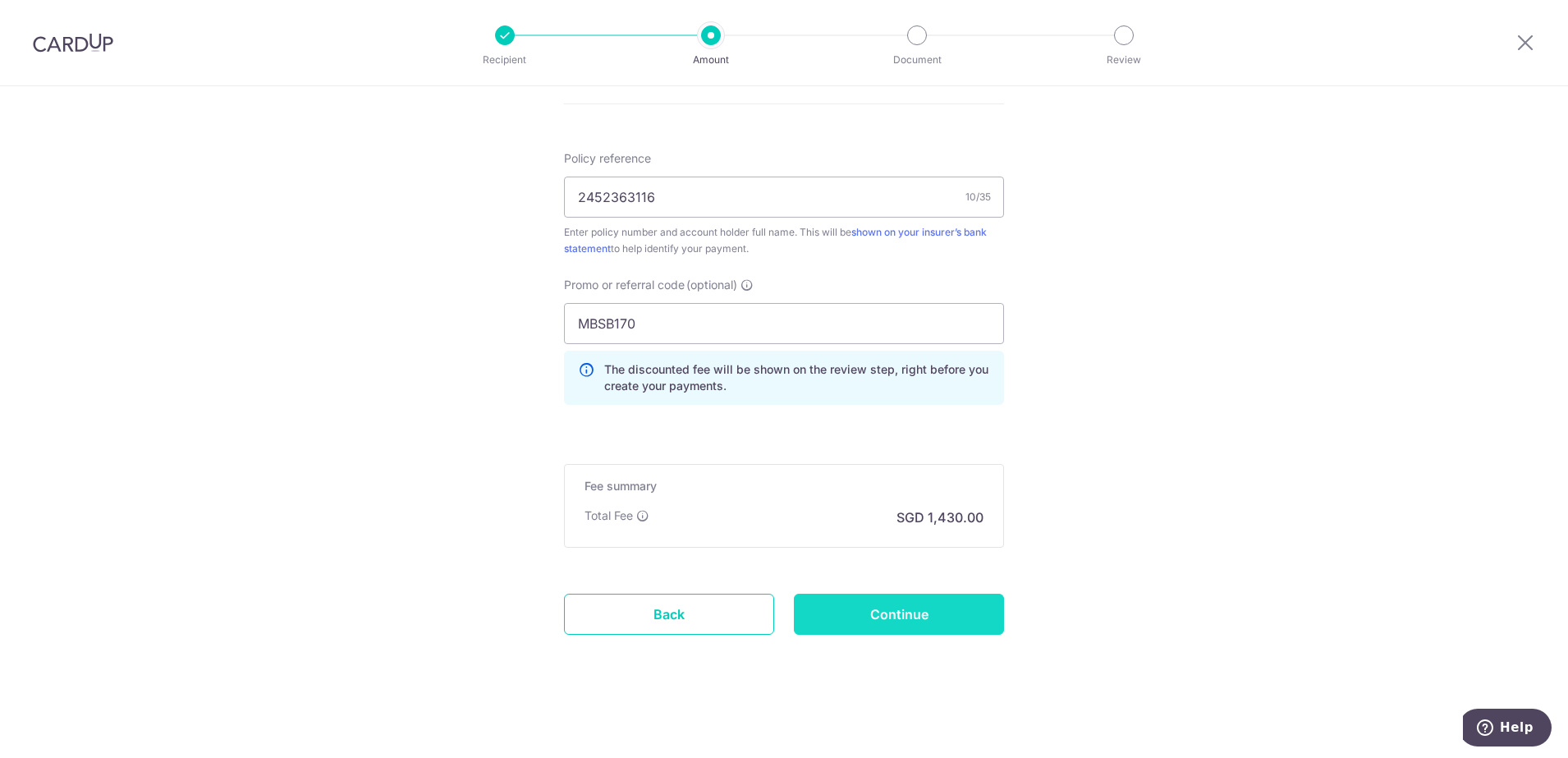
click at [913, 623] on input "Continue" at bounding box center [899, 614] width 211 height 41
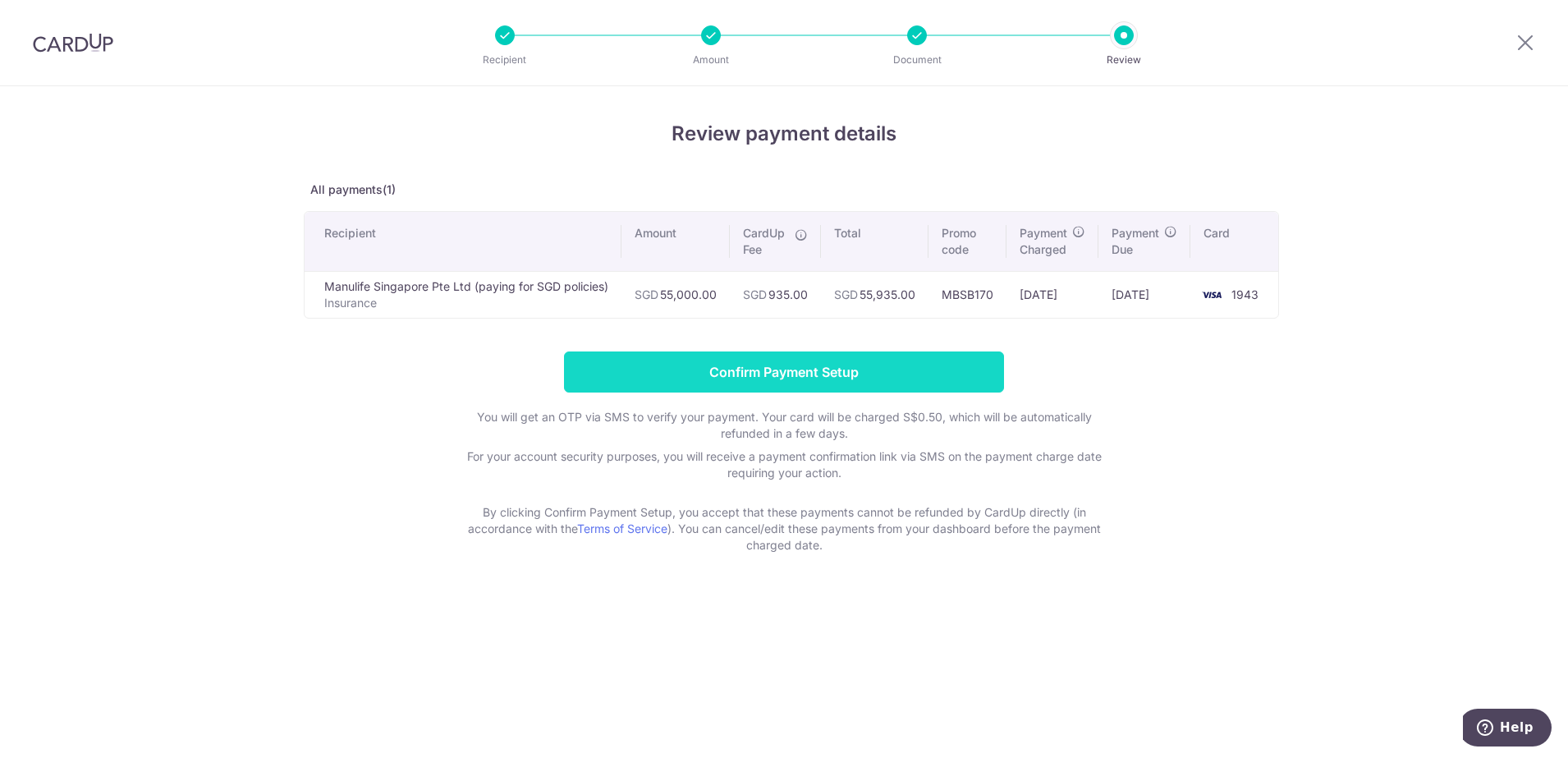
click at [684, 367] on input "Confirm Payment Setup" at bounding box center [784, 371] width 440 height 41
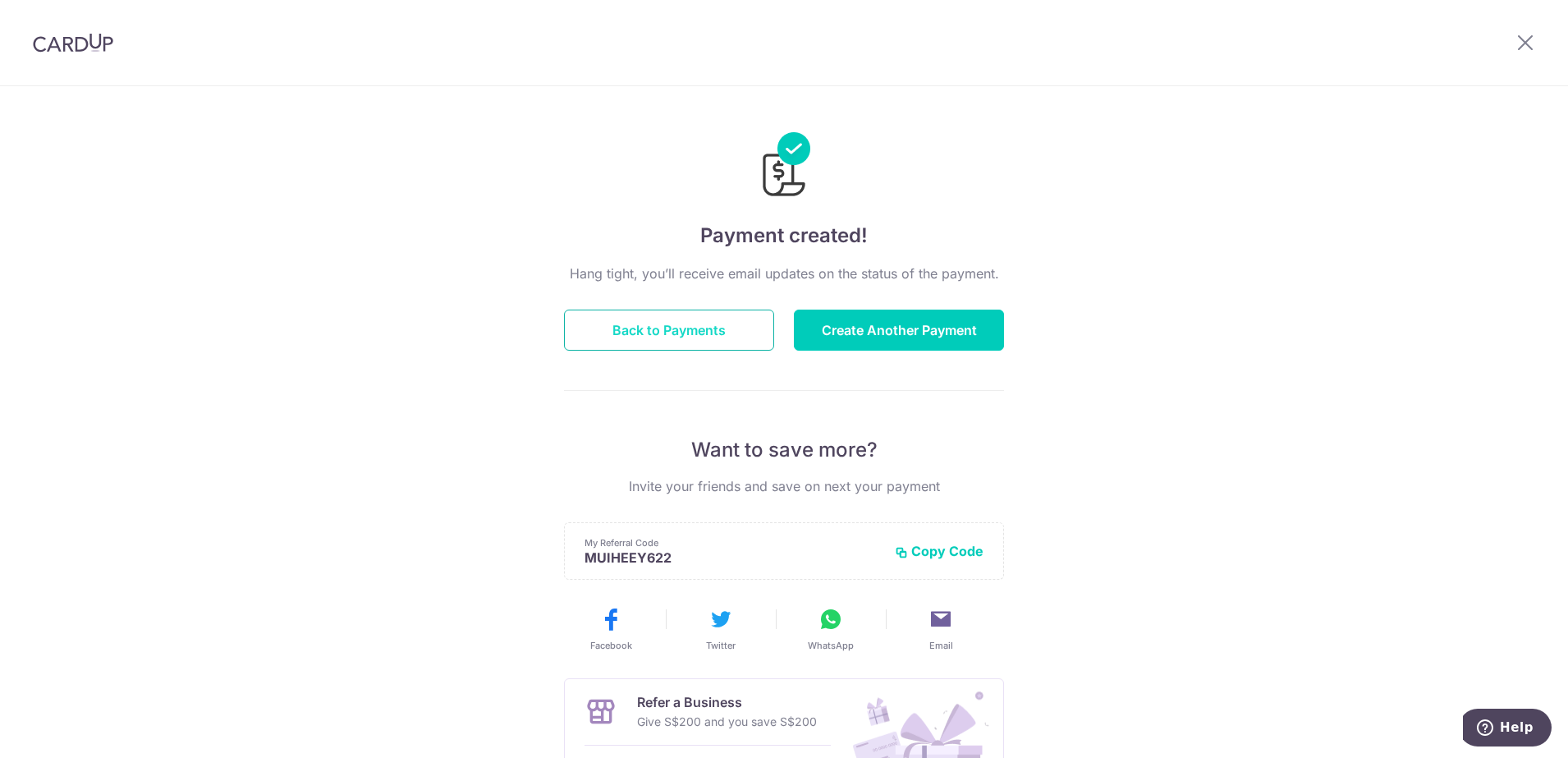
click at [692, 316] on button "Back to Payments" at bounding box center [670, 329] width 211 height 41
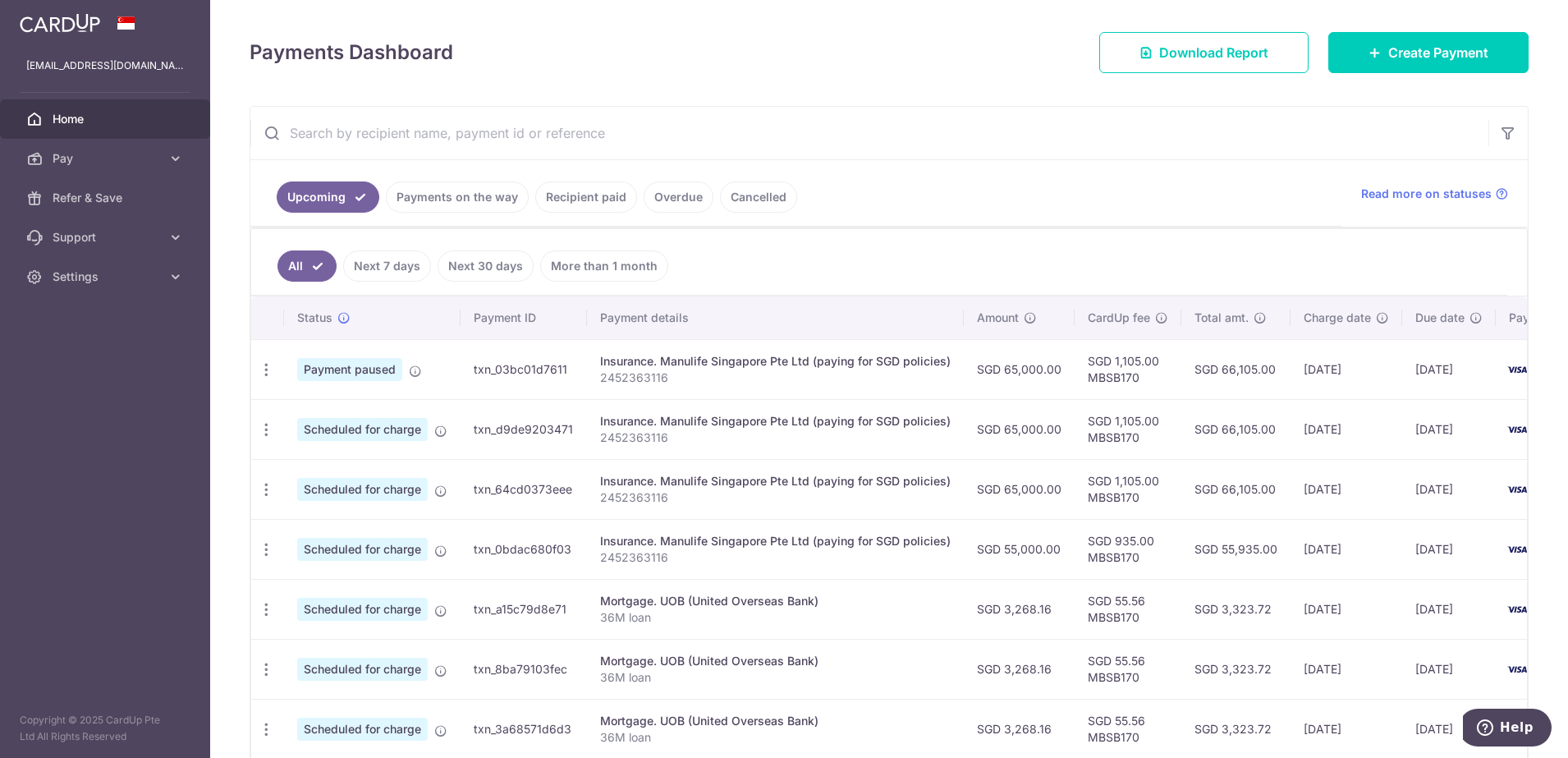
scroll to position [317, 0]
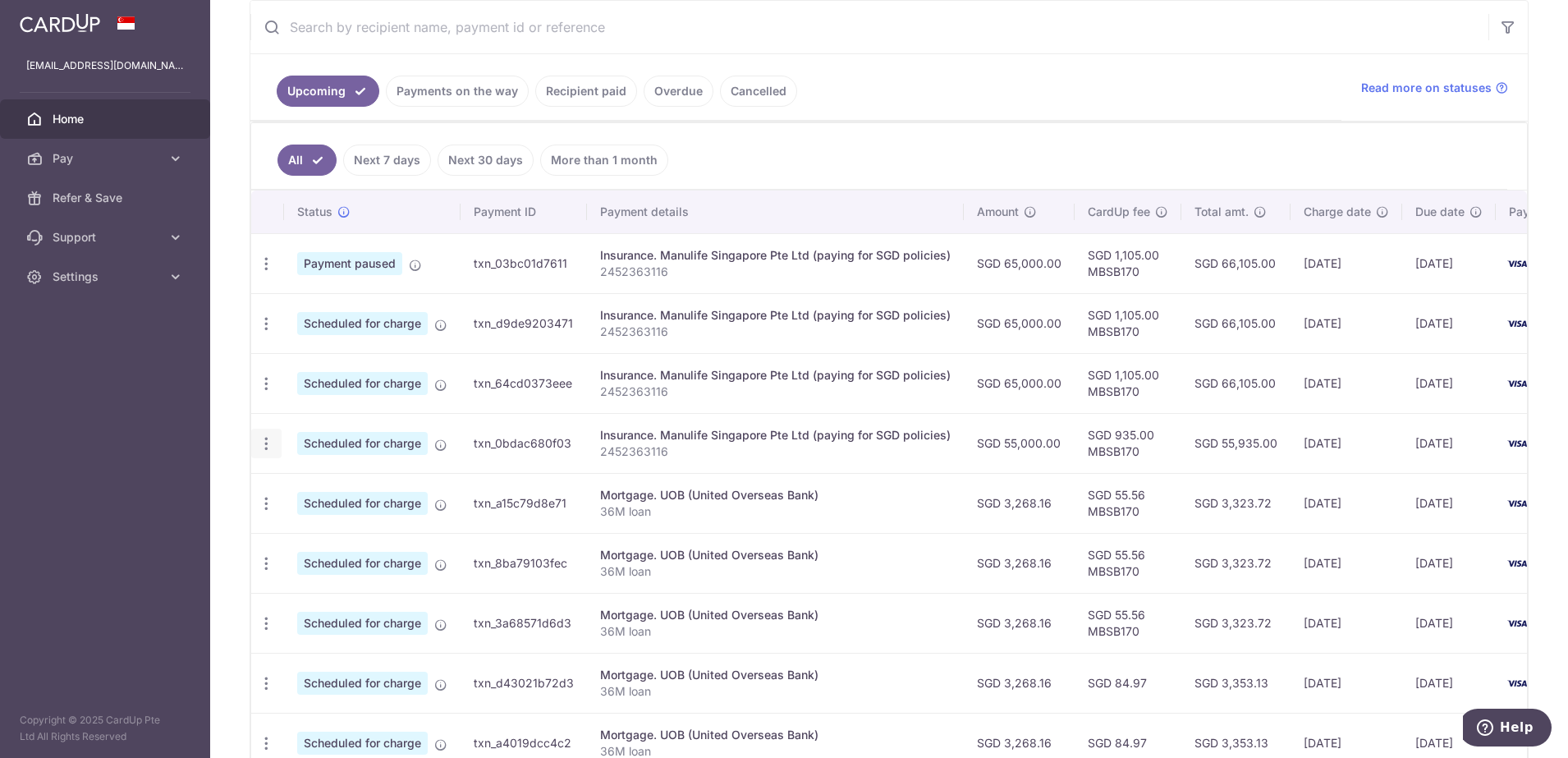
click at [267, 448] on icon "button" at bounding box center [267, 444] width 17 height 17
click at [267, 268] on icon "button" at bounding box center [267, 264] width 17 height 17
click at [869, 513] on p "36M loan" at bounding box center [776, 511] width 351 height 16
click at [97, 153] on span "Pay" at bounding box center [106, 157] width 108 height 16
click at [89, 203] on span "Payments" at bounding box center [106, 197] width 108 height 16
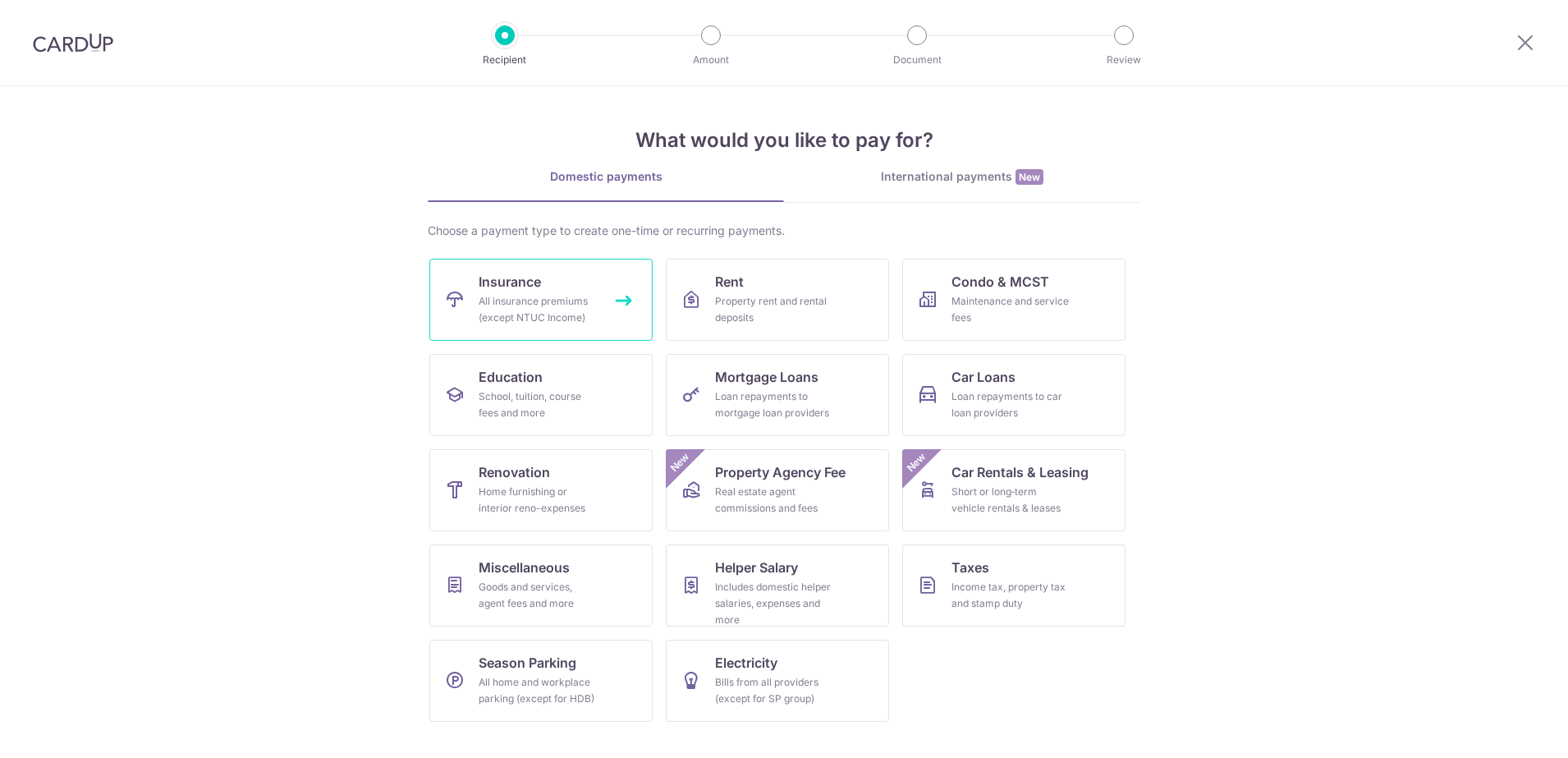
click at [554, 282] on link "Insurance All insurance premiums (except NTUC Income)" at bounding box center [541, 300] width 223 height 83
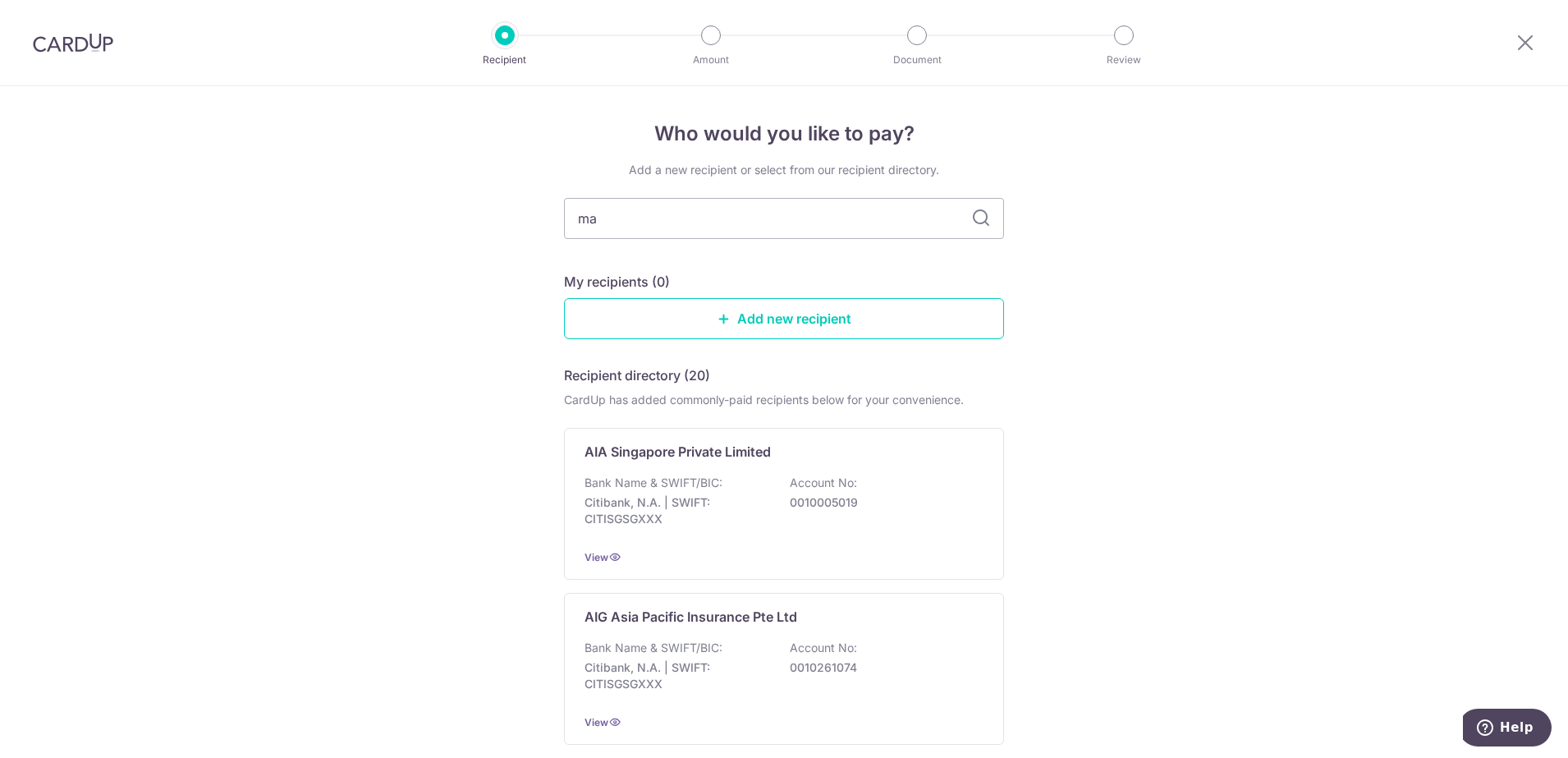
type input "man"
